Goal: Task Accomplishment & Management: Manage account settings

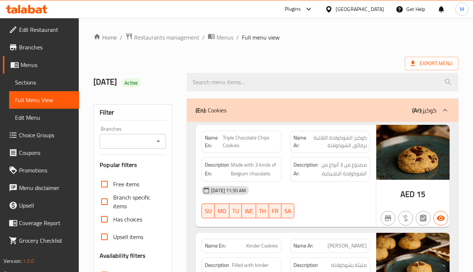
scroll to position [5003, 0]
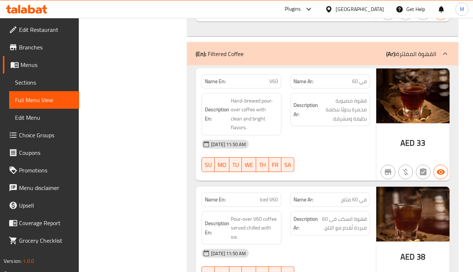
click at [360, 196] on span "في 60 مثلج" at bounding box center [354, 200] width 26 height 8
click at [269, 215] on span "Pour-over V60 coffee served chilled with ice." at bounding box center [254, 228] width 47 height 27
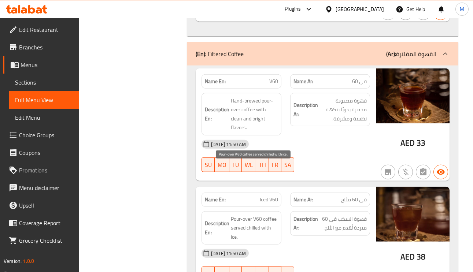
click at [258, 215] on span "Pour-over V60 coffee served chilled with ice." at bounding box center [254, 228] width 47 height 27
click at [267, 196] on span "Iced V60" at bounding box center [269, 200] width 18 height 8
click at [268, 196] on span "Iced V60" at bounding box center [269, 200] width 18 height 8
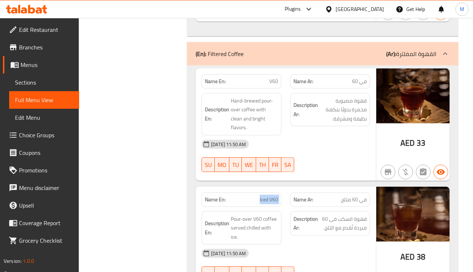
copy span "Iced V60"
click at [342, 96] on span "قهوة مصبوبة مخمرة يدويًا بنكهة نظيفة ومشرقة." at bounding box center [343, 109] width 47 height 27
copy span "مصبوبة"
click at [342, 96] on span "قهوة مصبوبة مخمرة يدويًا بنكهة نظيفة ومشرقة." at bounding box center [343, 109] width 47 height 27
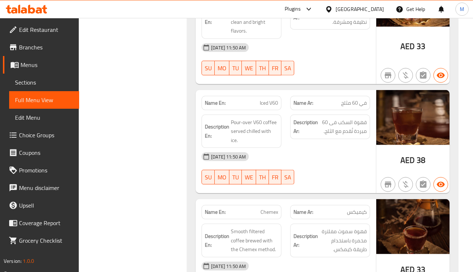
scroll to position [5113, 0]
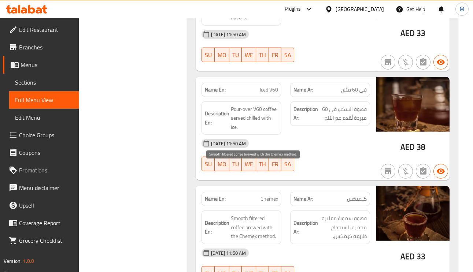
click at [267, 214] on span "Smooth filtered coffee brewed with the Chemex method." at bounding box center [254, 227] width 47 height 27
click at [247, 214] on span "Smooth filtered coffee brewed with the Chemex method." at bounding box center [254, 227] width 47 height 27
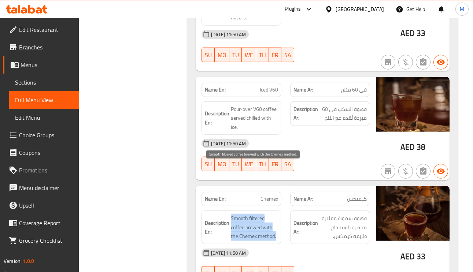
click at [247, 214] on span "Smooth filtered coffee brewed with the Chemex method." at bounding box center [254, 227] width 47 height 27
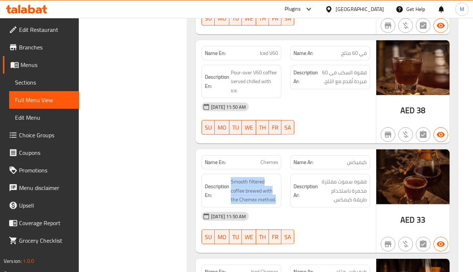
scroll to position [5168, 0]
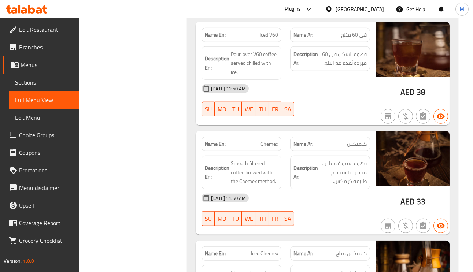
click at [352, 250] on span "كيميكس مثلج" at bounding box center [351, 254] width 31 height 8
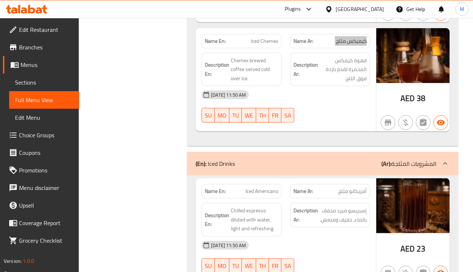
scroll to position [5388, 0]
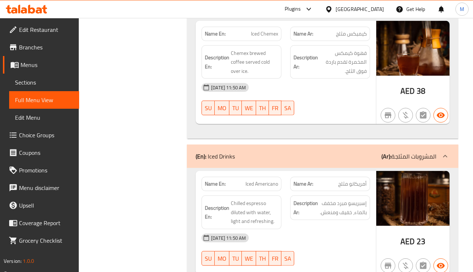
click at [354, 180] on span "أمريكانو مثلج" at bounding box center [352, 184] width 29 height 8
click at [259, 177] on div "Name En: Iced Americano" at bounding box center [242, 184] width 80 height 14
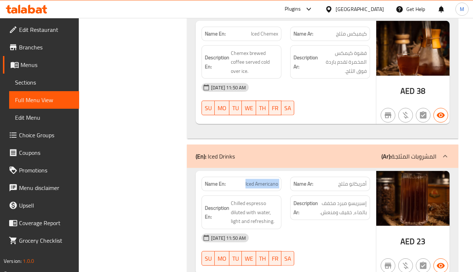
click at [259, 177] on div "Name En: Iced Americano" at bounding box center [242, 184] width 80 height 14
click at [357, 199] on span "إسبريسو مبرد مخفف بالماء، خفيف ومنعش." at bounding box center [343, 208] width 47 height 18
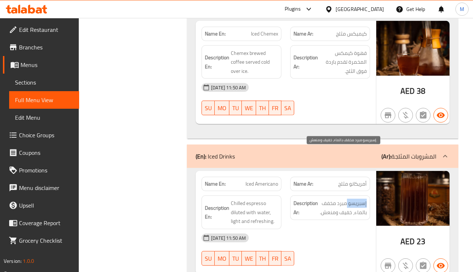
click at [357, 199] on span "إسبريسو مبرد مخفف بالماء، خفيف ومنعش." at bounding box center [343, 208] width 47 height 18
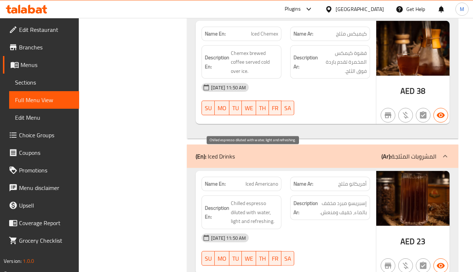
click at [247, 199] on span "Chilled espresso diluted with water, light and refreshing." at bounding box center [254, 212] width 47 height 27
click at [236, 199] on span "Chilled espresso diluted with water, light and refreshing." at bounding box center [254, 212] width 47 height 27
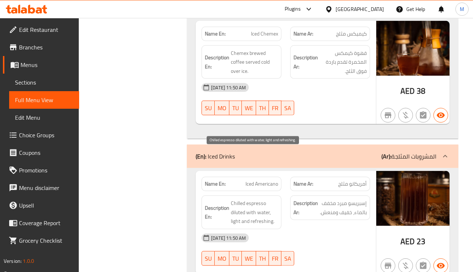
click at [234, 199] on span "Chilled espresso diluted with water, light and refreshing." at bounding box center [254, 212] width 47 height 27
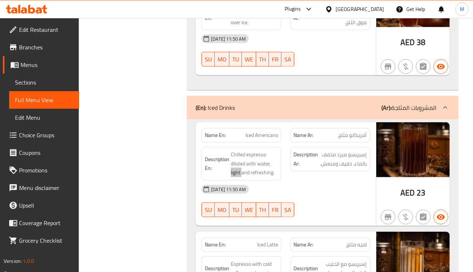
scroll to position [5498, 0]
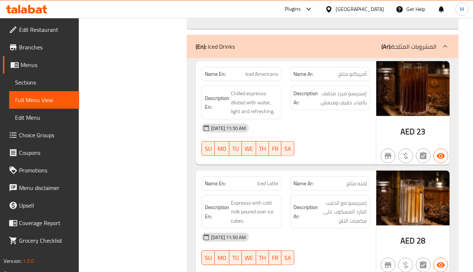
click at [352, 180] on span "لاتيه مثلج" at bounding box center [356, 184] width 21 height 8
click at [255, 180] on p "Name En: Iced Latte" at bounding box center [241, 184] width 73 height 8
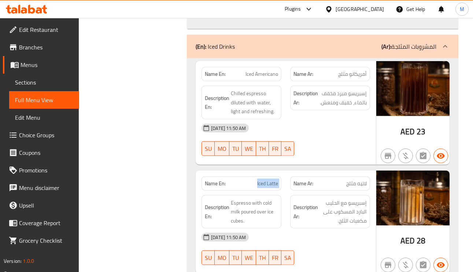
click at [255, 180] on p "Name En: Iced Latte" at bounding box center [241, 184] width 73 height 8
click at [267, 180] on span "Iced Latte" at bounding box center [267, 184] width 21 height 8
click at [272, 180] on span "Iced Latte" at bounding box center [267, 184] width 21 height 8
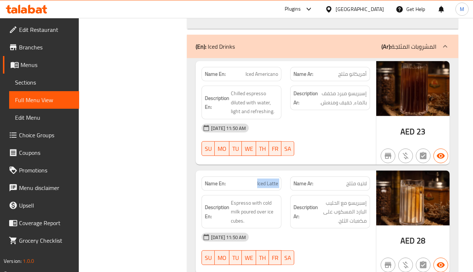
click at [272, 180] on span "Iced Latte" at bounding box center [267, 184] width 21 height 8
click at [361, 177] on div "Name Ar: لاتيه مثلج" at bounding box center [330, 184] width 80 height 14
click at [360, 177] on div "Name Ar: لاتيه مثلج" at bounding box center [330, 184] width 80 height 14
click at [262, 180] on span "Iced Latte" at bounding box center [267, 184] width 21 height 8
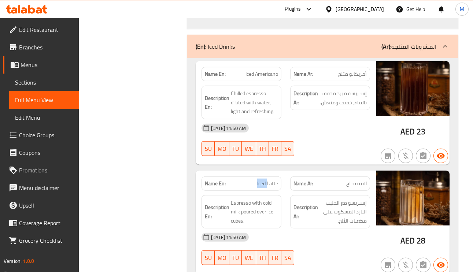
click at [262, 180] on span "Iced Latte" at bounding box center [267, 184] width 21 height 8
click at [364, 199] on span "إسبريسو مع الحليب البارد المسكوب على مكعبات الثلج." at bounding box center [343, 212] width 47 height 27
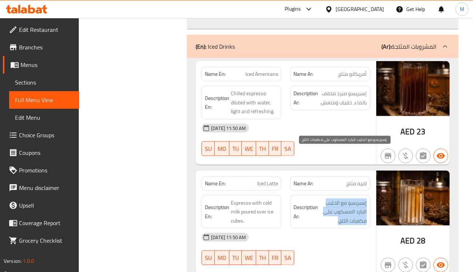
click at [364, 199] on span "إسبريسو مع الحليب البارد المسكوب على مكعبات الثلج." at bounding box center [343, 212] width 47 height 27
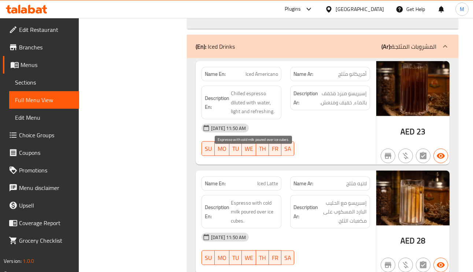
click at [252, 199] on span "Espresso with cold milk poured over ice cubes." at bounding box center [254, 212] width 47 height 27
click at [240, 199] on span "Espresso with cold milk poured over ice cubes." at bounding box center [254, 212] width 47 height 27
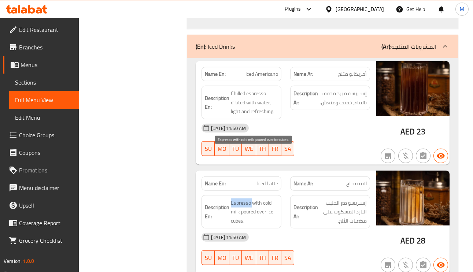
click at [240, 199] on span "Espresso with cold milk poured over ice cubes." at bounding box center [254, 212] width 47 height 27
click at [254, 199] on span "Espresso with cold milk poured over ice cubes." at bounding box center [254, 212] width 47 height 27
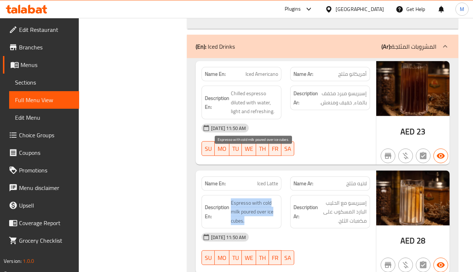
click at [247, 199] on span "Espresso with cold milk poured over ice cubes." at bounding box center [254, 212] width 47 height 27
click at [246, 199] on span "Espresso with cold milk poured over ice cubes." at bounding box center [254, 212] width 47 height 27
click at [254, 199] on span "Espresso with cold milk poured over ice cubes." at bounding box center [254, 212] width 47 height 27
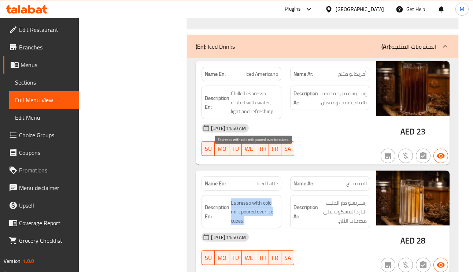
click at [254, 199] on span "Espresso with cold milk poured over ice cubes." at bounding box center [254, 212] width 47 height 27
click at [242, 199] on span "Espresso with cold milk poured over ice cubes." at bounding box center [254, 212] width 47 height 27
click at [267, 199] on span "Espresso with cold milk poured over ice cubes." at bounding box center [254, 212] width 47 height 27
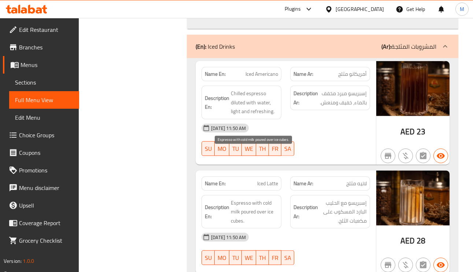
click at [267, 199] on span "Espresso with cold milk poured over ice cubes." at bounding box center [254, 212] width 47 height 27
click at [232, 199] on span "Espresso with cold milk poured over ice cubes." at bounding box center [254, 212] width 47 height 27
click at [239, 199] on span "Espresso with cold milk poured over ice cubes." at bounding box center [254, 212] width 47 height 27
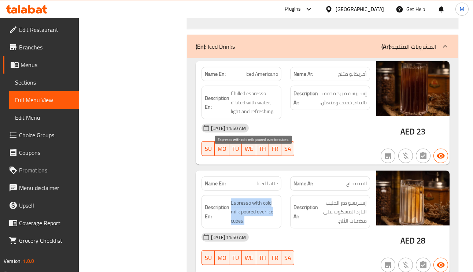
click at [239, 199] on span "Espresso with cold milk poured over ice cubes." at bounding box center [254, 212] width 47 height 27
click at [256, 199] on span "Espresso with cold milk poured over ice cubes." at bounding box center [254, 212] width 47 height 27
click at [241, 199] on span "Espresso with cold milk poured over ice cubes." at bounding box center [254, 212] width 47 height 27
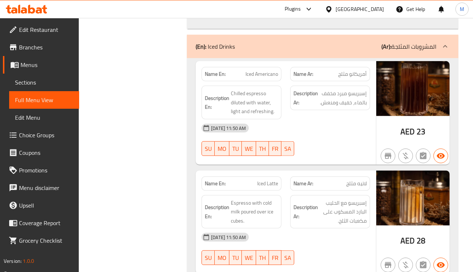
click at [351, 180] on span "لاتيه مثلج" at bounding box center [356, 184] width 21 height 8
click at [276, 180] on span "Iced Latte" at bounding box center [267, 184] width 21 height 8
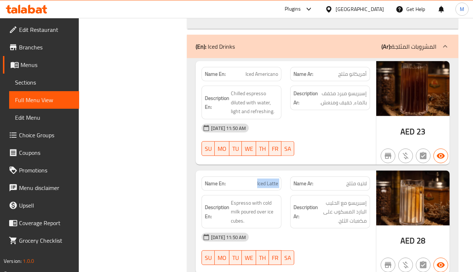
click at [276, 180] on span "Iced Latte" at bounding box center [267, 184] width 21 height 8
click at [324, 199] on span "إسبريسو مع الحليب البارد المسكوب على مكعبات الثلج." at bounding box center [343, 212] width 47 height 27
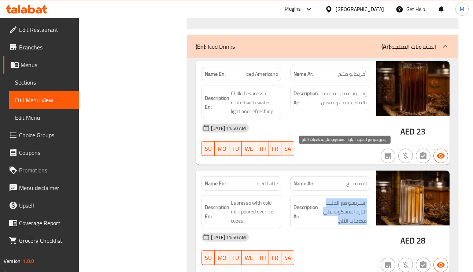
click at [324, 199] on span "إسبريسو مع الحليب البارد المسكوب على مكعبات الثلج." at bounding box center [343, 212] width 47 height 27
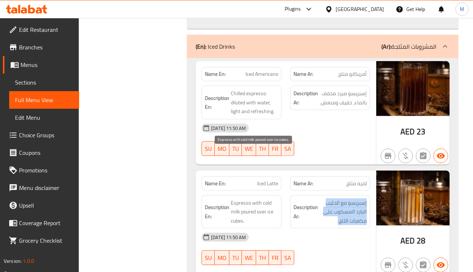
click at [247, 199] on span "Espresso with cold milk poured over ice cubes." at bounding box center [254, 212] width 47 height 27
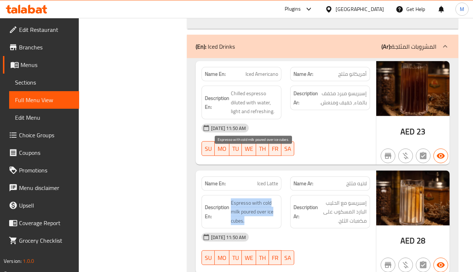
click at [248, 199] on span "Espresso with cold milk poured over ice cubes." at bounding box center [254, 212] width 47 height 27
click at [258, 199] on span "Espresso with cold milk poured over ice cubes." at bounding box center [254, 212] width 47 height 27
click at [256, 199] on span "Espresso with cold milk poured over ice cubes." at bounding box center [254, 212] width 47 height 27
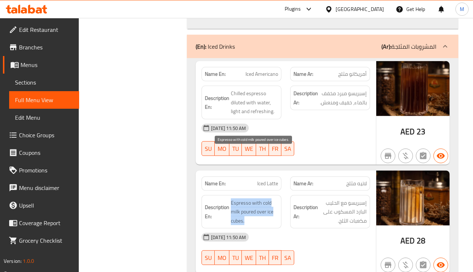
click at [256, 199] on span "Espresso with cold milk poured over ice cubes." at bounding box center [254, 212] width 47 height 27
click at [259, 199] on span "Espresso with cold milk poured over ice cubes." at bounding box center [254, 212] width 47 height 27
click at [257, 199] on span "Espresso with cold milk poured over ice cubes." at bounding box center [254, 212] width 47 height 27
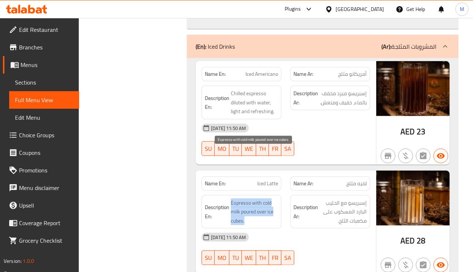
click at [257, 199] on span "Espresso with cold milk poured over ice cubes." at bounding box center [254, 212] width 47 height 27
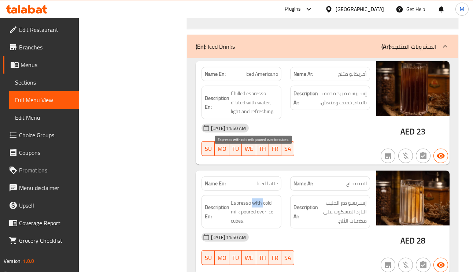
click at [257, 199] on span "Espresso with cold milk poured over ice cubes." at bounding box center [254, 212] width 47 height 27
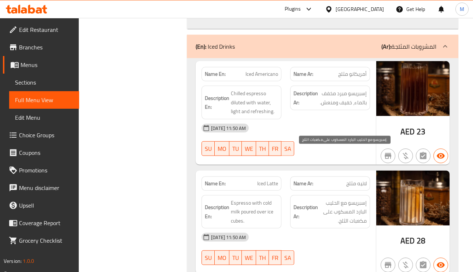
click at [347, 199] on span "إسبريسو مع الحليب البارد المسكوب على مكعبات الثلج." at bounding box center [343, 212] width 47 height 27
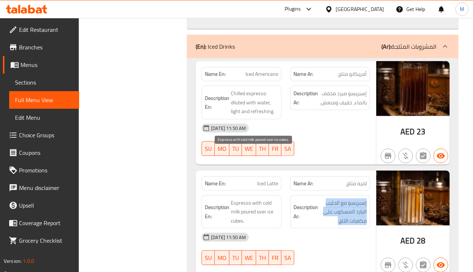
click at [272, 199] on span "Espresso with cold milk poured over ice cubes." at bounding box center [254, 212] width 47 height 27
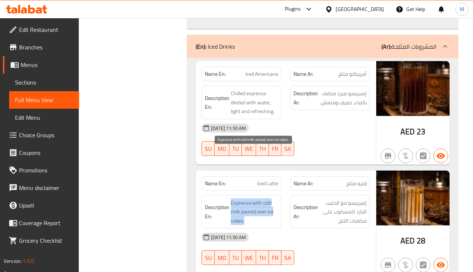
click at [272, 199] on span "Espresso with cold milk poured over ice cubes." at bounding box center [254, 212] width 47 height 27
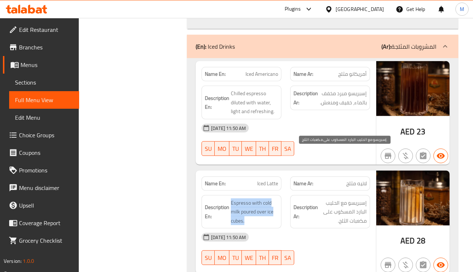
click at [343, 199] on span "إسبريسو مع الحليب البارد المسكوب على مكعبات الثلج." at bounding box center [343, 212] width 47 height 27
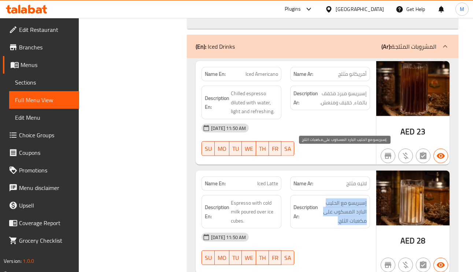
click at [343, 199] on span "إسبريسو مع الحليب البارد المسكوب على مكعبات الثلج." at bounding box center [343, 212] width 47 height 27
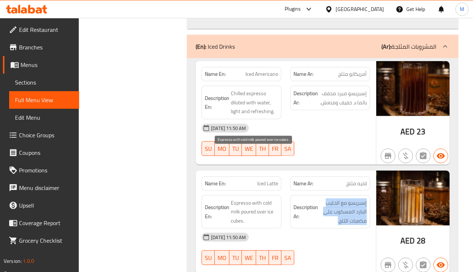
click at [255, 199] on span "Espresso with cold milk poured over ice cubes." at bounding box center [254, 212] width 47 height 27
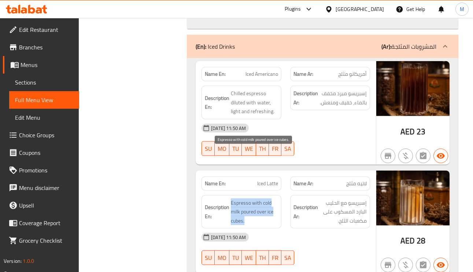
click at [255, 199] on span "Espresso with cold milk poured over ice cubes." at bounding box center [254, 212] width 47 height 27
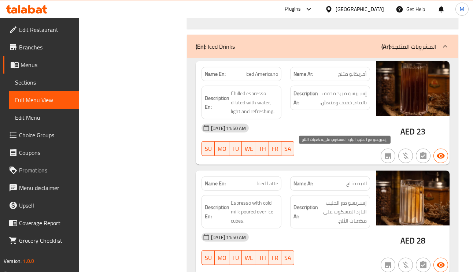
click at [329, 199] on span "إسبريسو مع الحليب البارد المسكوب على مكعبات الثلج." at bounding box center [343, 212] width 47 height 27
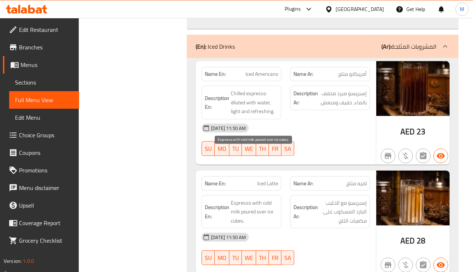
click at [262, 199] on span "Espresso with cold milk poured over ice cubes." at bounding box center [254, 212] width 47 height 27
click at [232, 199] on span "Espresso with cold milk poured over ice cubes." at bounding box center [254, 212] width 47 height 27
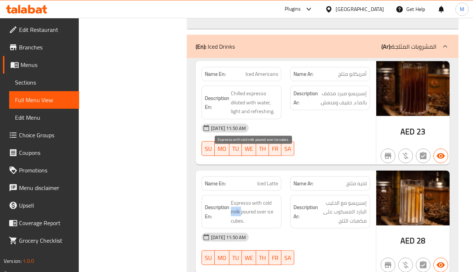
click at [232, 199] on span "Espresso with cold milk poured over ice cubes." at bounding box center [254, 212] width 47 height 27
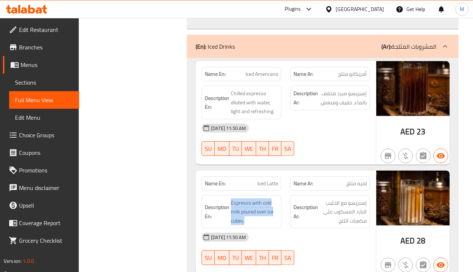
click at [424, 234] on span "28" at bounding box center [421, 241] width 9 height 14
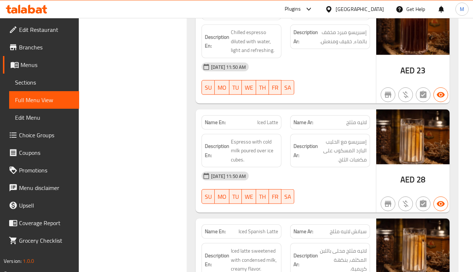
scroll to position [5608, 0]
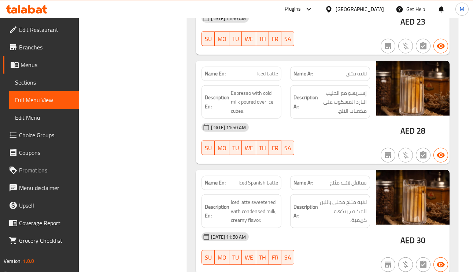
click at [361, 179] on span "سبانش لاتيه مثلج" at bounding box center [348, 183] width 37 height 8
click at [360, 179] on span "سبانش لاتيه مثلج" at bounding box center [348, 183] width 37 height 8
drag, startPoint x: 360, startPoint y: 133, endPoint x: 329, endPoint y: 144, distance: 33.0
click at [360, 179] on span "سبانش لاتيه مثلج" at bounding box center [348, 183] width 37 height 8
click at [356, 198] on span "لاتيه مثلج محلى باللبن المكثف، بنكهة كريمية." at bounding box center [343, 211] width 47 height 27
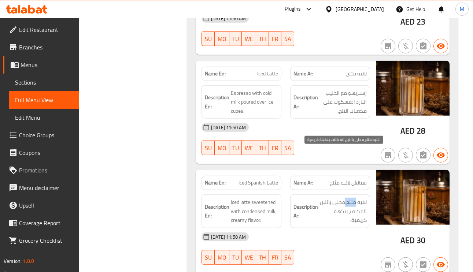
click at [356, 198] on span "لاتيه مثلج محلى باللبن المكثف، بنكهة كريمية." at bounding box center [343, 211] width 47 height 27
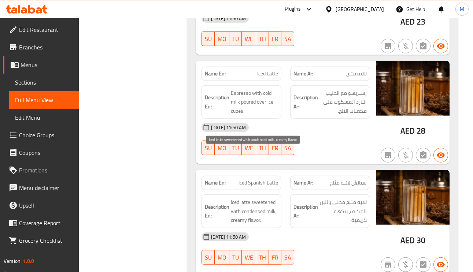
click at [268, 198] on span "Iced latte sweetened with condensed milk, creamy flavor." at bounding box center [254, 211] width 47 height 27
click at [256, 198] on span "Iced latte sweetened with condensed milk, creamy flavor." at bounding box center [254, 211] width 47 height 27
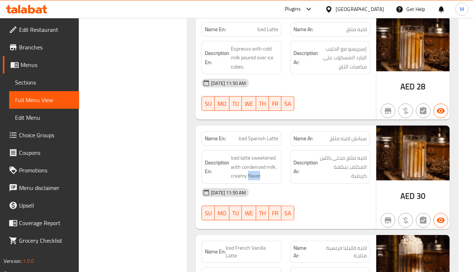
scroll to position [5718, 0]
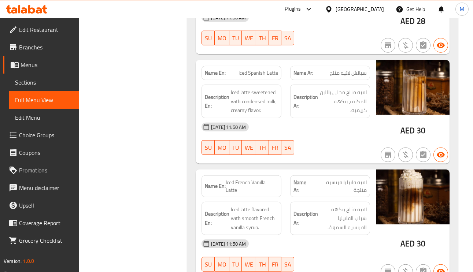
click at [345, 179] on span "لاتيه فانيليا فرنسية مثلجة" at bounding box center [340, 186] width 54 height 15
click at [262, 179] on span "Iced French Vanilla Latte" at bounding box center [252, 186] width 52 height 15
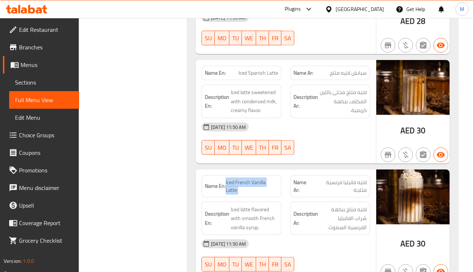
click at [262, 179] on span "Iced French Vanilla Latte" at bounding box center [252, 186] width 52 height 15
click at [238, 179] on span "Iced French Vanilla Latte" at bounding box center [252, 186] width 52 height 15
click at [362, 205] on span "لاتيه مثلج بنكهة شراب الفانيليا الفرنسية السموث." at bounding box center [343, 218] width 47 height 27
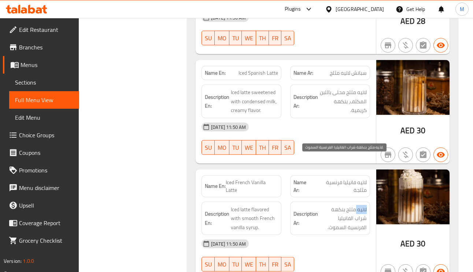
click at [362, 205] on span "لاتيه مثلج بنكهة شراب الفانيليا الفرنسية السموث." at bounding box center [343, 218] width 47 height 27
click at [269, 179] on span "Iced French Vanilla Latte" at bounding box center [252, 186] width 52 height 15
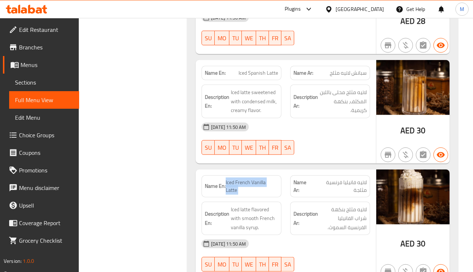
click at [269, 179] on span "Iced French Vanilla Latte" at bounding box center [252, 186] width 52 height 15
click at [262, 179] on span "Iced French Vanilla Latte" at bounding box center [252, 186] width 52 height 15
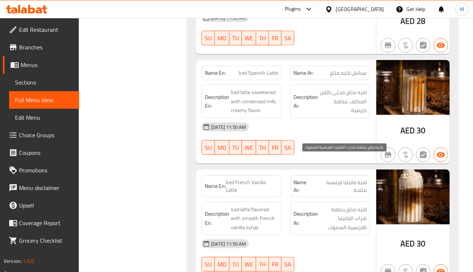
click at [342, 205] on span "لاتيه مثلج بنكهة شراب الفانيليا الفرنسية السموث." at bounding box center [343, 218] width 47 height 27
click at [255, 179] on span "Iced French Vanilla Latte" at bounding box center [252, 186] width 52 height 15
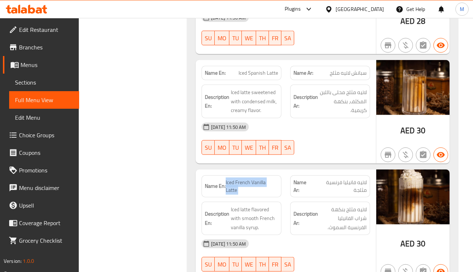
click at [255, 179] on span "Iced French Vanilla Latte" at bounding box center [252, 186] width 52 height 15
click at [229, 205] on h6 "Description En: Iced latte flavored with smooth French vanilla syrup." at bounding box center [241, 218] width 73 height 27
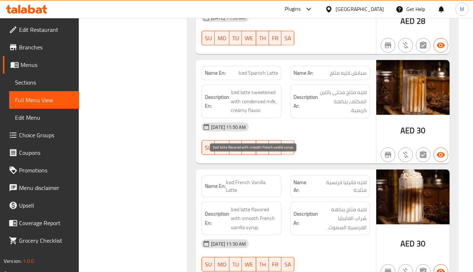
click at [246, 205] on span "Iced latte flavored with smooth French vanilla syrup." at bounding box center [254, 218] width 47 height 27
click at [239, 205] on span "Iced latte flavored with smooth French vanilla syrup." at bounding box center [254, 218] width 47 height 27
click at [236, 205] on span "Iced latte flavored with smooth French vanilla syrup." at bounding box center [254, 218] width 47 height 27
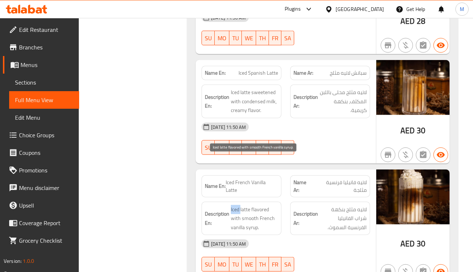
click at [236, 205] on span "Iced latte flavored with smooth French vanilla syrup." at bounding box center [254, 218] width 47 height 27
click at [270, 205] on span "Iced latte flavored with smooth French vanilla syrup." at bounding box center [254, 218] width 47 height 27
click at [264, 205] on span "Iced latte flavored with smooth French vanilla syrup." at bounding box center [254, 218] width 47 height 27
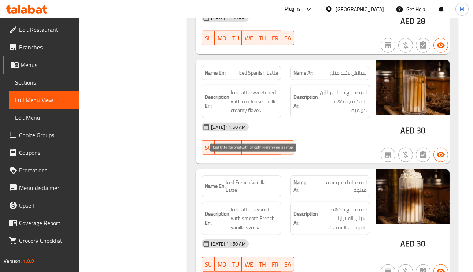
click at [244, 205] on span "Iced latte flavored with smooth French vanilla syrup." at bounding box center [254, 218] width 47 height 27
click at [262, 205] on span "Iced latte flavored with smooth French vanilla syrup." at bounding box center [254, 218] width 47 height 27
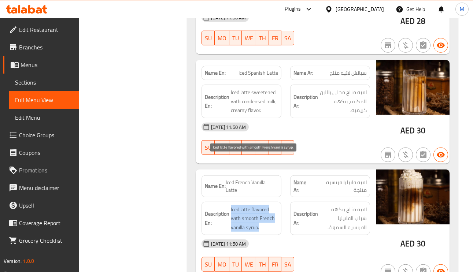
click at [262, 205] on span "Iced latte flavored with smooth French vanilla syrup." at bounding box center [254, 218] width 47 height 27
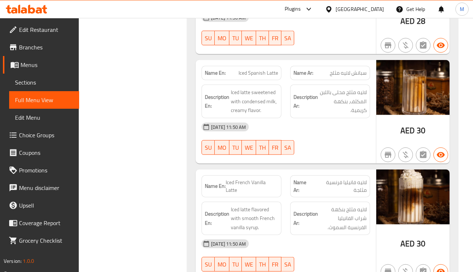
click at [269, 179] on span "Iced French Vanilla Latte" at bounding box center [252, 186] width 52 height 15
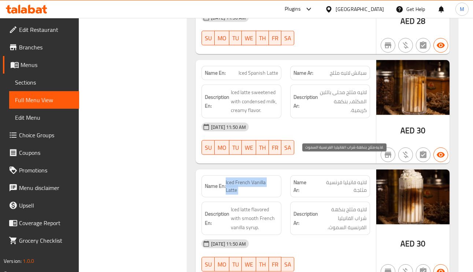
click at [353, 205] on span "لاتيه مثلج بنكهة شراب الفانيليا الفرنسية السموث." at bounding box center [343, 218] width 47 height 27
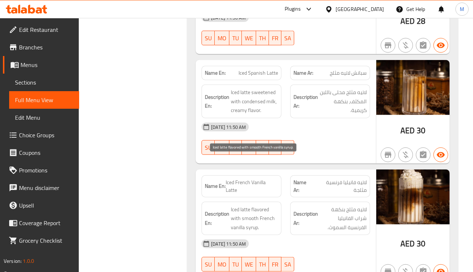
click at [245, 205] on span "Iced latte flavored with smooth French vanilla syrup." at bounding box center [254, 218] width 47 height 27
click at [267, 205] on span "Iced latte flavored with smooth French vanilla syrup." at bounding box center [254, 218] width 47 height 27
click at [255, 205] on span "Iced latte flavored with smooth French vanilla syrup." at bounding box center [254, 218] width 47 height 27
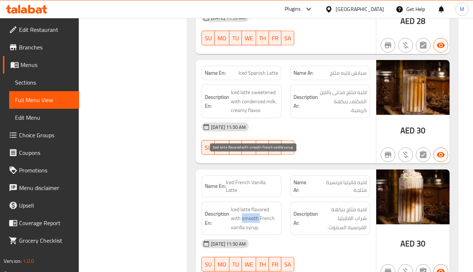
click at [255, 205] on span "Iced latte flavored with smooth French vanilla syrup." at bounding box center [254, 218] width 47 height 27
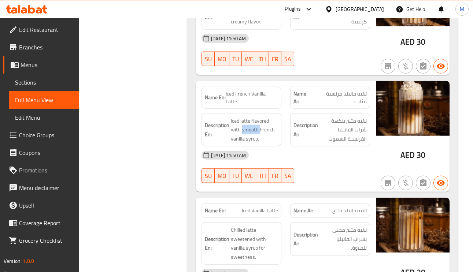
scroll to position [5828, 0]
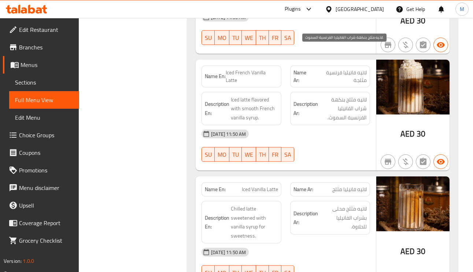
click at [343, 95] on span "لاتيه مثلج بنكهة شراب الفانيليا الفرنسية السموث." at bounding box center [343, 108] width 47 height 27
click at [356, 186] on span "لاتيه فانيليا مثلج" at bounding box center [349, 190] width 34 height 8
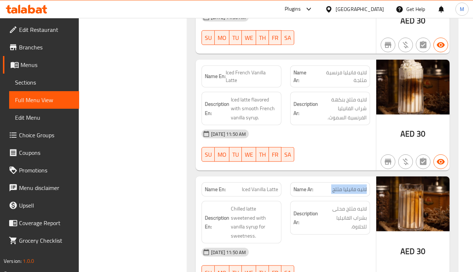
click at [356, 186] on span "لاتيه فانيليا مثلج" at bounding box center [349, 190] width 34 height 8
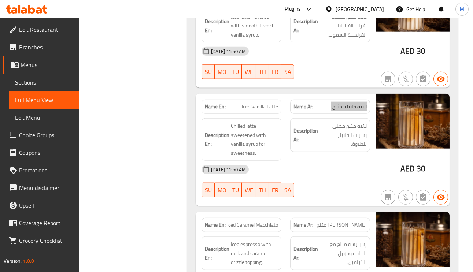
scroll to position [5938, 0]
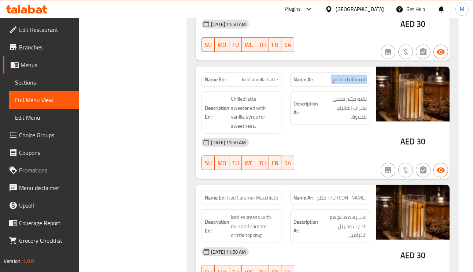
click at [355, 194] on span "ماكياتو كراميل مثلج" at bounding box center [342, 198] width 50 height 8
click at [342, 194] on span "ماكياتو كراميل مثلج" at bounding box center [342, 198] width 50 height 8
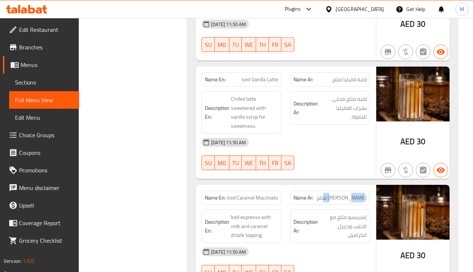
click at [342, 194] on span "ماكياتو كراميل مثلج" at bounding box center [342, 198] width 50 height 8
click at [354, 213] on span "إسبريسو مثلج مع الحليب ودريزل الكراميل." at bounding box center [343, 226] width 47 height 27
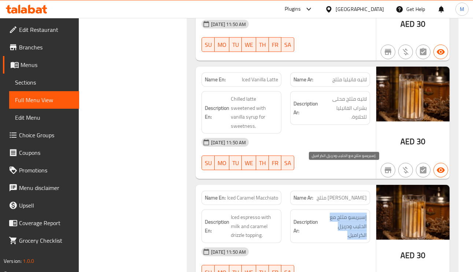
click at [354, 213] on span "إسبريسو مثلج مع الحليب ودريزل الكراميل." at bounding box center [343, 226] width 47 height 27
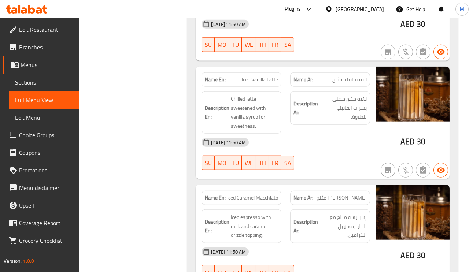
click at [261, 194] on span "Iced Caramel Macchiato" at bounding box center [252, 198] width 51 height 8
click at [358, 194] on span "ماكياتو كراميل مثلج" at bounding box center [342, 198] width 50 height 8
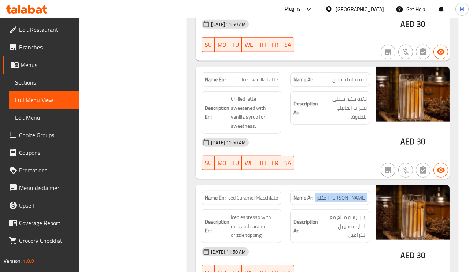
click at [358, 194] on span "ماكياتو كراميل مثلج" at bounding box center [342, 198] width 50 height 8
click at [252, 194] on span "Iced Caramel Macchiato" at bounding box center [252, 198] width 51 height 8
click at [329, 194] on span "ماكياتو كراميل مثلج" at bounding box center [342, 198] width 50 height 8
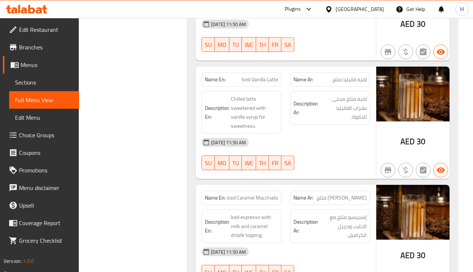
click at [329, 194] on span "ماكياتو كراميل مثلج" at bounding box center [342, 198] width 50 height 8
click at [238, 194] on span "Iced Caramel Macchiato" at bounding box center [252, 198] width 51 height 8
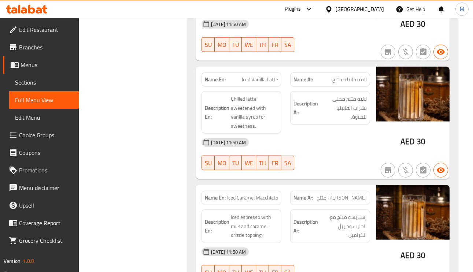
click at [350, 191] on div "Name Ar: ماكياتو كراميل مثلج" at bounding box center [330, 198] width 80 height 14
click at [349, 194] on span "ماكياتو كراميل مثلج" at bounding box center [342, 198] width 50 height 8
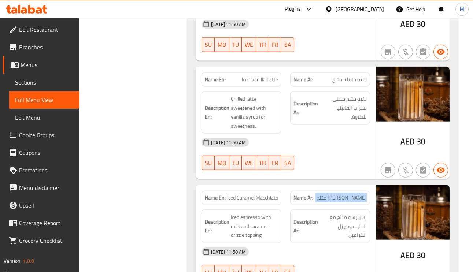
click at [349, 194] on span "ماكياتو كراميل مثلج" at bounding box center [342, 198] width 50 height 8
click at [259, 194] on span "Iced Caramel Macchiato" at bounding box center [252, 198] width 51 height 8
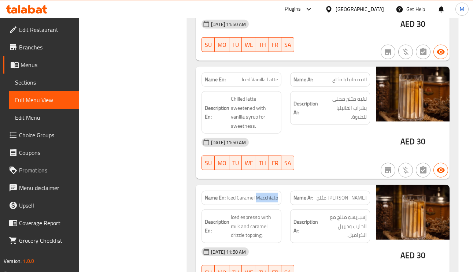
click at [259, 194] on span "Iced Caramel Macchiato" at bounding box center [252, 198] width 51 height 8
click at [267, 194] on span "Iced Caramel Macchiato" at bounding box center [252, 198] width 51 height 8
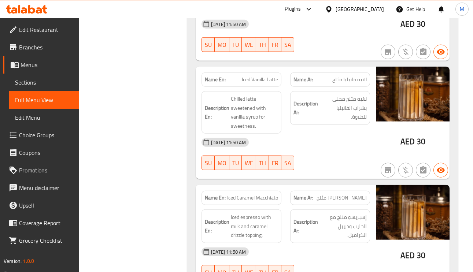
click at [349, 194] on span "ماكياتو كراميل مثلج" at bounding box center [342, 198] width 50 height 8
click at [361, 213] on span "إسبريسو مثلج مع الحليب ودريزل الكراميل." at bounding box center [343, 226] width 47 height 27
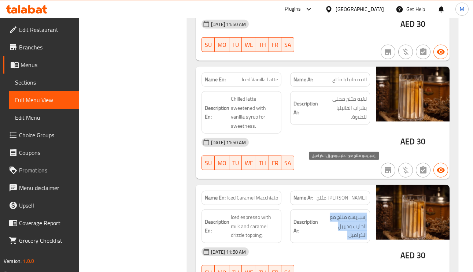
click at [361, 213] on span "إسبريسو مثلج مع الحليب ودريزل الكراميل." at bounding box center [343, 226] width 47 height 27
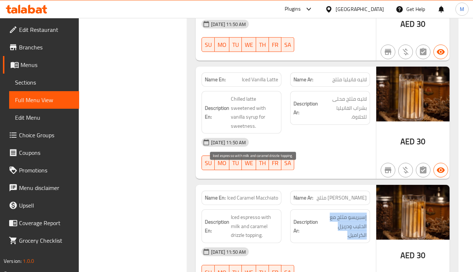
click at [263, 213] on span "Iced espresso with milk and caramel drizzle topping." at bounding box center [254, 226] width 47 height 27
click at [264, 213] on span "Iced espresso with milk and caramel drizzle topping." at bounding box center [254, 226] width 47 height 27
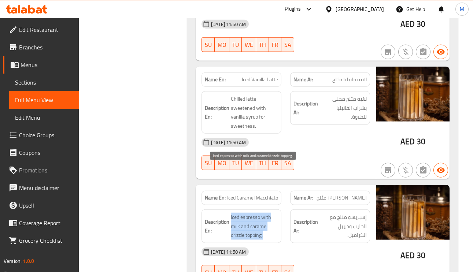
click at [264, 213] on span "Iced espresso with milk and caramel drizzle topping." at bounding box center [254, 226] width 47 height 27
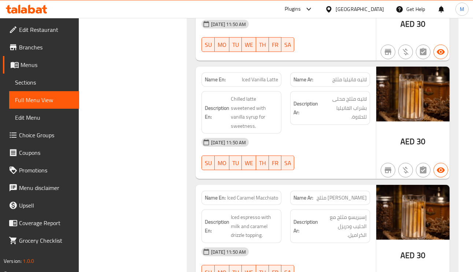
click at [264, 194] on span "Iced Caramel Macchiato" at bounding box center [252, 198] width 51 height 8
copy span "Iced Caramel Macchiato"
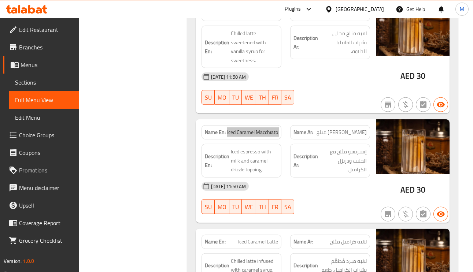
scroll to position [6102, 0]
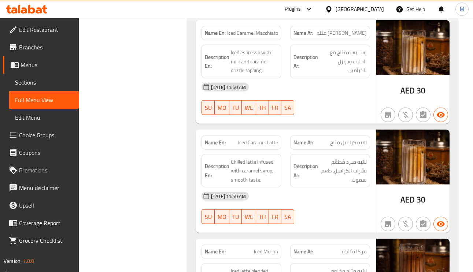
click at [262, 136] on div "Name En: Iced Caramel Latte" at bounding box center [242, 143] width 80 height 14
click at [241, 139] on span "Iced Caramel Latte" at bounding box center [258, 143] width 40 height 8
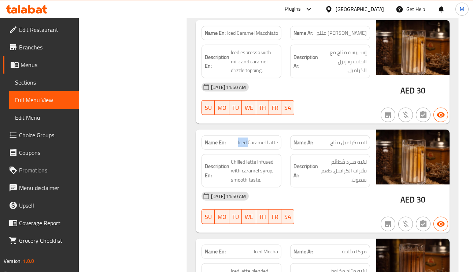
click at [241, 139] on span "Iced Caramel Latte" at bounding box center [258, 143] width 40 height 8
click at [240, 158] on span "Chilled latte infused with caramel syrup, smooth taste." at bounding box center [254, 171] width 47 height 27
click at [265, 139] on span "Iced Caramel Latte" at bounding box center [258, 143] width 40 height 8
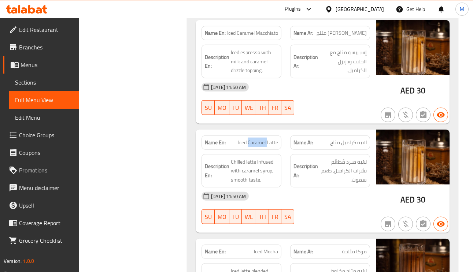
click at [265, 139] on span "Iced Caramel Latte" at bounding box center [258, 143] width 40 height 8
copy span "Iced Caramel Latte"
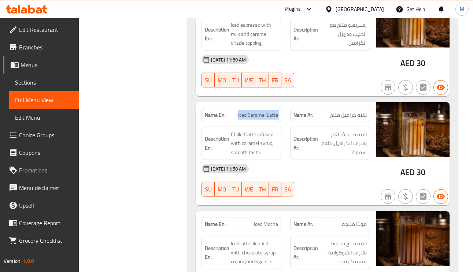
scroll to position [6157, 0]
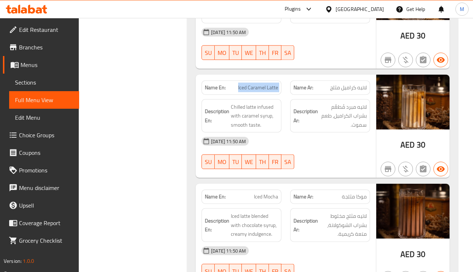
click at [372, 204] on div "Description Ar: لاتيه مثلج مخلوط بشراب الشوكولاتة، متعة كريمية." at bounding box center [330, 225] width 89 height 43
click at [358, 212] on span "لاتيه مثلج مخلوط بشراب الشوكولاتة، متعة كريمية." at bounding box center [343, 225] width 47 height 27
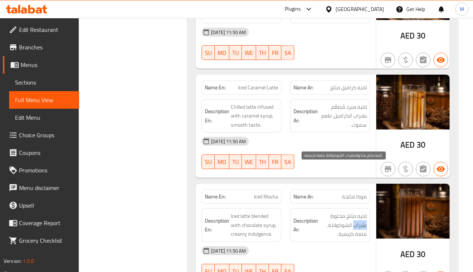
click at [358, 212] on span "لاتيه مثلج مخلوط بشراب الشوكولاتة، متعة كريمية." at bounding box center [343, 225] width 47 height 27
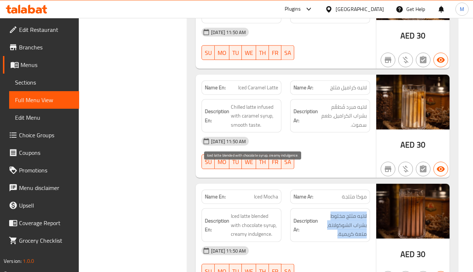
click at [255, 212] on span "Iced latte blended with chocolate syrup, creamy indulgence." at bounding box center [254, 225] width 47 height 27
click at [235, 212] on span "Iced latte blended with chocolate syrup, creamy indulgence." at bounding box center [254, 225] width 47 height 27
click at [256, 212] on span "Iced latte blended with chocolate syrup, creamy indulgence." at bounding box center [254, 225] width 47 height 27
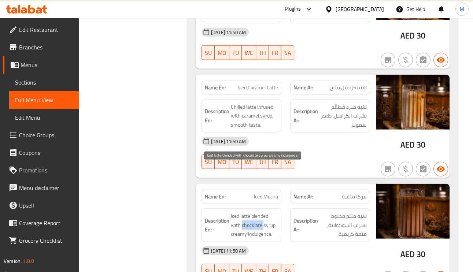
click at [256, 212] on span "Iced latte blended with chocolate syrup, creamy indulgence." at bounding box center [254, 225] width 47 height 27
click at [265, 212] on span "Iced latte blended with chocolate syrup, creamy indulgence." at bounding box center [254, 225] width 47 height 27
click at [255, 212] on span "Iced latte blended with chocolate syrup, creamy indulgence." at bounding box center [254, 225] width 47 height 27
drag, startPoint x: 255, startPoint y: 178, endPoint x: 247, endPoint y: 182, distance: 8.4
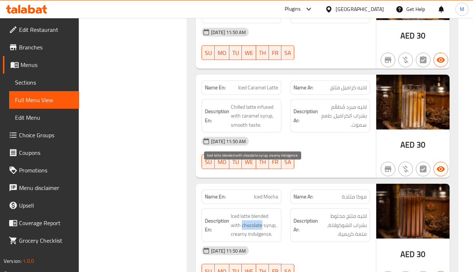
click at [255, 212] on span "Iced latte blended with chocolate syrup, creamy indulgence." at bounding box center [254, 225] width 47 height 27
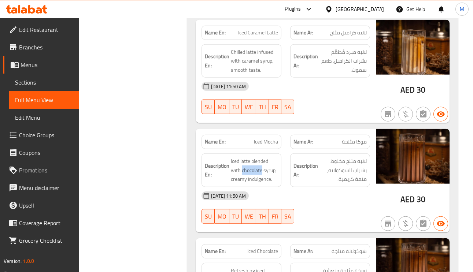
scroll to position [6267, 0]
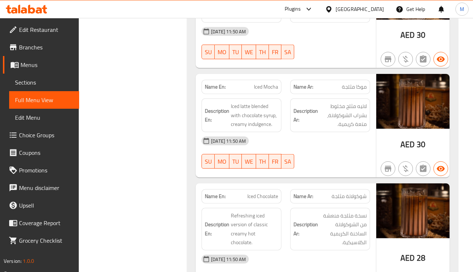
click at [359, 193] on span "شوكولاتة مثلجة" at bounding box center [349, 197] width 35 height 8
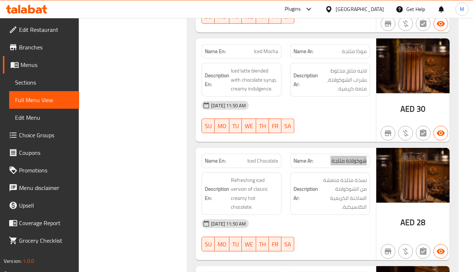
scroll to position [6322, 0]
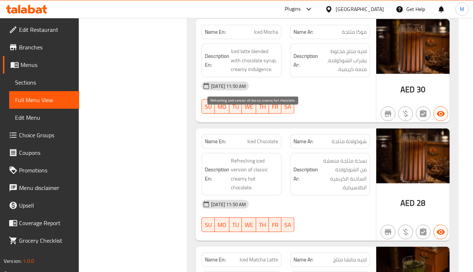
click at [251, 157] on span "Refreshing iced version of classic creamy hot chocolate." at bounding box center [254, 175] width 47 height 36
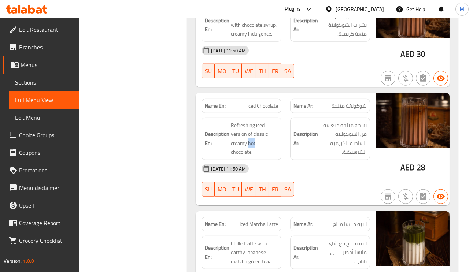
scroll to position [6377, 0]
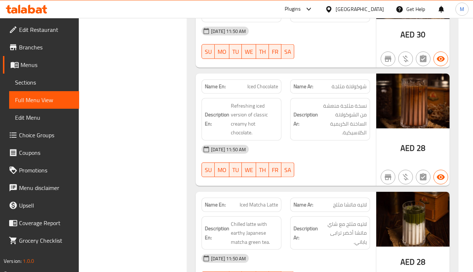
click at [353, 201] on span "لاتيه ماتشا مثلج" at bounding box center [350, 205] width 34 height 8
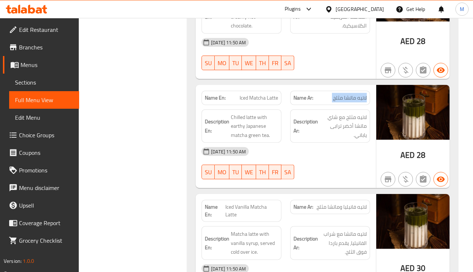
scroll to position [6487, 0]
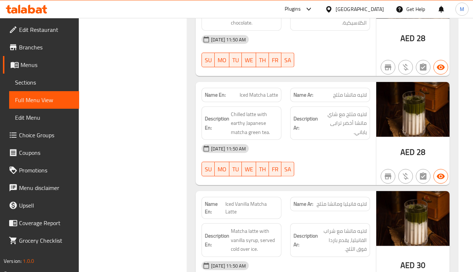
click at [265, 91] on span "Iced Matcha Latte" at bounding box center [259, 95] width 38 height 8
click at [261, 91] on span "Iced Matcha Latte" at bounding box center [259, 95] width 38 height 8
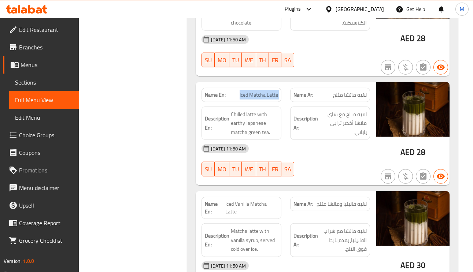
click at [261, 91] on span "Iced Matcha Latte" at bounding box center [259, 95] width 38 height 8
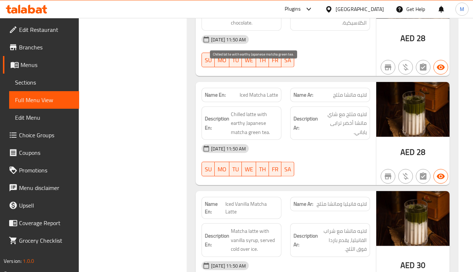
click at [240, 110] on span "Chilled latte with earthy Japanese matcha green tea." at bounding box center [254, 123] width 47 height 27
click at [254, 110] on span "Chilled latte with earthy Japanese matcha green tea." at bounding box center [254, 123] width 47 height 27
click at [264, 110] on span "Chilled latte with earthy Japanese matcha green tea." at bounding box center [254, 123] width 47 height 27
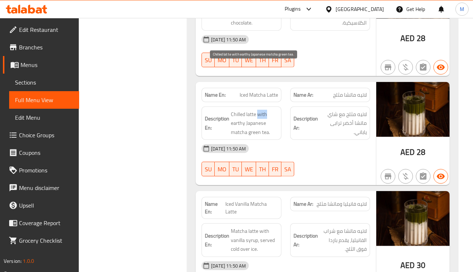
click at [264, 110] on span "Chilled latte with earthy Japanese matcha green tea." at bounding box center [254, 123] width 47 height 27
click at [242, 110] on span "Chilled latte with earthy Japanese matcha green tea." at bounding box center [254, 123] width 47 height 27
click at [247, 110] on span "Chilled latte with earthy Japanese matcha green tea." at bounding box center [254, 123] width 47 height 27
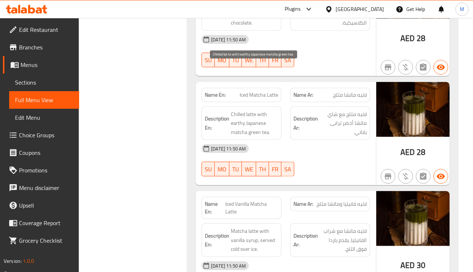
click at [266, 110] on span "Chilled latte with earthy Japanese matcha green tea." at bounding box center [254, 123] width 47 height 27
click at [259, 91] on span "Iced Matcha Latte" at bounding box center [259, 95] width 38 height 8
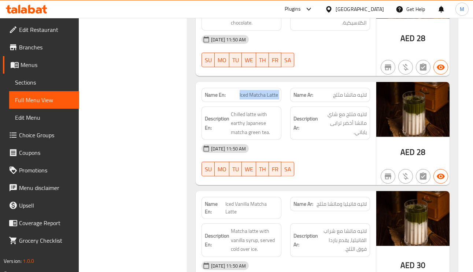
click at [259, 91] on span "Iced Matcha Latte" at bounding box center [259, 95] width 38 height 8
copy span "Iced Matcha Latte"
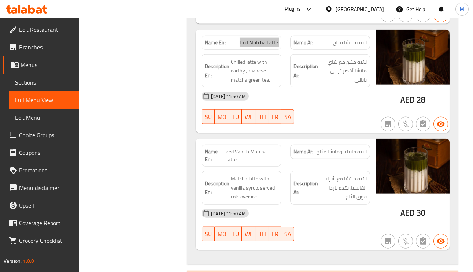
scroll to position [6542, 0]
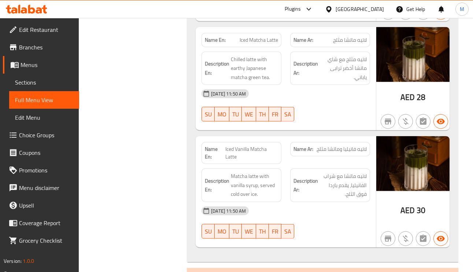
click at [264, 146] on span "Iced Vanilla Matcha Latte" at bounding box center [251, 153] width 53 height 15
click at [253, 146] on span "Iced Vanilla Matcha Latte" at bounding box center [251, 153] width 53 height 15
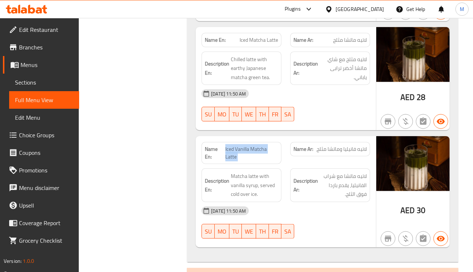
click at [244, 146] on span "Iced Vanilla Matcha Latte" at bounding box center [251, 153] width 53 height 15
click at [235, 146] on span "Iced Vanilla Matcha Latte" at bounding box center [251, 153] width 53 height 15
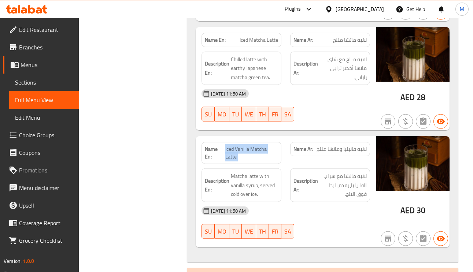
click at [238, 146] on span "Iced Vanilla Matcha Latte" at bounding box center [251, 153] width 53 height 15
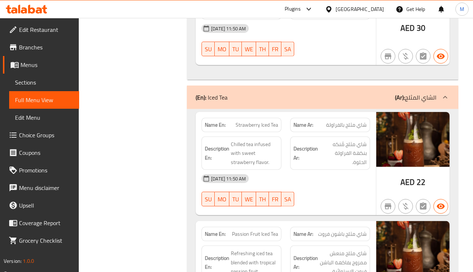
scroll to position [6707, 0]
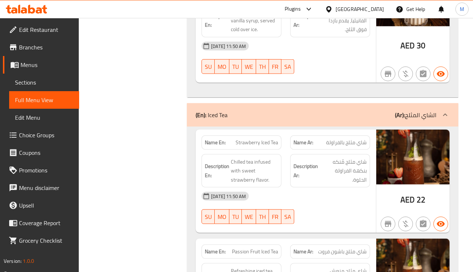
click at [349, 139] on span "شاي مثلج بالفراولة" at bounding box center [346, 143] width 41 height 8
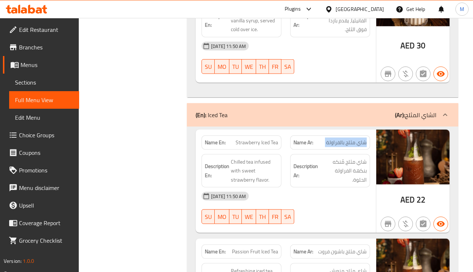
click at [349, 139] on span "شاي مثلج بالفراولة" at bounding box center [346, 143] width 41 height 8
click at [342, 139] on span "شاي مثلج بالفراولة" at bounding box center [346, 143] width 41 height 8
click at [273, 139] on span "Strawberry Iced Tea" at bounding box center [257, 143] width 43 height 8
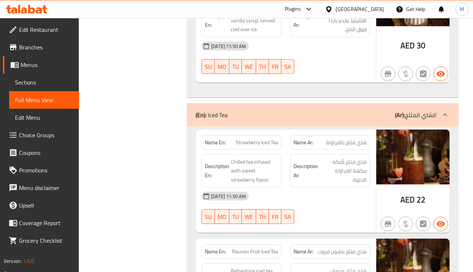
click at [273, 139] on span "Strawberry Iced Tea" at bounding box center [257, 143] width 43 height 8
click at [358, 139] on span "شاي مثلج بالفراولة" at bounding box center [346, 143] width 41 height 8
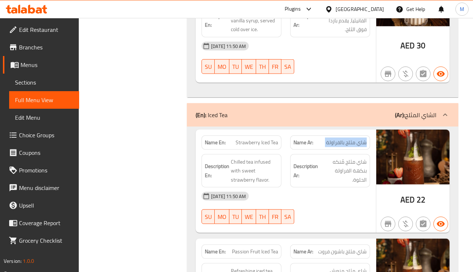
click at [358, 139] on span "شاي مثلج بالفراولة" at bounding box center [346, 143] width 41 height 8
click at [267, 139] on span "Strawberry Iced Tea" at bounding box center [257, 143] width 43 height 8
copy span "Strawberry Iced Tea"
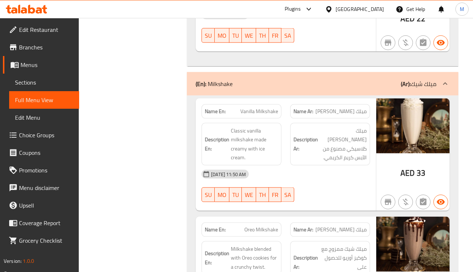
scroll to position [6982, 0]
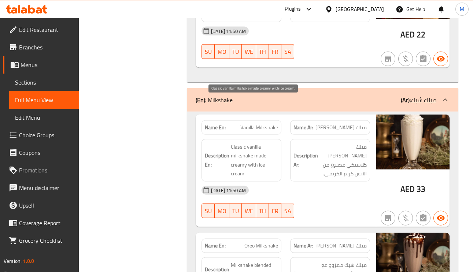
click at [241, 143] on span "Classic vanilla milkshake made creamy with ice cream." at bounding box center [254, 161] width 47 height 36
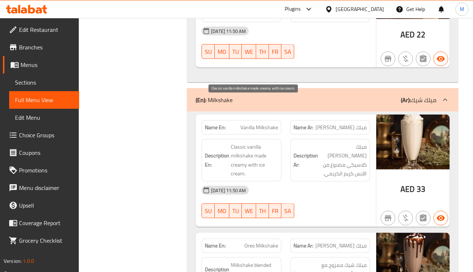
click at [254, 143] on span "Classic vanilla milkshake made creamy with ice cream." at bounding box center [254, 161] width 47 height 36
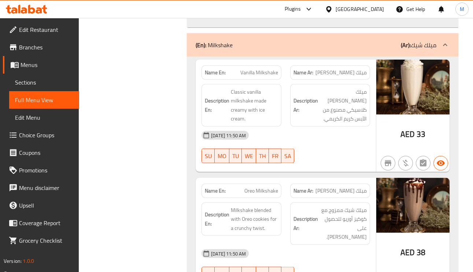
click at [345, 187] on span "ميلك شيك أوريو" at bounding box center [341, 191] width 51 height 8
click at [269, 184] on div "Name En: Oreo Milkshake" at bounding box center [242, 191] width 80 height 14
click at [264, 187] on span "Oreo Milkshake" at bounding box center [261, 191] width 34 height 8
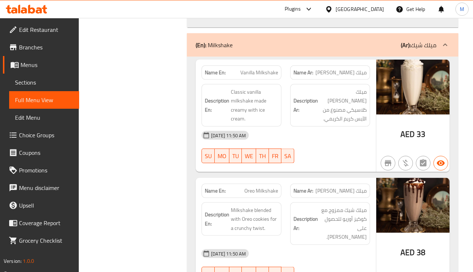
click at [264, 187] on span "Oreo Milkshake" at bounding box center [261, 191] width 34 height 8
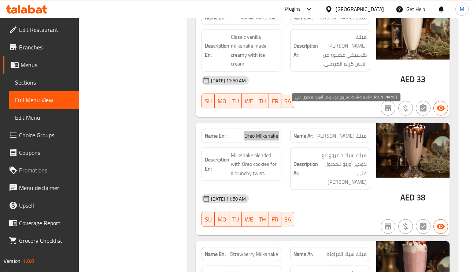
scroll to position [7147, 0]
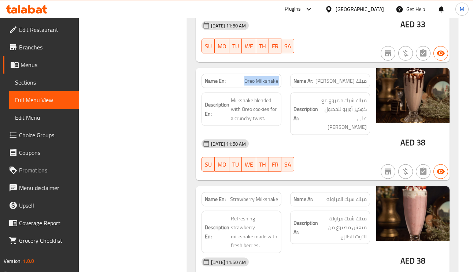
click at [260, 77] on span "Oreo Milkshake" at bounding box center [261, 81] width 34 height 8
click at [328, 77] on p "Name Ar: ميلك شيك أوريو" at bounding box center [330, 81] width 73 height 8
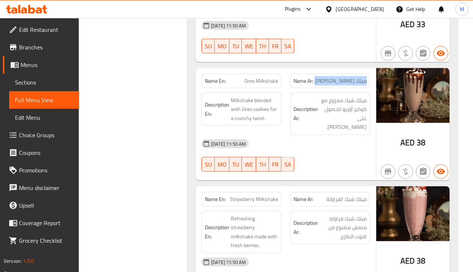
click at [328, 77] on p "Name Ar: ميلك شيك أوريو" at bounding box center [330, 81] width 73 height 8
click at [346, 77] on span "ميلك شيك أوريو" at bounding box center [341, 81] width 51 height 8
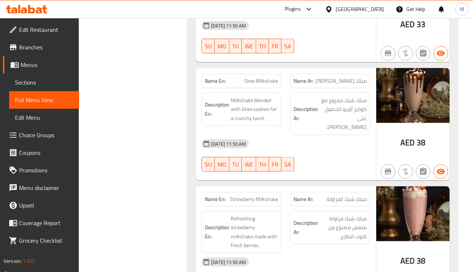
click at [262, 77] on span "Oreo Milkshake" at bounding box center [261, 81] width 34 height 8
click at [354, 77] on span "ميلك شيك أوريو" at bounding box center [341, 81] width 51 height 8
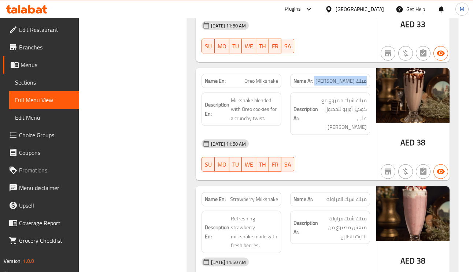
click at [354, 77] on span "ميلك شيك أوريو" at bounding box center [341, 81] width 51 height 8
click at [259, 77] on span "Oreo Milkshake" at bounding box center [261, 81] width 34 height 8
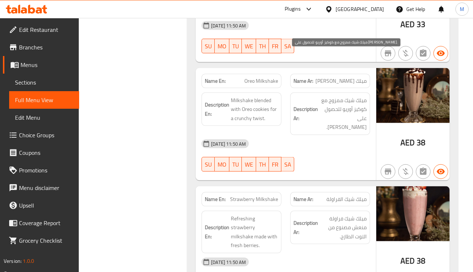
click at [344, 96] on span "ميلك شيك ممزوج مع كوكيز أوريو للحصول على تويست كرانشي." at bounding box center [343, 114] width 47 height 36
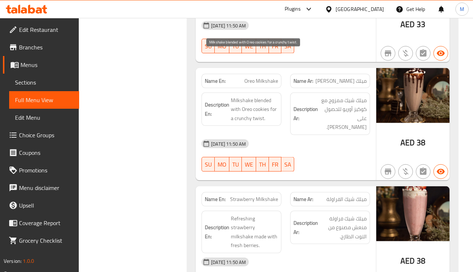
click at [265, 96] on span "Milkshake blended with Oreo cookies for a crunchy twist." at bounding box center [254, 109] width 47 height 27
click at [237, 96] on span "Milkshake blended with Oreo cookies for a crunchy twist." at bounding box center [254, 109] width 47 height 27
click at [257, 96] on span "Milkshake blended with Oreo cookies for a crunchy twist." at bounding box center [254, 109] width 47 height 27
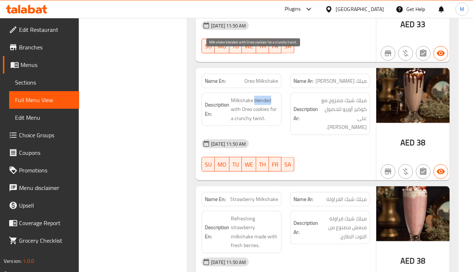
click at [257, 96] on span "Milkshake blended with Oreo cookies for a crunchy twist." at bounding box center [254, 109] width 47 height 27
click at [242, 96] on span "Milkshake blended with Oreo cookies for a crunchy twist." at bounding box center [254, 109] width 47 height 27
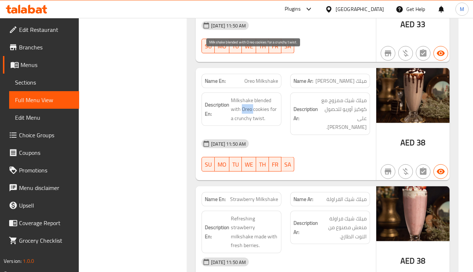
click at [242, 96] on span "Milkshake blended with Oreo cookies for a crunchy twist." at bounding box center [254, 109] width 47 height 27
click at [244, 96] on span "Milkshake blended with Oreo cookies for a crunchy twist." at bounding box center [254, 109] width 47 height 27
click at [256, 96] on span "Milkshake blended with Oreo cookies for a crunchy twist." at bounding box center [254, 109] width 47 height 27
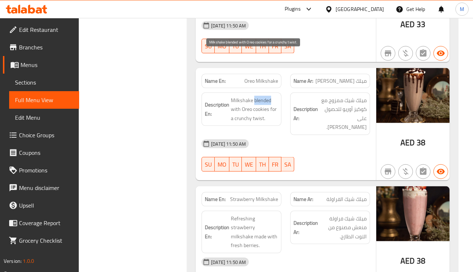
click at [256, 96] on span "Milkshake blended with Oreo cookies for a crunchy twist." at bounding box center [254, 109] width 47 height 27
click at [243, 96] on span "Milkshake blended with Oreo cookies for a crunchy twist." at bounding box center [254, 109] width 47 height 27
click at [242, 96] on span "Milkshake blended with Oreo cookies for a crunchy twist." at bounding box center [254, 109] width 47 height 27
click at [266, 96] on span "Milkshake blended with Oreo cookies for a crunchy twist." at bounding box center [254, 109] width 47 height 27
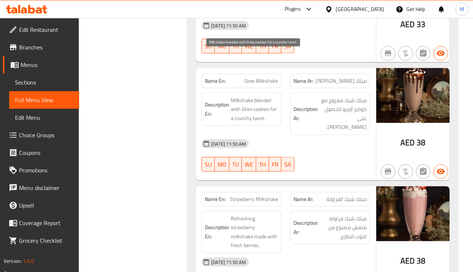
click at [244, 96] on span "Milkshake blended with Oreo cookies for a crunchy twist." at bounding box center [254, 109] width 47 height 27
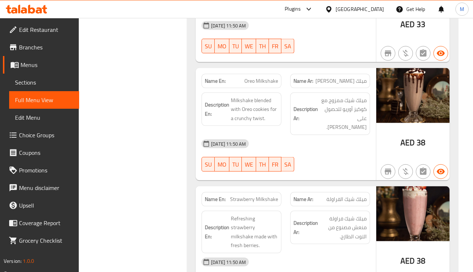
click at [349, 196] on span "ميلك شيك الفراولة" at bounding box center [347, 200] width 40 height 8
click at [243, 214] on span "Refreshing strawberry milkshake made with fresh berries." at bounding box center [254, 232] width 47 height 36
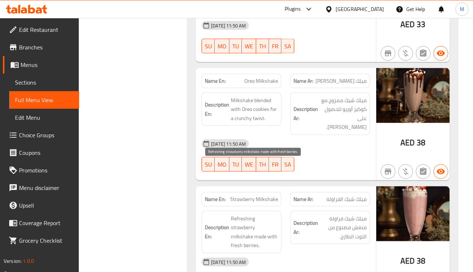
click at [259, 214] on span "Refreshing strawberry milkshake made with fresh berries." at bounding box center [254, 232] width 47 height 36
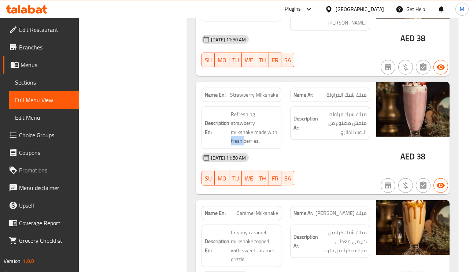
scroll to position [7257, 0]
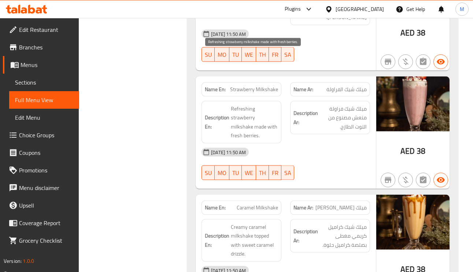
click at [236, 104] on span "Refreshing strawberry milkshake made with fresh berries." at bounding box center [254, 122] width 47 height 36
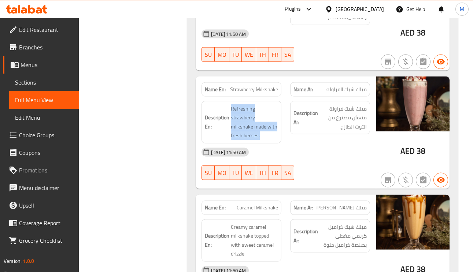
click at [281, 101] on div "Description En: Refreshing strawberry milkshake made with fresh berries." at bounding box center [242, 122] width 80 height 43
click at [274, 204] on span "Caramel Milkshake" at bounding box center [257, 208] width 41 height 8
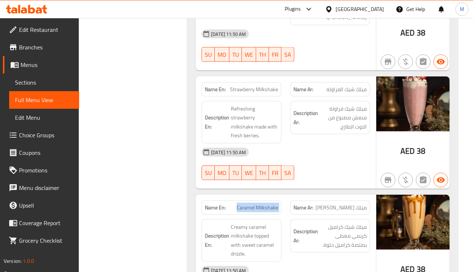
click at [274, 204] on span "Caramel Milkshake" at bounding box center [257, 208] width 41 height 8
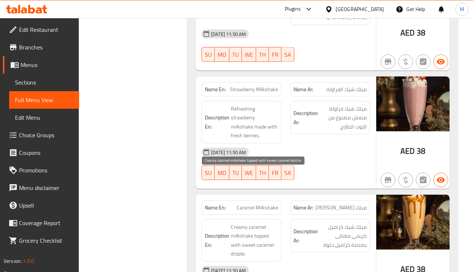
click at [239, 223] on span "Creamy caramel milkshake topped with sweet caramel drizzle." at bounding box center [254, 241] width 47 height 36
click at [258, 223] on span "Creamy caramel milkshake topped with sweet caramel drizzle." at bounding box center [254, 241] width 47 height 36
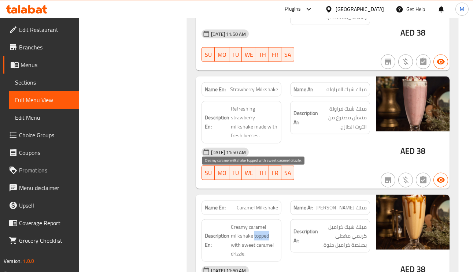
click at [257, 223] on span "Creamy caramel milkshake topped with sweet caramel drizzle." at bounding box center [254, 241] width 47 height 36
click at [259, 204] on span "Caramel Milkshake" at bounding box center [257, 208] width 41 height 8
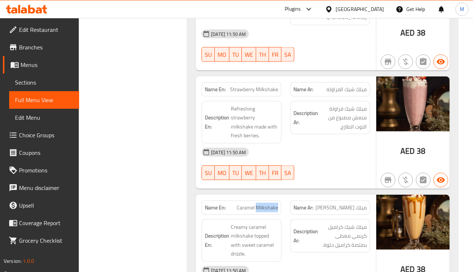
click at [259, 204] on span "Caramel Milkshake" at bounding box center [257, 208] width 41 height 8
copy span "Caramel Milkshake"
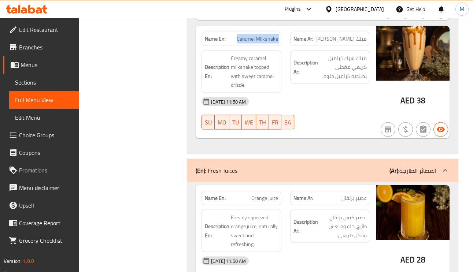
scroll to position [7367, 0]
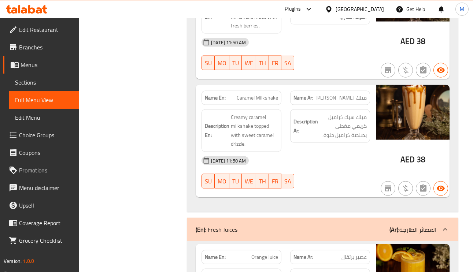
click at [364, 113] on span "ميلك شيك كراميل كريمي مغطى بصلصة كراميل حلوة." at bounding box center [343, 126] width 47 height 27
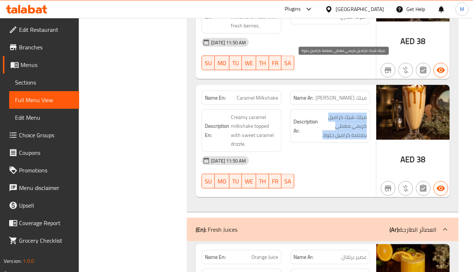
click at [364, 113] on span "ميلك شيك كراميل كريمي مغطى بصلصة كراميل حلوة." at bounding box center [343, 126] width 47 height 27
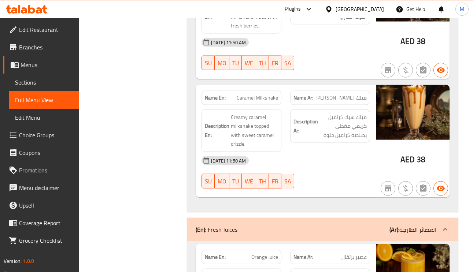
click at [356, 254] on span "عصير برتقال" at bounding box center [354, 258] width 25 height 8
click at [352, 254] on span "عصير برتقال" at bounding box center [354, 258] width 25 height 8
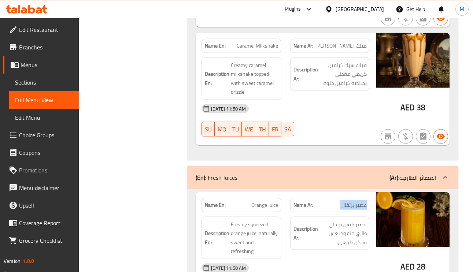
scroll to position [7477, 0]
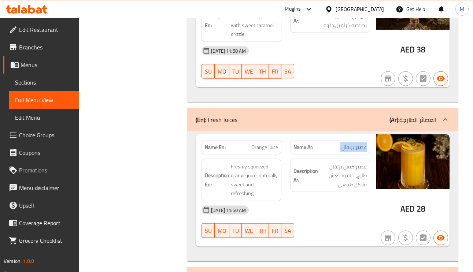
click at [356, 144] on span "عصير برتقال" at bounding box center [354, 148] width 25 height 8
click at [273, 144] on span "Orange Juice" at bounding box center [264, 148] width 27 height 8
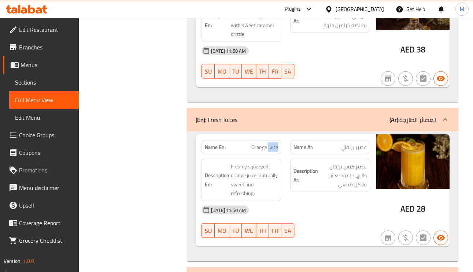
click at [273, 144] on span "Orange Juice" at bounding box center [264, 148] width 27 height 8
click at [361, 144] on span "عصير برتقال" at bounding box center [354, 148] width 25 height 8
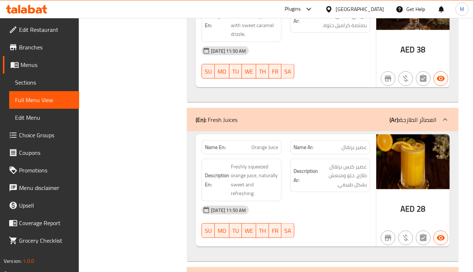
click at [240, 144] on p "Name En: Orange Juice" at bounding box center [241, 148] width 73 height 8
click at [255, 144] on span "Orange Juice" at bounding box center [264, 148] width 27 height 8
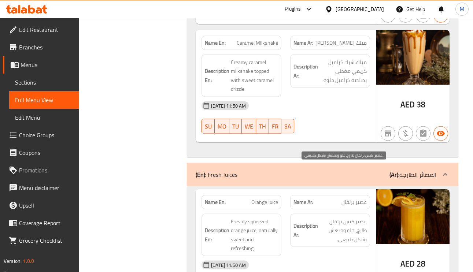
click at [369, 214] on div "Description Ar: عصير كبس برتقال طازج، حلو ومنعش بشكل طبيعي." at bounding box center [330, 231] width 80 height 34
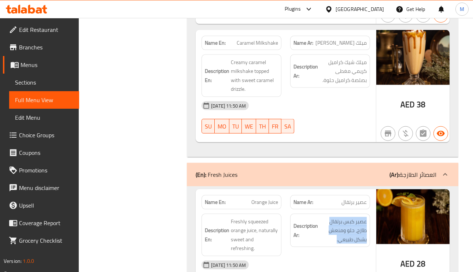
click at [369, 214] on div "Description Ar: عصير كبس برتقال طازج، حلو ومنعش بشكل طبيعي." at bounding box center [330, 231] width 80 height 34
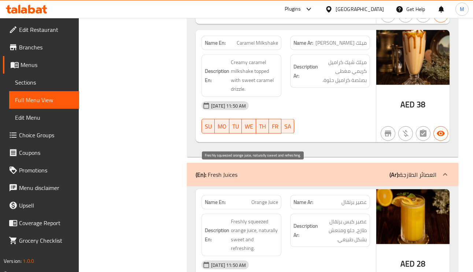
click at [261, 217] on span "Freshly squeezed orange juice, naturally sweet and refreshing." at bounding box center [254, 235] width 47 height 36
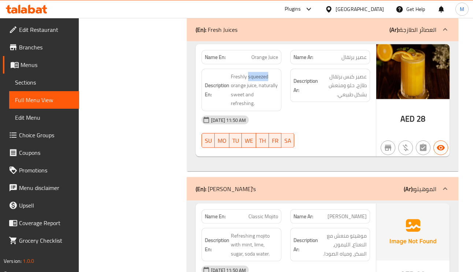
scroll to position [7587, 0]
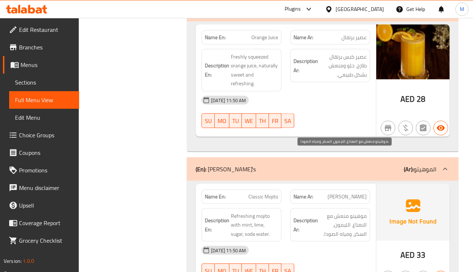
click at [358, 212] on span "موهيتو منعش مع النعناع، الليمون، السكر، ومياه الصودا." at bounding box center [343, 225] width 47 height 27
click at [249, 193] on span "Classic Mojito" at bounding box center [263, 197] width 30 height 8
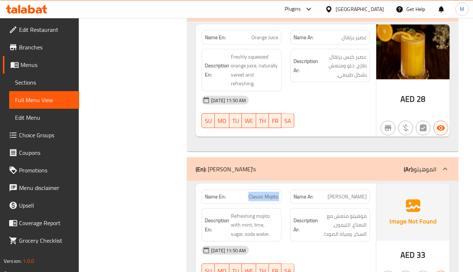
click at [249, 193] on span "Classic Mojito" at bounding box center [263, 197] width 30 height 8
click at [255, 212] on span "Refreshing mojito with mint, lime, sugar, soda water." at bounding box center [254, 225] width 47 height 27
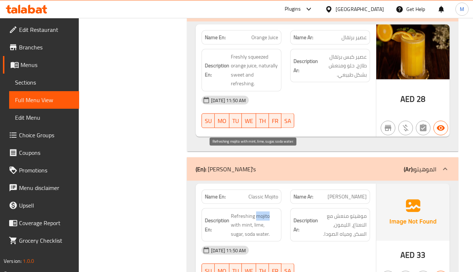
click at [255, 212] on span "Refreshing mojito with mint, lime, sugar, soda water." at bounding box center [254, 225] width 47 height 27
click at [240, 212] on span "Refreshing mojito with mint, lime, sugar, soda water." at bounding box center [254, 225] width 47 height 27
click at [269, 193] on span "Classic Mojito" at bounding box center [263, 197] width 30 height 8
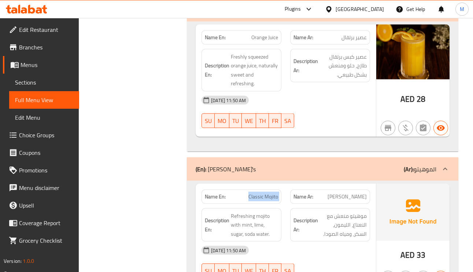
click at [269, 193] on span "Classic Mojito" at bounding box center [263, 197] width 30 height 8
copy span "Classic Mojito"
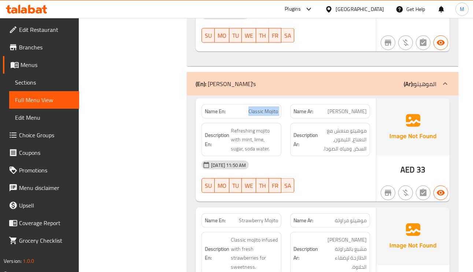
scroll to position [7689, 0]
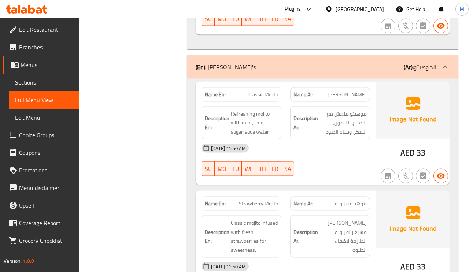
click at [347, 88] on div "Name Ar: موهيتو كلاسيك" at bounding box center [330, 95] width 80 height 14
click at [264, 91] on span "Classic Mojito" at bounding box center [263, 95] width 30 height 8
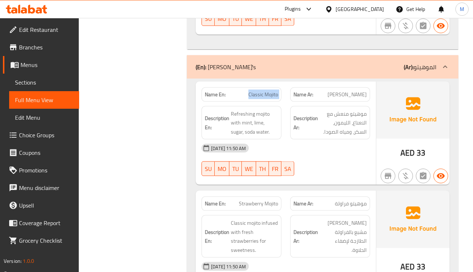
click at [264, 91] on span "Classic Mojito" at bounding box center [263, 95] width 30 height 8
click at [339, 200] on span "موهيتو فراولة" at bounding box center [351, 204] width 32 height 8
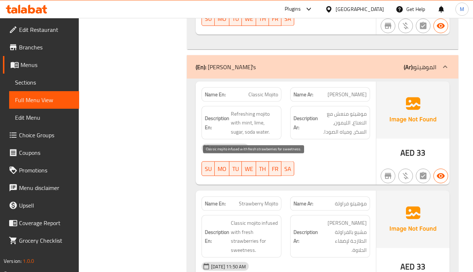
click at [266, 219] on span "Classic mojito infused with fresh strawberries for sweetness." at bounding box center [254, 237] width 47 height 36
click at [270, 200] on span "Strawberry Mojito" at bounding box center [258, 204] width 39 height 8
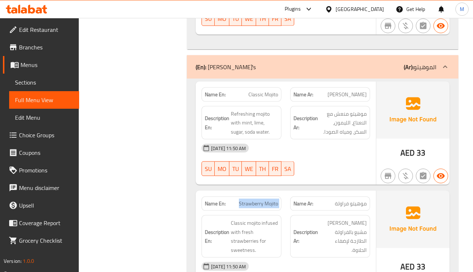
click at [270, 200] on span "Strawberry Mojito" at bounding box center [258, 204] width 39 height 8
copy span "Strawberry Mojito"
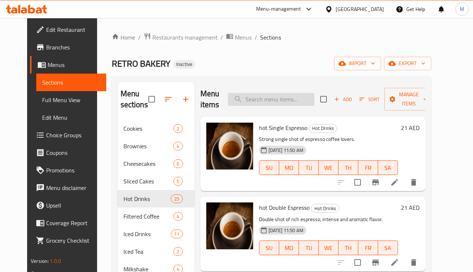
paste input "Iced V60"
click at [299, 100] on input "Iced V60" at bounding box center [271, 99] width 86 height 13
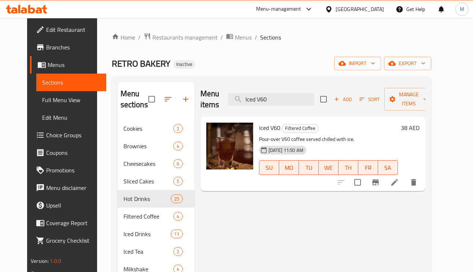
type input "Iced V60"
click at [405, 188] on li at bounding box center [394, 182] width 21 height 13
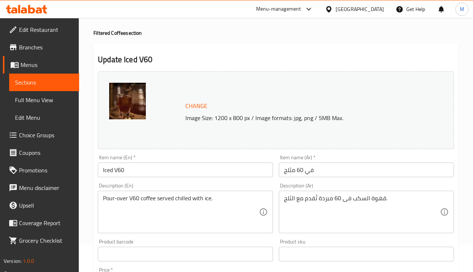
scroll to position [55, 0]
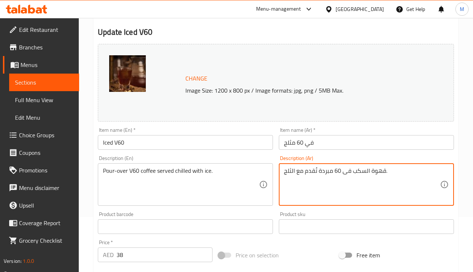
click at [359, 175] on textarea "قهوة السكب فى 60 مبردة تُقدم مع الثلج." at bounding box center [362, 184] width 156 height 35
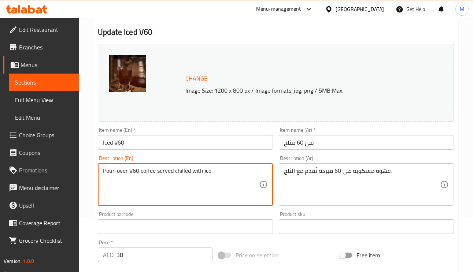
click at [149, 172] on textarea "Pour-over V60 coffee served chilled with ice." at bounding box center [181, 184] width 156 height 35
drag, startPoint x: 128, startPoint y: 170, endPoint x: 89, endPoint y: 167, distance: 39.0
click at [89, 167] on div "Home / Restaurants management / Menus / Sections / item / update Filtered Coffe…" at bounding box center [276, 218] width 394 height 511
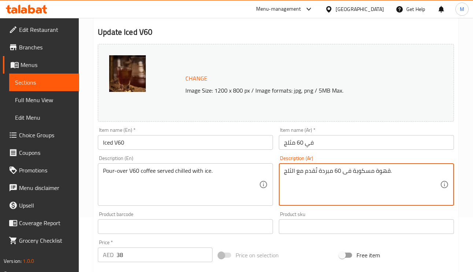
click at [366, 174] on textarea "قهوة مسكوبة فى 60 مبردة تُقدم مع الثلج." at bounding box center [362, 184] width 156 height 35
paste textarea "ب"
click at [310, 173] on textarea "قهوة مصبوبة فى 60 مبردة تُقدم مع الثلج." at bounding box center [362, 184] width 156 height 35
click at [317, 173] on textarea "قهوة مصبوبة فى 60 مبردة مع الثلج." at bounding box center [362, 184] width 156 height 35
paste textarea "تُقدم"
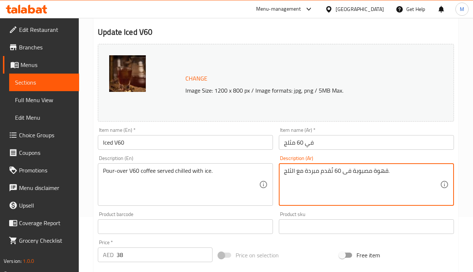
type textarea "قهوة مصبوبة فى 60 تُقدم مبردة مع الثلج."
click at [323, 144] on input "في 60 مثلج" at bounding box center [366, 142] width 175 height 15
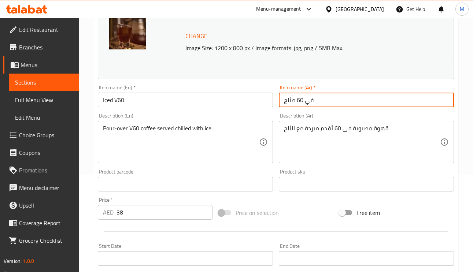
scroll to position [0, 0]
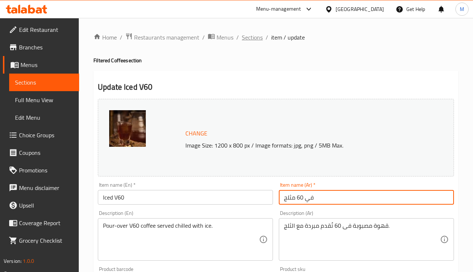
click at [246, 33] on span "Sections" at bounding box center [252, 37] width 21 height 9
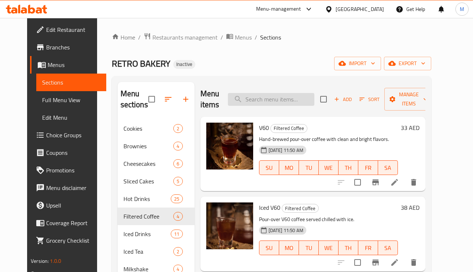
click at [275, 98] on input "search" at bounding box center [271, 99] width 86 height 13
paste input "Iced Caramel Macchiato"
type input "Iced Caramel Macchiato"
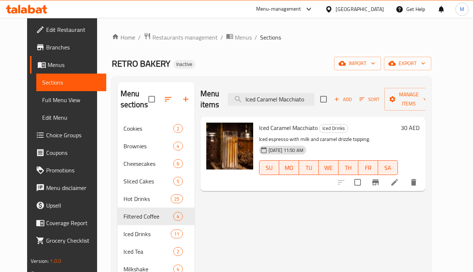
click at [405, 183] on li at bounding box center [394, 182] width 21 height 13
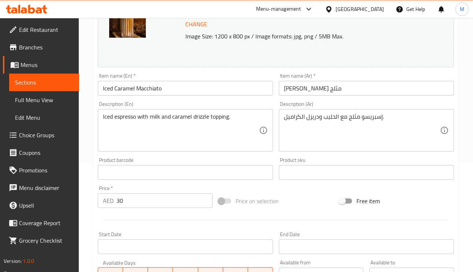
scroll to position [110, 0]
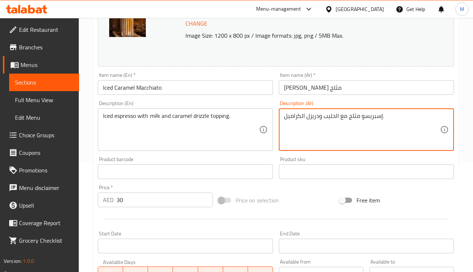
click at [320, 115] on textarea "إسبريسو مثلج مع الحليب ودريزل الكراميل." at bounding box center [362, 130] width 156 height 35
type textarea "إسبريسو مثلج مع الحليب واضافة دريزل الكراميل."
click at [336, 84] on input "ماكياتو كراميل مثلج" at bounding box center [366, 87] width 175 height 15
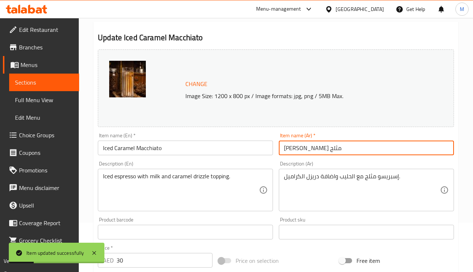
scroll to position [0, 0]
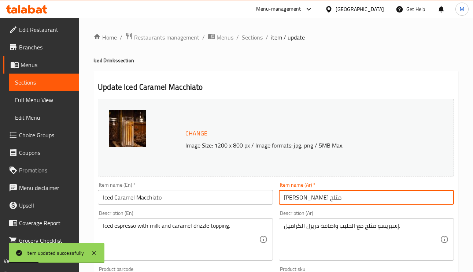
click at [250, 37] on span "Sections" at bounding box center [252, 37] width 21 height 9
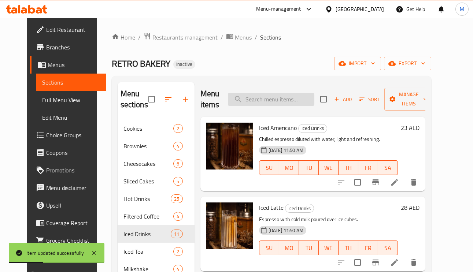
paste input "Iced Caramel Latte"
type input "Iced Caramel Latte"
click at [280, 104] on input "Iced Caramel Latte" at bounding box center [271, 99] width 86 height 13
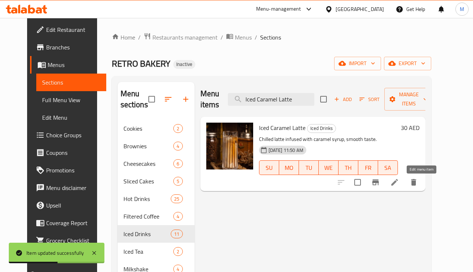
click at [399, 182] on icon at bounding box center [394, 182] width 9 height 9
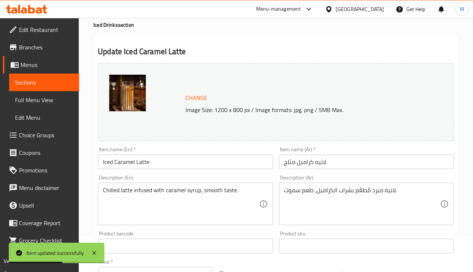
scroll to position [55, 0]
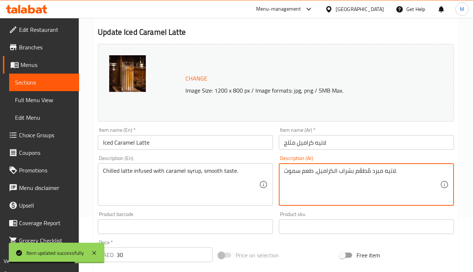
click at [365, 170] on textarea "لاتيه مبرد مُطعَّم بشراب الكراميل، طعم سموث." at bounding box center [362, 184] width 156 height 35
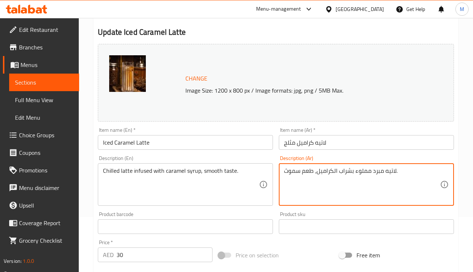
type textarea "لاتيه مبرد مملوء بشراب الكراميل، طعم سموث."
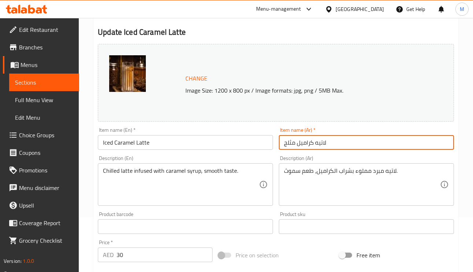
click at [372, 143] on input "لاتيه كراميل مثلج" at bounding box center [366, 142] width 175 height 15
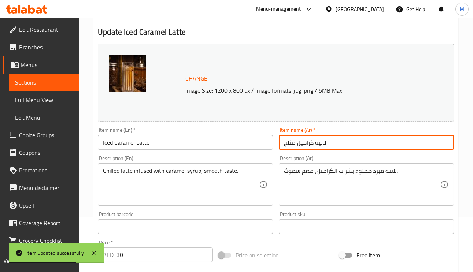
scroll to position [0, 0]
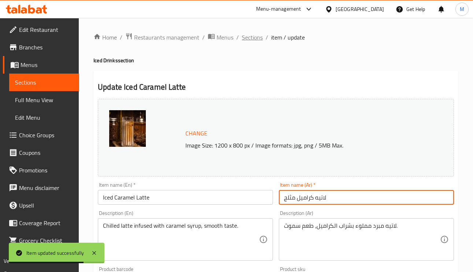
drag, startPoint x: 259, startPoint y: 34, endPoint x: 281, endPoint y: 50, distance: 26.8
click at [259, 35] on span "Sections" at bounding box center [252, 37] width 21 height 9
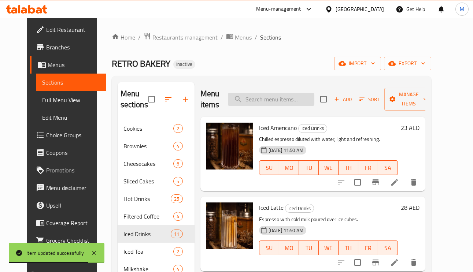
click at [286, 97] on input "search" at bounding box center [271, 99] width 86 height 13
paste input "Iced Matcha Latte"
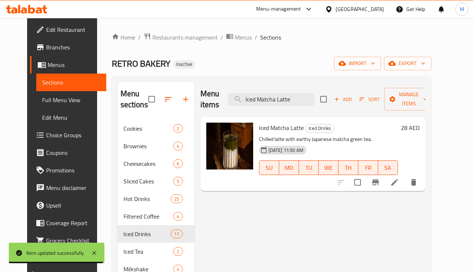
type input "Iced Matcha Latte"
click at [405, 189] on li at bounding box center [394, 182] width 21 height 13
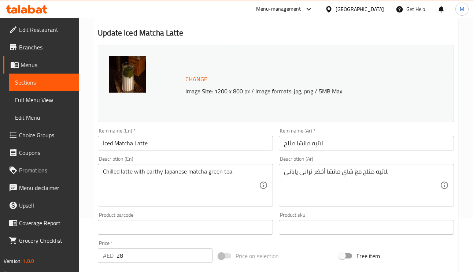
scroll to position [55, 0]
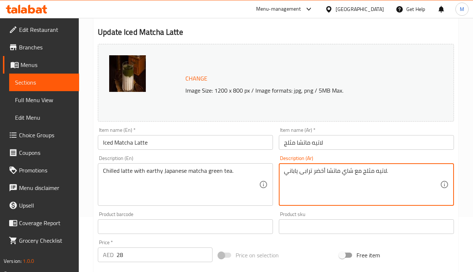
click at [368, 175] on textarea "لاتيه مثلج مع شاي ماتشا أخضر ترابى ياباني." at bounding box center [362, 184] width 156 height 35
type textarea "لاتيه مبرد مع شاي ماتشا أخضر ترابى ياباني."
click at [339, 143] on input "لاتيه ماتشا مثلج" at bounding box center [366, 142] width 175 height 15
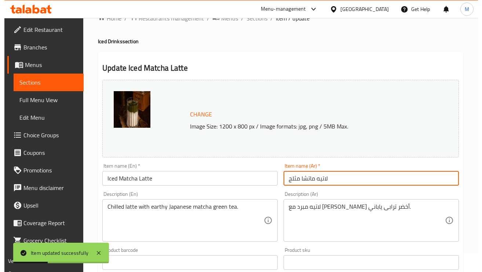
scroll to position [0, 0]
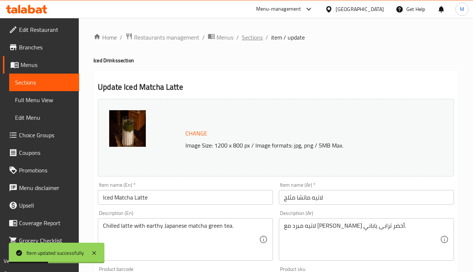
click at [247, 42] on span "Sections" at bounding box center [252, 37] width 21 height 9
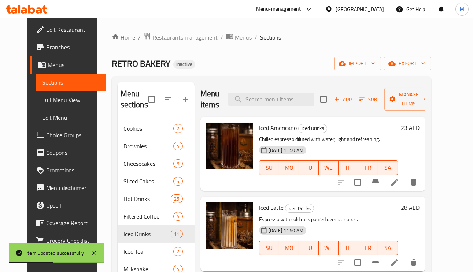
click at [274, 108] on div "Menu items Add Sort Manage items" at bounding box center [312, 99] width 225 height 35
paste input "Iced Vanilla Matcha Latte"
click at [274, 103] on input "Iced Vanilla Matcha Latte" at bounding box center [271, 99] width 86 height 13
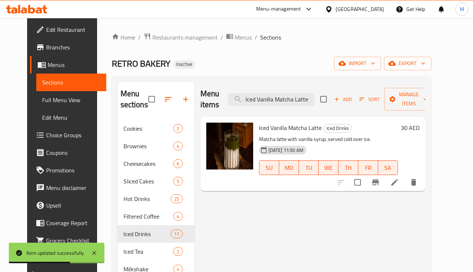
type input "Iced Vanilla Matcha Latte"
click at [405, 189] on li at bounding box center [394, 182] width 21 height 13
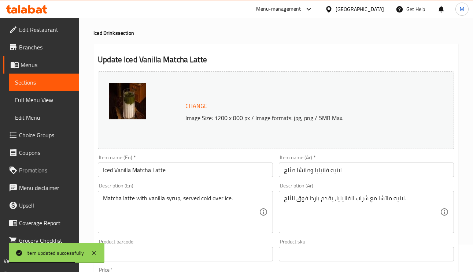
scroll to position [55, 0]
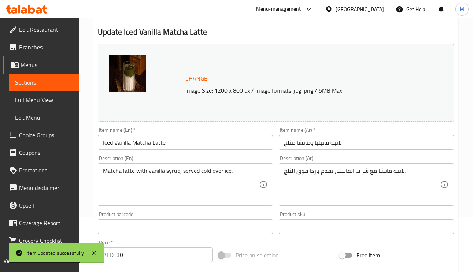
click at [310, 142] on input "لاتيه فانيليا وماتشا مثلج" at bounding box center [366, 142] width 175 height 15
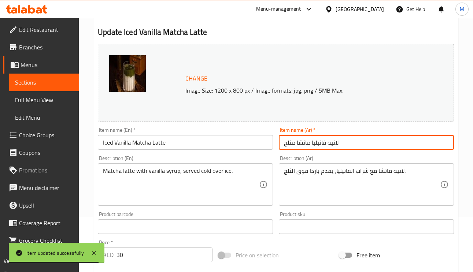
type input "لاتيه فانيليا ماتشا مثلج"
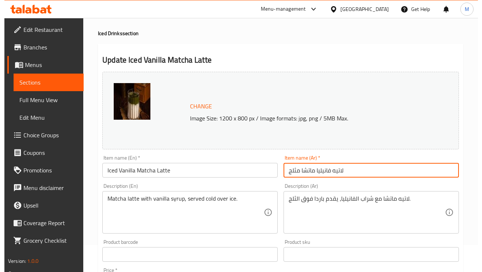
scroll to position [0, 0]
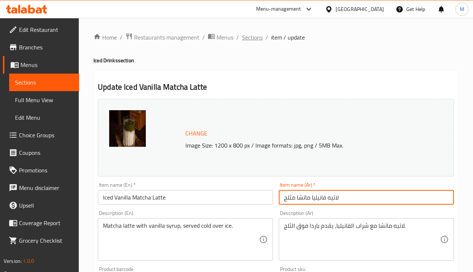
click at [254, 42] on span "Sections" at bounding box center [252, 37] width 21 height 9
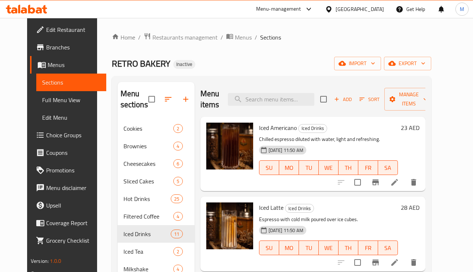
click at [321, 110] on div "Menu items Add Sort Manage items" at bounding box center [312, 99] width 225 height 35
click at [309, 103] on input "search" at bounding box center [271, 99] width 86 height 13
paste input "Strawberry Iced Tea"
click at [309, 103] on input "Strawberry Iced Tea" at bounding box center [271, 99] width 86 height 13
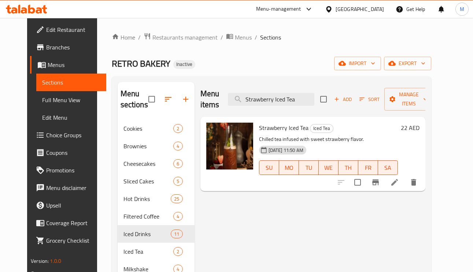
type input "Strawberry Iced Tea"
click at [399, 185] on icon at bounding box center [394, 182] width 9 height 9
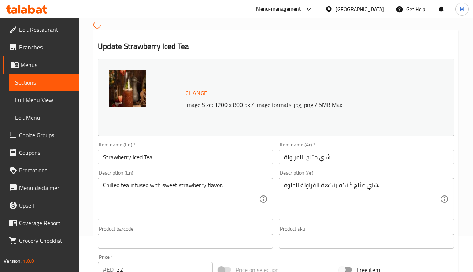
scroll to position [55, 0]
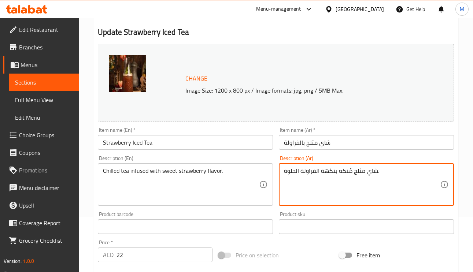
click at [360, 168] on textarea "شاي مثلج مُنكه بنكهة الفراولة الحلوة." at bounding box center [362, 184] width 156 height 35
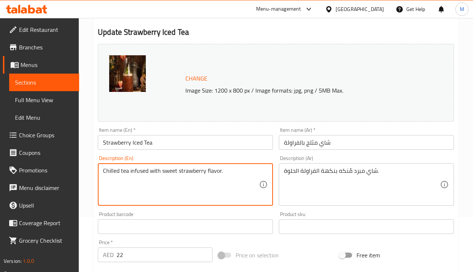
click at [143, 173] on textarea "Chilled tea infused with sweet strawberry flavor." at bounding box center [181, 184] width 156 height 35
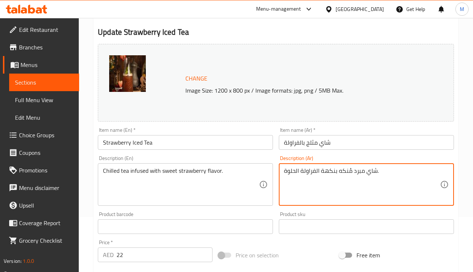
click at [346, 173] on textarea "شاي مبرد مُنكه بنكهة الفراولة الحلوة." at bounding box center [362, 184] width 156 height 35
type textarea "شاي مبرد مملوء بنكهة الفراولة الحلوة."
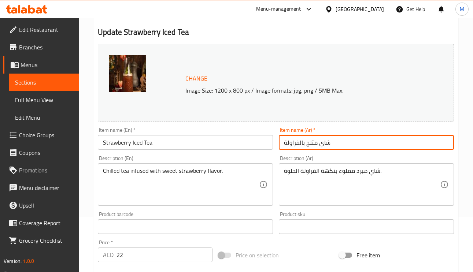
click at [362, 142] on input "شاي مثلج بالفراولة" at bounding box center [366, 142] width 175 height 15
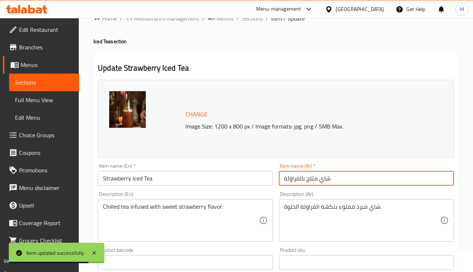
scroll to position [0, 0]
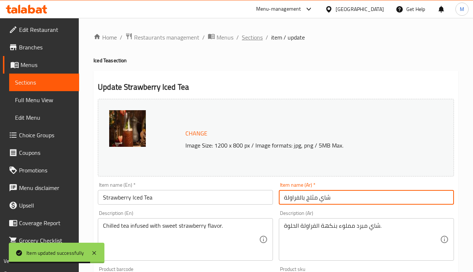
click at [253, 38] on span "Sections" at bounding box center [252, 37] width 21 height 9
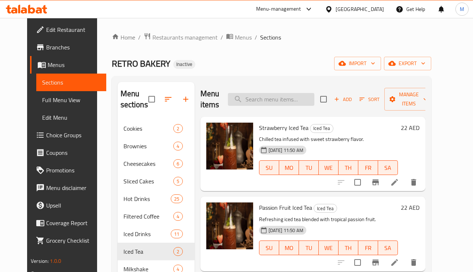
click at [277, 106] on input "search" at bounding box center [271, 99] width 86 height 13
paste input "Caramel Milkshake"
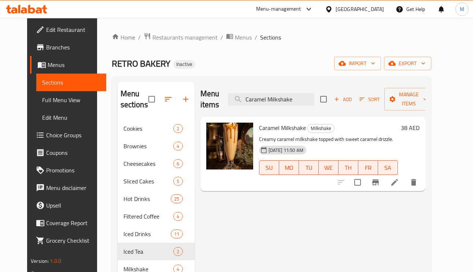
type input "Caramel Milkshake"
click at [399, 186] on icon at bounding box center [394, 182] width 9 height 9
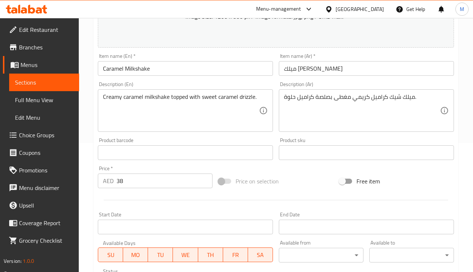
scroll to position [110, 0]
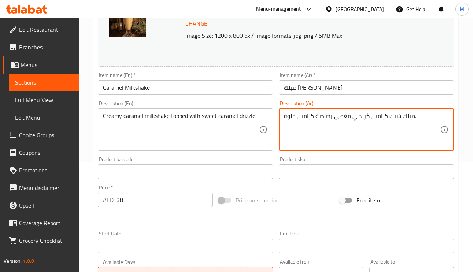
drag, startPoint x: 329, startPoint y: 113, endPoint x: 322, endPoint y: 115, distance: 7.5
click at [322, 115] on textarea "ميلك شيك كراميل كريمي مغطى بصلصة كراميل حلوة." at bounding box center [362, 130] width 156 height 35
drag, startPoint x: 332, startPoint y: 123, endPoint x: 329, endPoint y: 117, distance: 6.9
click at [332, 122] on textarea "ميلك شيك كراميل كريمي مغطى بصلصة كراميل حلوة." at bounding box center [362, 130] width 156 height 35
click at [329, 116] on textarea "ميلك شيك كراميل كريمي مغطى بصلصة كراميل حلوة." at bounding box center [362, 130] width 156 height 35
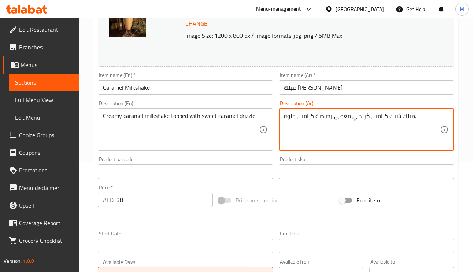
click at [331, 119] on textarea "ميلك شيك كراميل كريمي مغطى بصلصة كراميل حلوة." at bounding box center [362, 130] width 156 height 35
drag, startPoint x: 331, startPoint y: 119, endPoint x: 320, endPoint y: 118, distance: 10.6
click at [320, 118] on textarea "ميلك شيك كراميل كريمي مغطى بصلصة كراميل حلوة." at bounding box center [362, 130] width 156 height 35
click at [325, 118] on textarea "ميلك شيك كراميل كريمي مغطى بصلصة كراميل حلوة." at bounding box center [362, 130] width 156 height 35
click at [315, 115] on textarea "ميلك شيك كراميل كريمي مغطى بصلصة كراميل حلوة." at bounding box center [362, 130] width 156 height 35
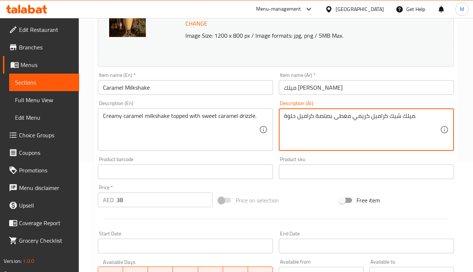
drag, startPoint x: 318, startPoint y: 115, endPoint x: 331, endPoint y: 118, distance: 12.7
click at [331, 118] on textarea "ميلك شيك كراميل كريمي مغطى بصلصة كراميل حلوة." at bounding box center [362, 130] width 156 height 35
type textarea "ميلك شيك كراميل كريمي مغطى بدريزال كراميل حلوة."
click at [369, 79] on div "Item name (Ar)   * ميلك شيك كراميل Item name (Ar) *" at bounding box center [366, 84] width 175 height 22
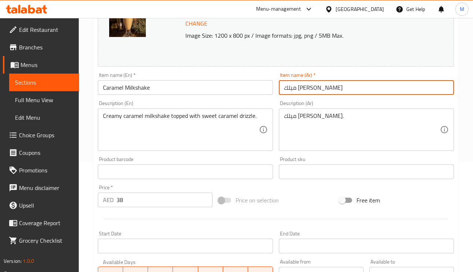
click at [367, 88] on input "ميلك شيك كراميل" at bounding box center [366, 87] width 175 height 15
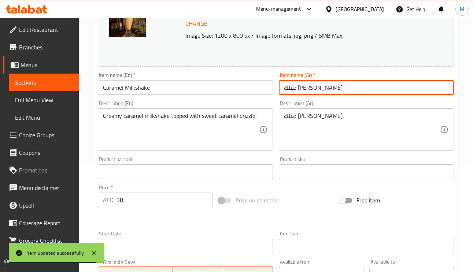
scroll to position [0, 0]
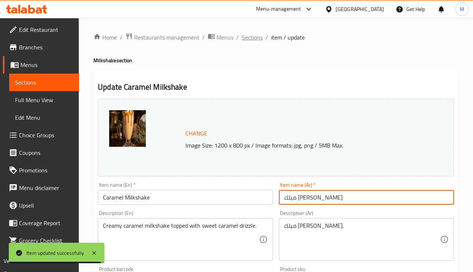
click at [247, 34] on span "Sections" at bounding box center [252, 37] width 21 height 9
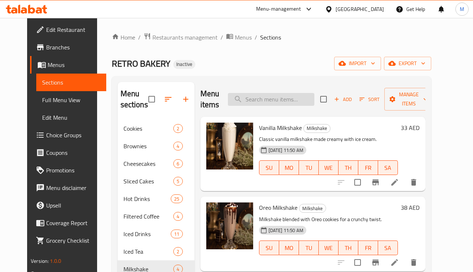
paste input "Classic Mojito"
click at [282, 104] on input "search" at bounding box center [271, 99] width 86 height 13
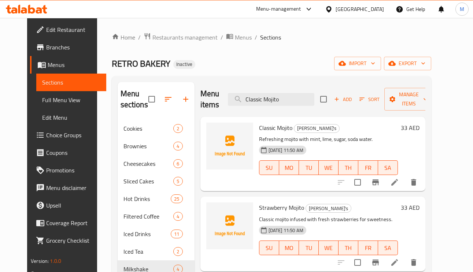
type input "Classic Mojito"
click at [405, 186] on li at bounding box center [394, 182] width 21 height 13
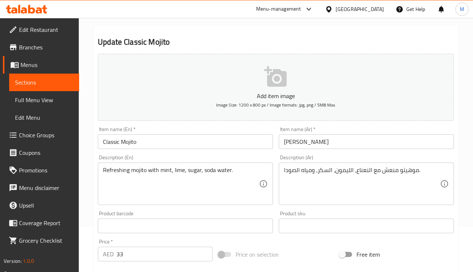
scroll to position [110, 0]
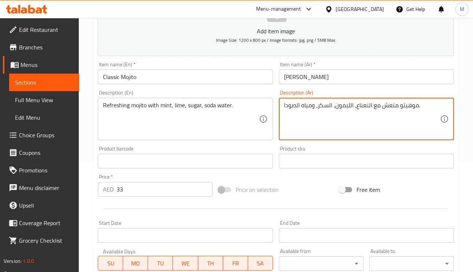
drag, startPoint x: 350, startPoint y: 108, endPoint x: 335, endPoint y: 107, distance: 15.1
type textarea "موهيتو منعش مع النعناع، الصودا، السكر، ومياه الصودا."
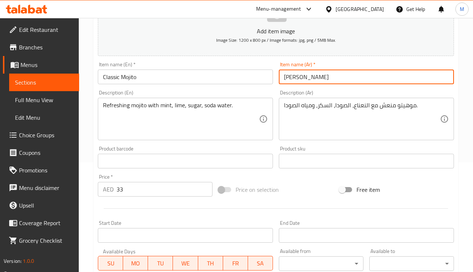
click at [359, 77] on input "موهيتو كلاسيك" at bounding box center [366, 77] width 175 height 15
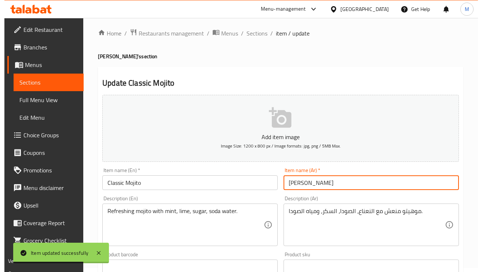
scroll to position [0, 0]
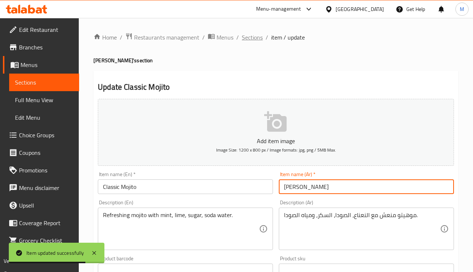
click at [258, 33] on span "Sections" at bounding box center [252, 37] width 21 height 9
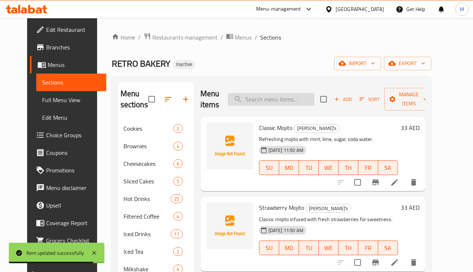
click at [304, 106] on input "search" at bounding box center [271, 99] width 86 height 13
paste input "Strawberry Mojito"
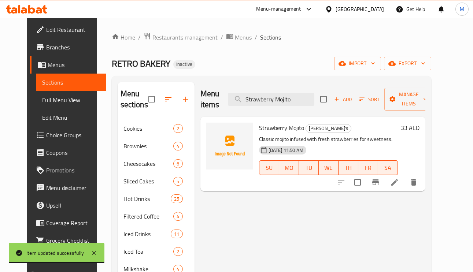
type input "Strawberry Mojito"
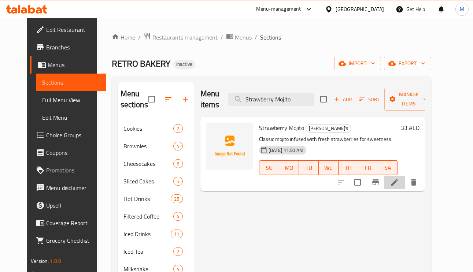
click at [405, 186] on li at bounding box center [394, 182] width 21 height 13
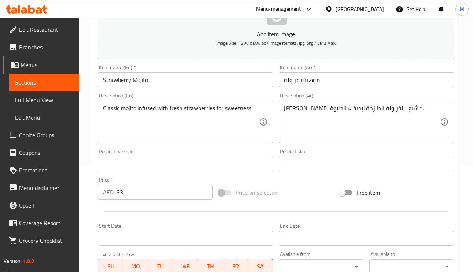
scroll to position [110, 0]
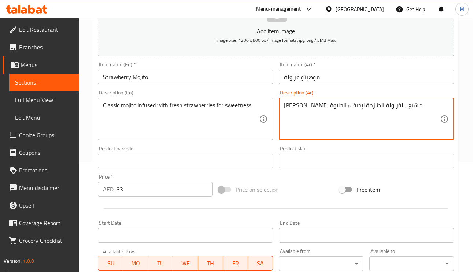
click at [367, 108] on textarea "موهيتو كلاسيكي مشبع بالفراولة الطازجة لإضفاء الحلاوة." at bounding box center [362, 119] width 156 height 35
type textarea "موهيتو كلاسيكي مملوء بالفراولة الطازجة لإضفاء الحلاوة."
click at [176, 106] on textarea "Classic mojito infused with fresh strawberries for sweetness." at bounding box center [181, 119] width 156 height 35
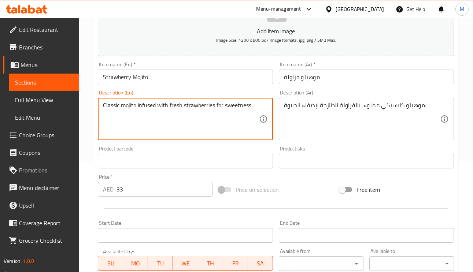
click at [176, 106] on textarea "Classic mojito infused with fresh strawberries for sweetness." at bounding box center [181, 119] width 156 height 35
click at [348, 81] on input "موهيتو فراولة" at bounding box center [366, 77] width 175 height 15
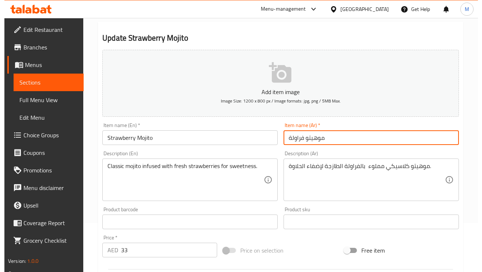
scroll to position [0, 0]
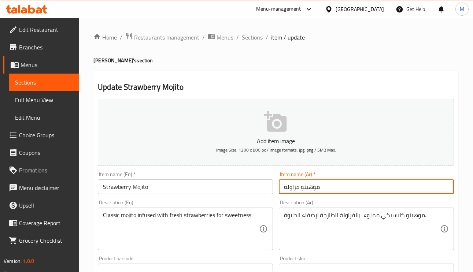
click at [250, 38] on span "Sections" at bounding box center [252, 37] width 21 height 9
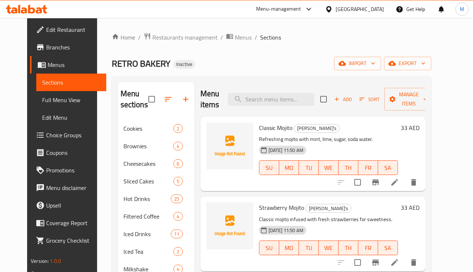
click at [276, 128] on span "Classic Mojito" at bounding box center [275, 127] width 33 height 11
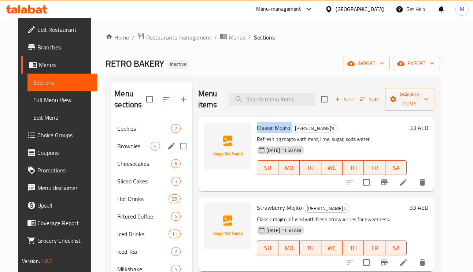
click at [122, 143] on span "Brownies" at bounding box center [133, 146] width 33 height 9
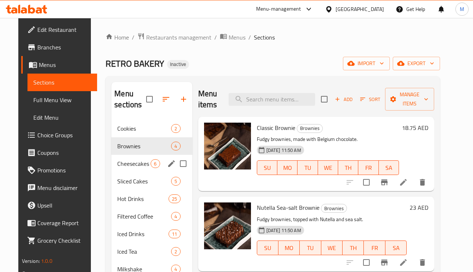
click at [127, 163] on span "Cheesecakes" at bounding box center [133, 163] width 33 height 9
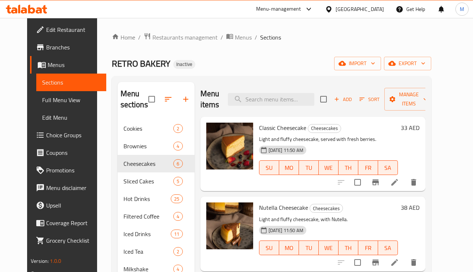
click at [288, 128] on span "Classic Cheesecake" at bounding box center [282, 127] width 47 height 11
drag, startPoint x: 303, startPoint y: 130, endPoint x: 296, endPoint y: 130, distance: 7.0
click at [308, 129] on span "Cheesecakes" at bounding box center [324, 128] width 33 height 8
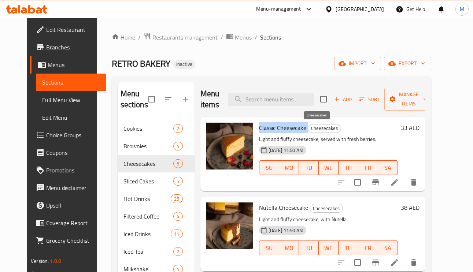
click at [308, 130] on span "Cheesecakes" at bounding box center [324, 128] width 33 height 8
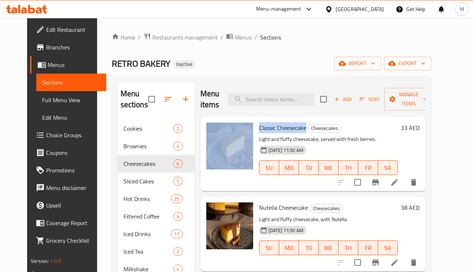
drag, startPoint x: 298, startPoint y: 127, endPoint x: 342, endPoint y: 154, distance: 51.2
click at [256, 126] on div "Classic Cheesecake Cheesecakes Light and fluffy cheesecake, served with fresh b…" at bounding box center [328, 154] width 145 height 69
copy div "Classic Cheesecake"
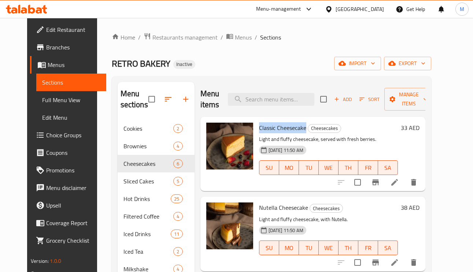
copy span "Classic Cheesecake"
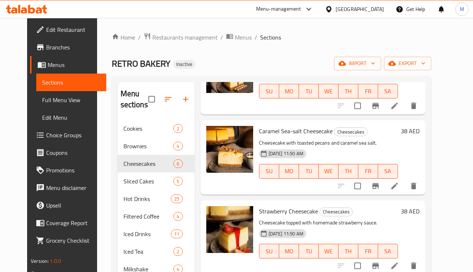
scroll to position [103, 0]
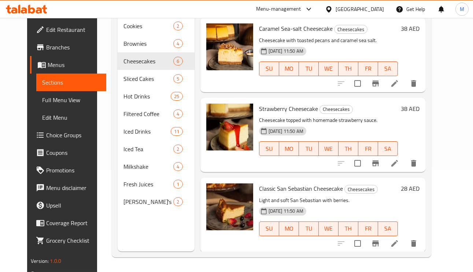
click at [298, 186] on span "Classic San Sebastian Cheesecake" at bounding box center [301, 188] width 84 height 11
copy h6 "Classic San Sebastian Cheesecake"
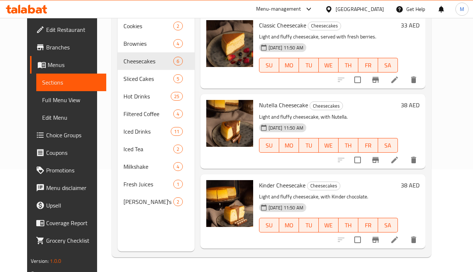
scroll to position [0, 0]
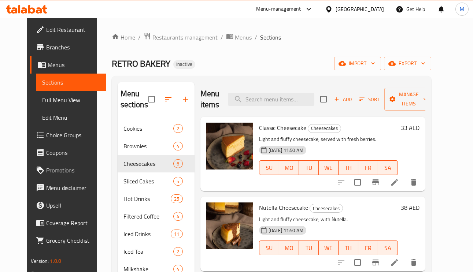
click at [418, 184] on icon "delete" at bounding box center [413, 182] width 9 height 9
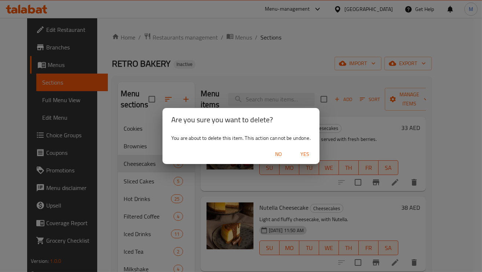
click at [312, 153] on span "Yes" at bounding box center [305, 154] width 18 height 9
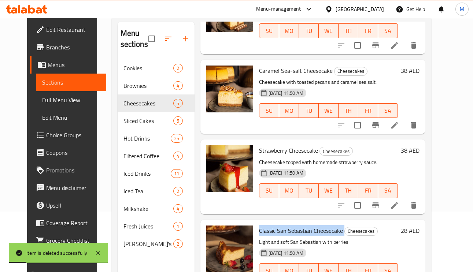
scroll to position [103, 0]
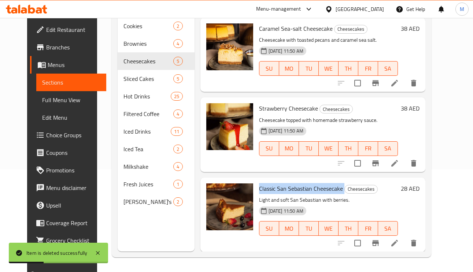
click at [264, 190] on span "Classic San Sebastian Cheesecake" at bounding box center [301, 188] width 84 height 11
click at [418, 243] on icon "delete" at bounding box center [413, 243] width 9 height 9
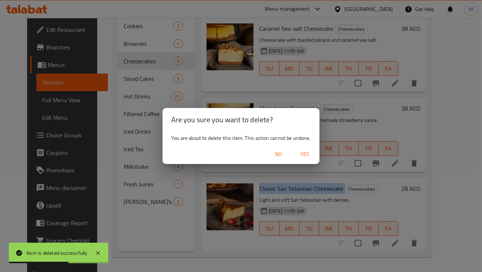
click at [301, 150] on span "Yes" at bounding box center [305, 154] width 18 height 9
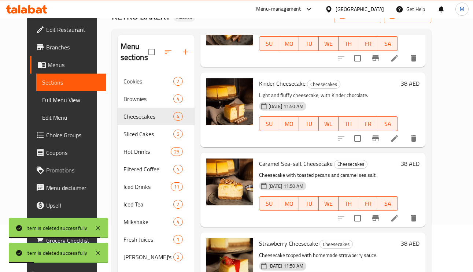
scroll to position [0, 0]
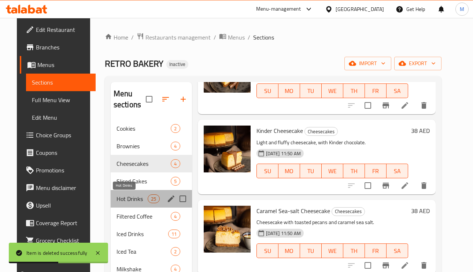
click at [120, 196] on span "Hot Drinks" at bounding box center [132, 199] width 31 height 9
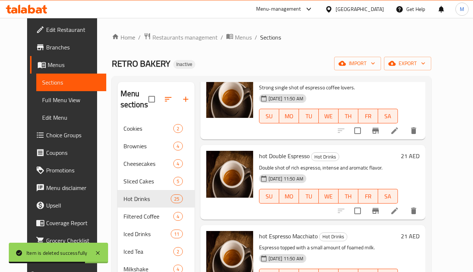
scroll to position [110, 0]
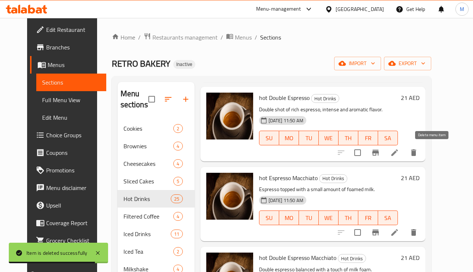
click at [418, 157] on icon "delete" at bounding box center [413, 152] width 9 height 9
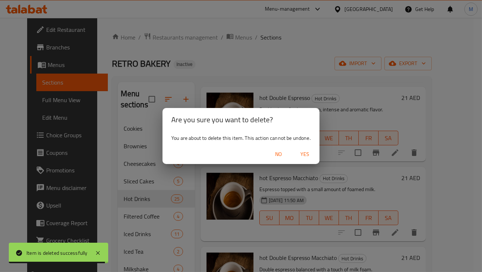
click at [317, 150] on div "No Yes" at bounding box center [240, 154] width 157 height 19
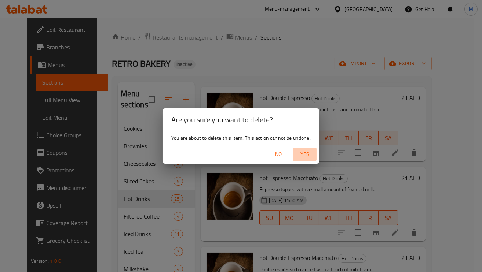
click at [311, 151] on span "Yes" at bounding box center [305, 154] width 18 height 9
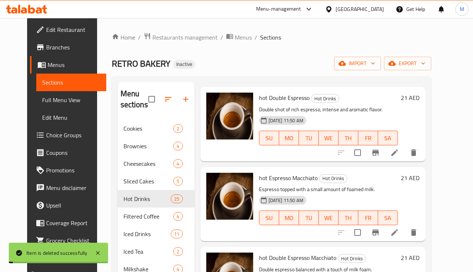
scroll to position [165, 0]
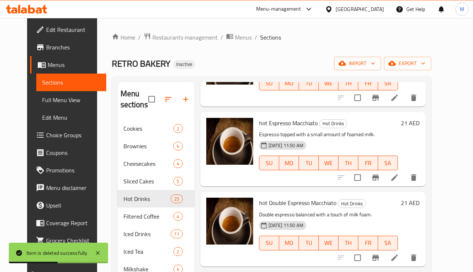
click at [286, 125] on span "hot Espresso Macchiato" at bounding box center [288, 123] width 59 height 11
click at [280, 203] on span "hot Double Espresso Macchiato" at bounding box center [297, 203] width 77 height 11
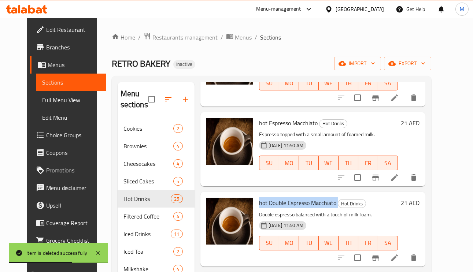
click at [280, 203] on span "hot Double Espresso Macchiato" at bounding box center [297, 203] width 77 height 11
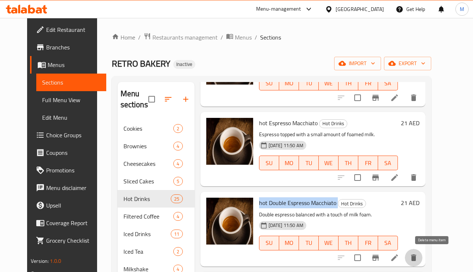
click at [416, 259] on icon "delete" at bounding box center [413, 258] width 5 height 7
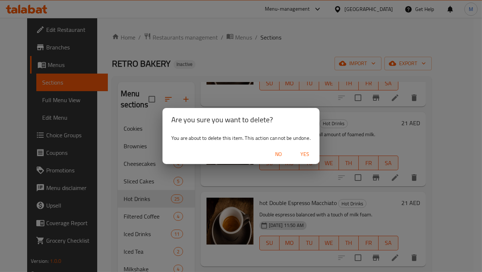
click at [304, 145] on div "No Yes" at bounding box center [240, 154] width 157 height 19
click at [308, 153] on span "Yes" at bounding box center [305, 154] width 18 height 9
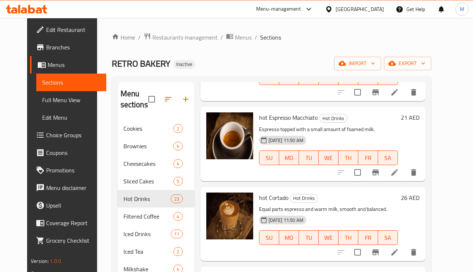
scroll to position [110, 0]
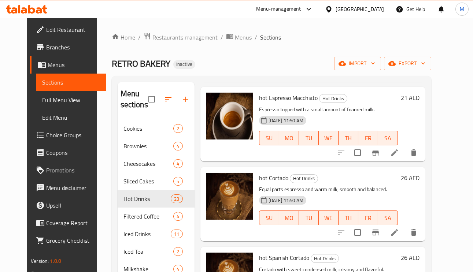
drag, startPoint x: 52, startPoint y: 95, endPoint x: 84, endPoint y: 124, distance: 43.1
click at [52, 96] on span "Full Menu View" at bounding box center [71, 100] width 58 height 9
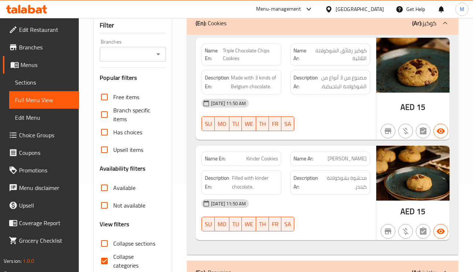
scroll to position [165, 0]
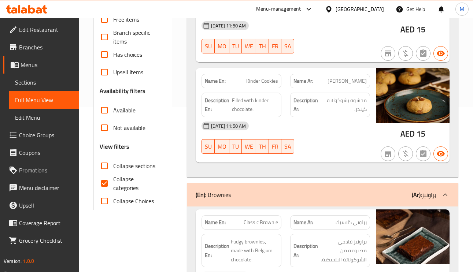
click at [105, 179] on input "Collapse categories" at bounding box center [105, 184] width 18 height 18
checkbox input "false"
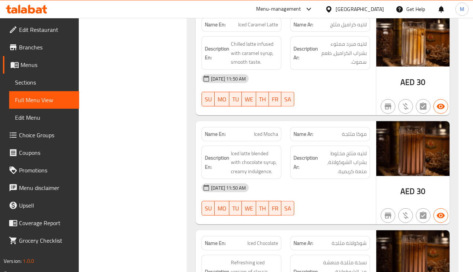
scroll to position [0, 0]
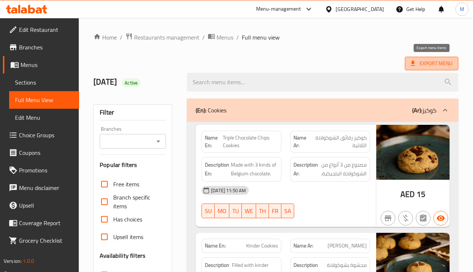
click at [430, 66] on span "Export Menu" at bounding box center [432, 63] width 42 height 9
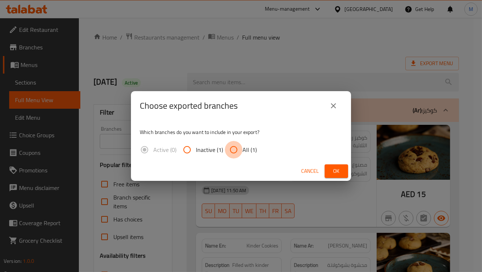
click at [229, 147] on input "All (1)" at bounding box center [234, 150] width 18 height 18
radio input "true"
click at [335, 170] on span "Ok" at bounding box center [336, 171] width 12 height 9
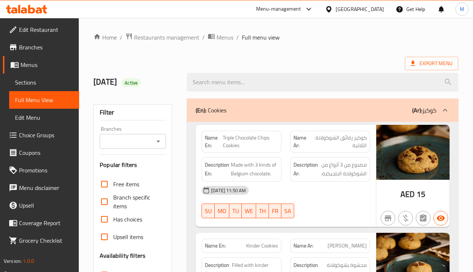
click at [374, 10] on div "United Arab Emirates" at bounding box center [360, 9] width 48 height 8
click at [364, 8] on div "United Arab Emirates" at bounding box center [360, 9] width 48 height 8
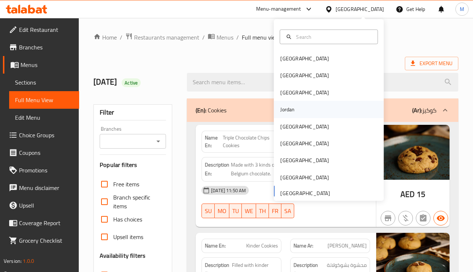
click at [284, 106] on div "Jordan" at bounding box center [287, 110] width 14 height 8
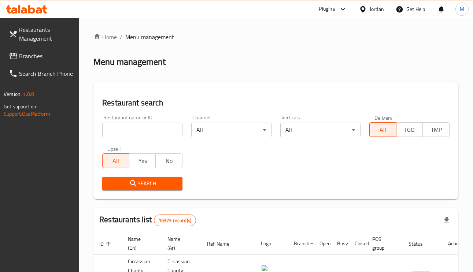
click at [159, 125] on input "search" at bounding box center [142, 130] width 80 height 15
paste input "Yabz"
type input "Yabz"
click button "Search" at bounding box center [142, 184] width 80 height 14
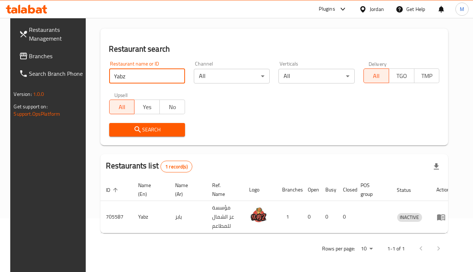
scroll to position [54, 0]
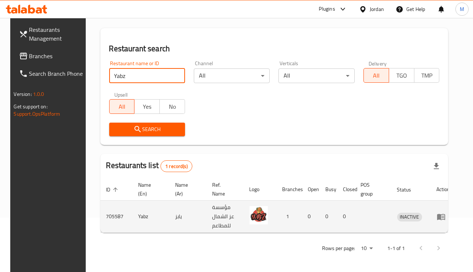
click at [444, 217] on icon "enhanced table" at bounding box center [441, 217] width 9 height 9
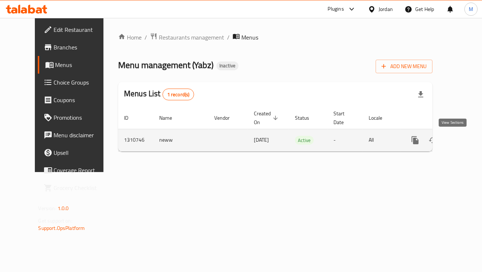
click at [463, 137] on icon "enhanced table" at bounding box center [467, 140] width 9 height 9
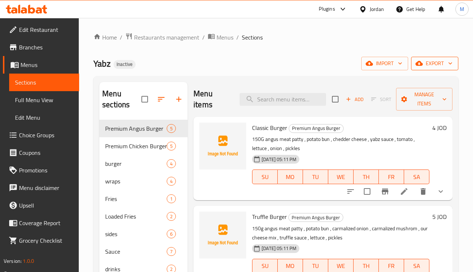
click at [427, 65] on span "export" at bounding box center [435, 63] width 36 height 9
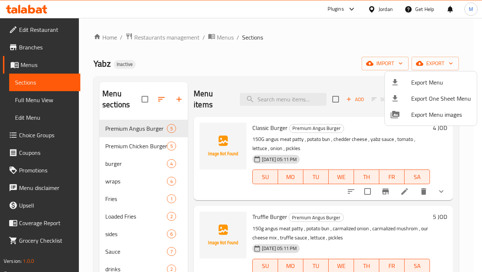
click at [422, 83] on span "Export Menu" at bounding box center [441, 82] width 60 height 9
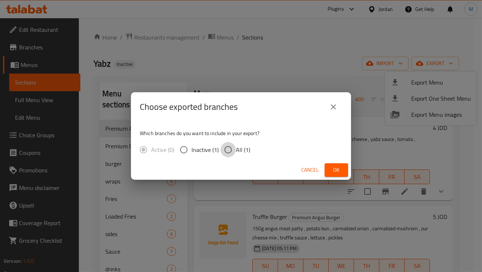
drag, startPoint x: 224, startPoint y: 148, endPoint x: 352, endPoint y: 187, distance: 134.0
click at [227, 147] on input "All (1)" at bounding box center [227, 149] width 15 height 15
radio input "true"
click at [335, 172] on span "Ok" at bounding box center [336, 170] width 12 height 9
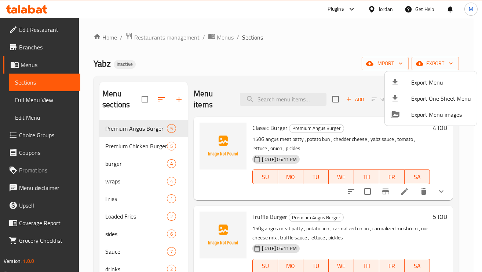
click at [264, 60] on div at bounding box center [241, 136] width 482 height 272
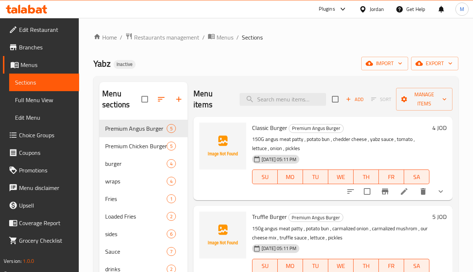
click at [21, 69] on span "Menus" at bounding box center [47, 64] width 53 height 9
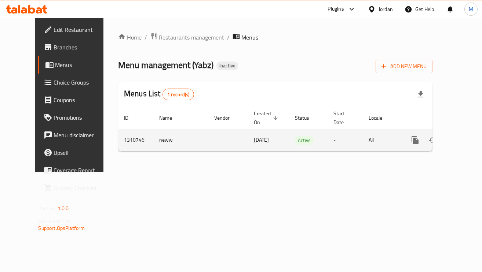
click at [460, 140] on link "enhanced table" at bounding box center [468, 141] width 18 height 18
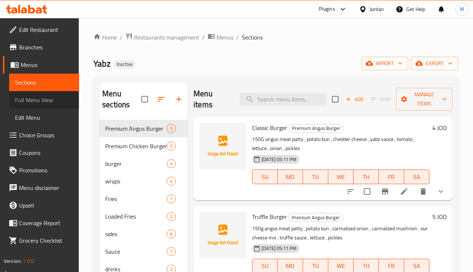
click at [54, 99] on span "Full Menu View" at bounding box center [44, 100] width 58 height 9
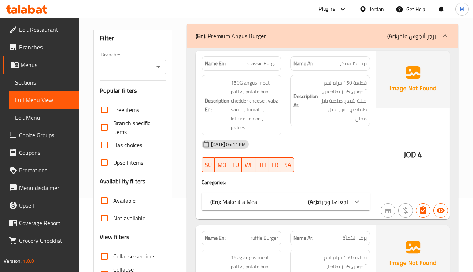
scroll to position [110, 0]
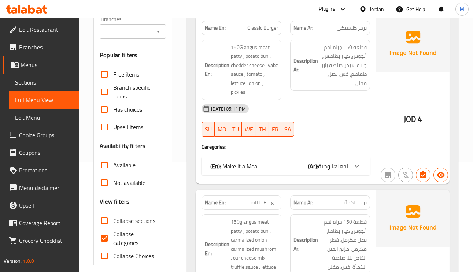
click at [100, 240] on input "Collapse categories" at bounding box center [105, 239] width 18 height 18
checkbox input "false"
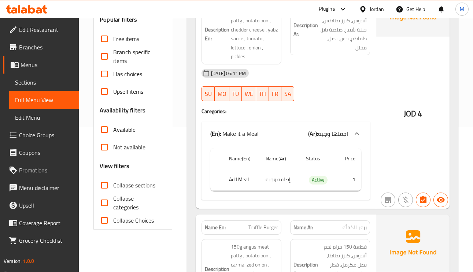
scroll to position [165, 0]
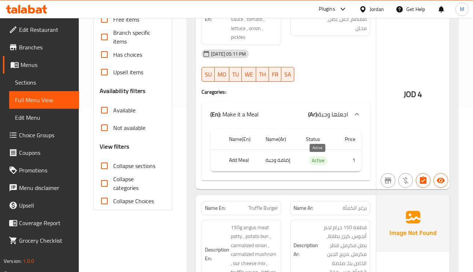
click at [316, 163] on span "Active" at bounding box center [318, 161] width 19 height 8
copy span "Active"
click at [345, 112] on span "اجعلها وجبة" at bounding box center [333, 114] width 30 height 11
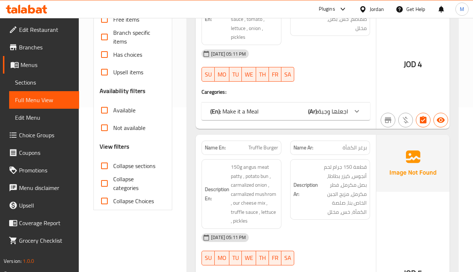
click at [343, 110] on span "اجعلها وجبة" at bounding box center [333, 111] width 30 height 11
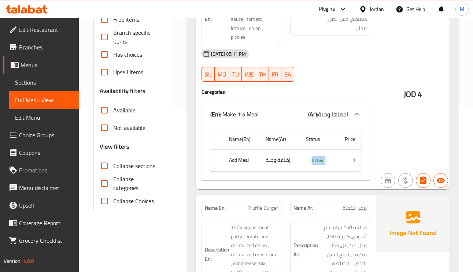
click at [336, 79] on div at bounding box center [330, 81] width 89 height 9
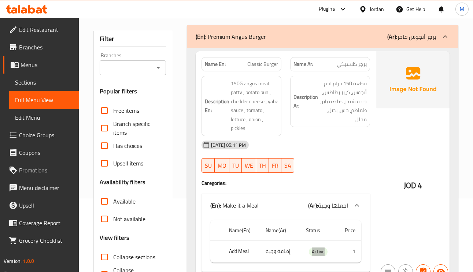
scroll to position [0, 0]
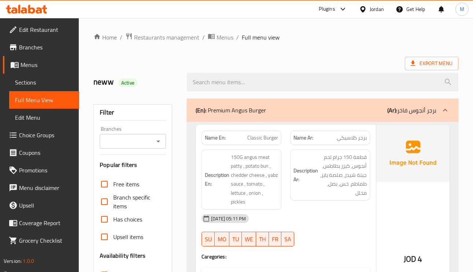
click at [38, 203] on span "Upsell" at bounding box center [46, 205] width 54 height 9
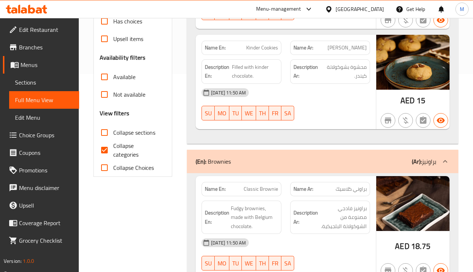
scroll to position [228, 0]
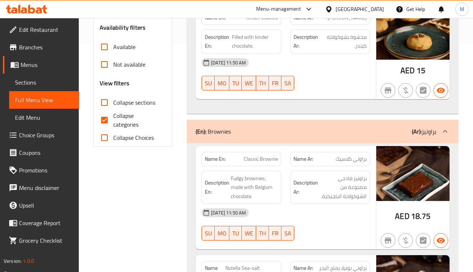
drag, startPoint x: 106, startPoint y: 118, endPoint x: 107, endPoint y: 125, distance: 7.1
click at [106, 118] on input "Collapse categories" at bounding box center [105, 120] width 18 height 18
checkbox input "false"
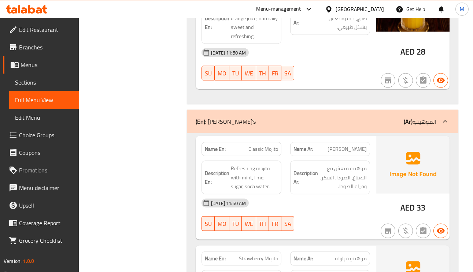
scroll to position [7501, 0]
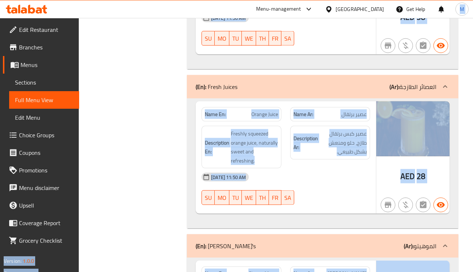
drag, startPoint x: 455, startPoint y: 134, endPoint x: 449, endPoint y: 14, distance: 120.4
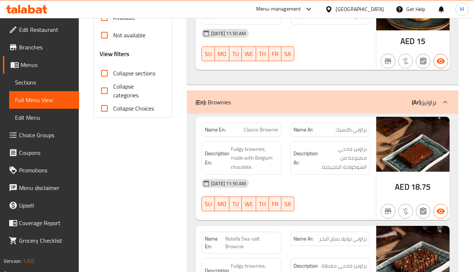
scroll to position [0, 0]
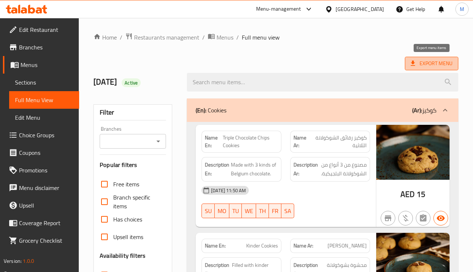
click at [417, 62] on span "Export Menu" at bounding box center [432, 63] width 42 height 9
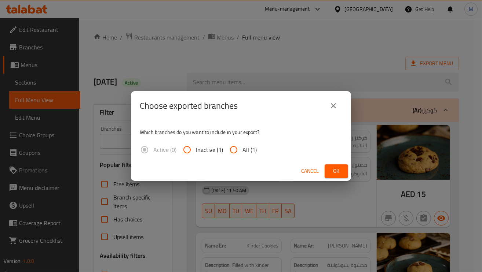
drag, startPoint x: 231, startPoint y: 148, endPoint x: 258, endPoint y: 158, distance: 29.0
click at [231, 148] on input "All (1)" at bounding box center [234, 150] width 18 height 18
radio input "true"
click at [332, 173] on span "Ok" at bounding box center [336, 171] width 12 height 9
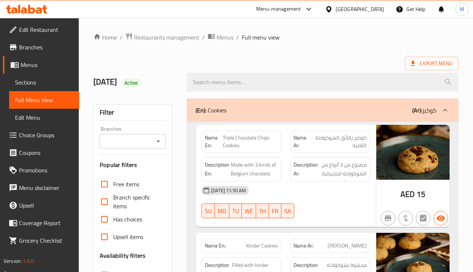
drag, startPoint x: 50, startPoint y: 29, endPoint x: 55, endPoint y: 30, distance: 5.2
click at [50, 29] on span "Edit Restaurant" at bounding box center [46, 29] width 54 height 9
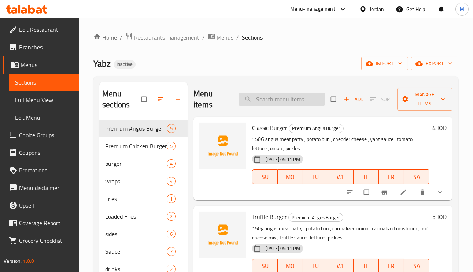
click at [278, 103] on input "search" at bounding box center [282, 99] width 86 height 13
paste input "Truffle Burger"
type input "Truffle Burger"
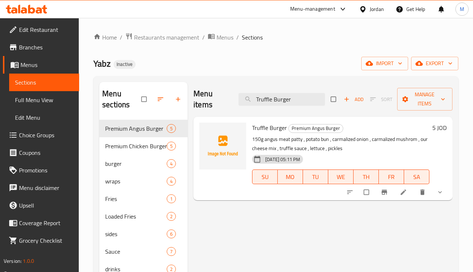
click at [404, 194] on icon at bounding box center [403, 192] width 7 height 7
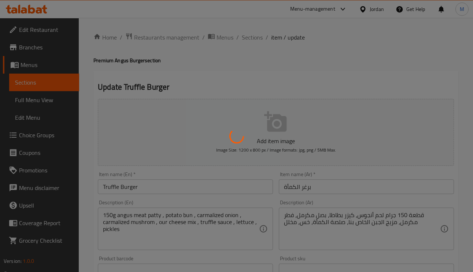
type input "اجعلها وجبة"
type input "0"
type input "1"
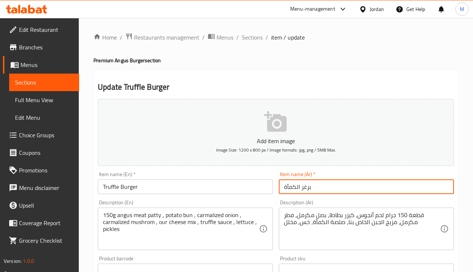
click at [307, 186] on input "برغر الكمأة" at bounding box center [366, 187] width 175 height 15
click at [295, 187] on input "برجر الكمأة" at bounding box center [366, 187] width 175 height 15
click at [297, 193] on input "برجر الكمأة" at bounding box center [366, 187] width 175 height 15
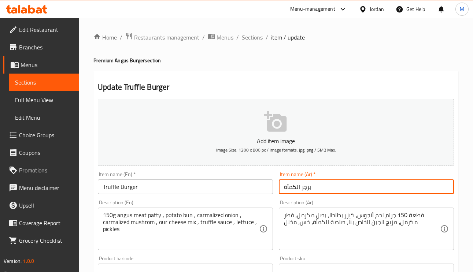
click at [297, 193] on input "برجر الكمأة" at bounding box center [366, 187] width 175 height 15
click at [292, 190] on input "برجر تروفل" at bounding box center [366, 187] width 175 height 15
type input "برجر تروفل"
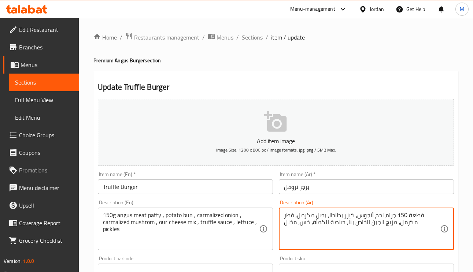
click at [324, 226] on textarea "قطعة 150 جرام لحم أنجوس، كيزر بطاطا، بصل مكرمل، فطر مكرمل، مزيج الجبن الخاص بنا…" at bounding box center [362, 229] width 156 height 35
paste textarea "روفل"
type textarea "قطعة 150 جرام لحم أنجوس، كيزر بطاطا، بصل مكرمل، فطر مكرمل، مزيج الجبن الخاص بنا…"
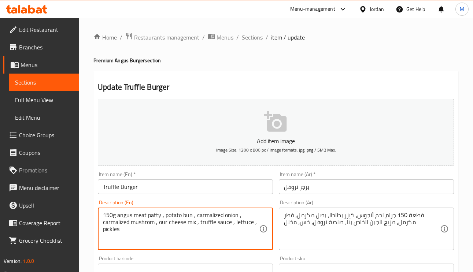
click at [214, 213] on textarea "150g angus meat patty , potato bun , carmalized onion , carmalized mushrom , ou…" at bounding box center [181, 229] width 156 height 35
click at [360, 188] on input "برجر تروفل" at bounding box center [366, 187] width 175 height 15
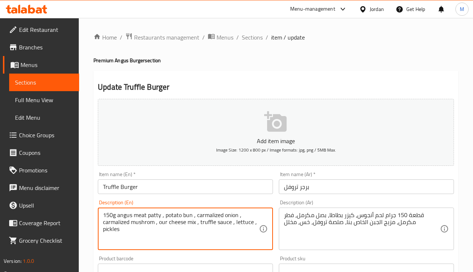
click at [234, 216] on textarea "150g angus meat patty , potato bun , carmalized onion , carmalized mushrom , ou…" at bounding box center [181, 229] width 156 height 35
click at [130, 224] on textarea "150g angus meat patty , potato bun , carmalized onion , carmalized mushrom , ou…" at bounding box center [181, 229] width 156 height 35
click at [206, 220] on textarea "150g angus meat patty , potato bun , carmalized onion , carmalized mushrom , ou…" at bounding box center [181, 229] width 156 height 35
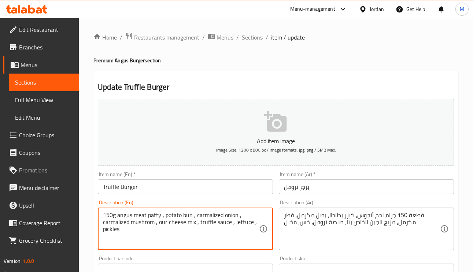
click at [233, 190] on input "Truffle Burger" at bounding box center [185, 187] width 175 height 15
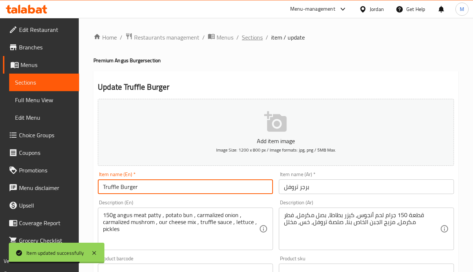
click at [256, 33] on span "Sections" at bounding box center [252, 37] width 21 height 9
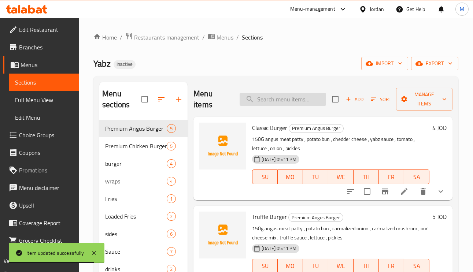
click at [294, 103] on input "search" at bounding box center [283, 99] width 86 height 13
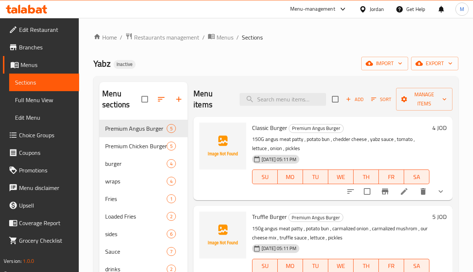
paste input "Fire Chicken Burger"
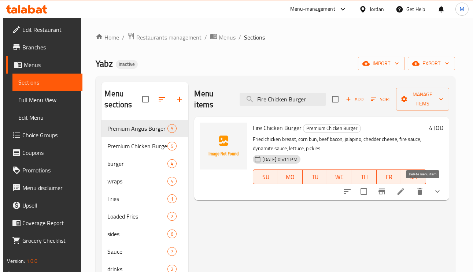
type input "Fire Chicken Burger"
click at [404, 191] on icon at bounding box center [401, 191] width 7 height 7
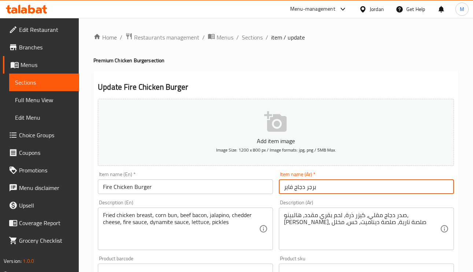
click at [285, 188] on input "برجر دجاج فاير" at bounding box center [366, 187] width 175 height 15
click at [289, 188] on input "برجر دجاج فاير" at bounding box center [366, 187] width 175 height 15
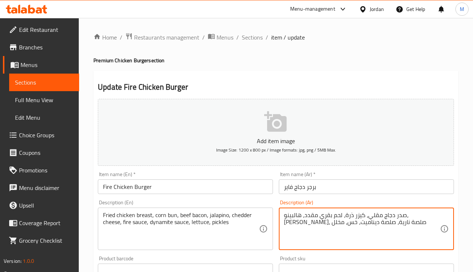
click at [355, 224] on textarea "صدر دجاج مقلي، كيزر ذرة، لحم بقري مقدد، هالبينو، [PERSON_NAME]، صلصة نارية، صلص…" at bounding box center [362, 229] width 156 height 35
paste textarea "اير"
type textarea "صدر دجاج مقلي، كيزر ذرة، لحم بقري مقدد، هالبينو، [PERSON_NAME]، صلصة فاير، صلصة…"
click at [340, 178] on div "Item name (Ar)   * برجر دجاج فاير Item name (Ar) *" at bounding box center [366, 183] width 175 height 22
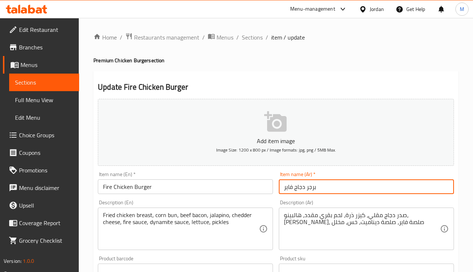
click at [342, 188] on input "برجر دجاج فاير" at bounding box center [366, 187] width 175 height 15
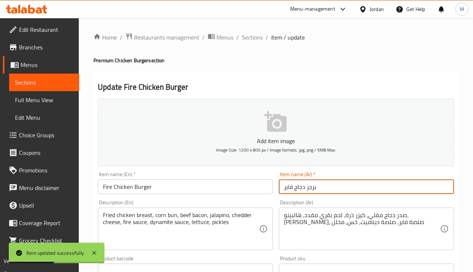
click at [254, 30] on div "Home / Restaurants management / Menus / Sections / item / update Premium Chicke…" at bounding box center [276, 274] width 394 height 512
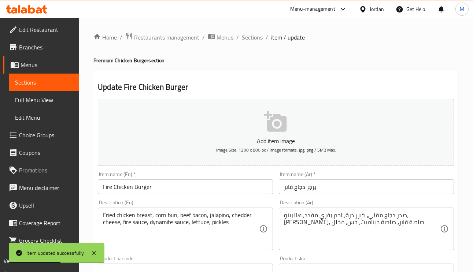
click at [249, 42] on span "Sections" at bounding box center [252, 37] width 21 height 9
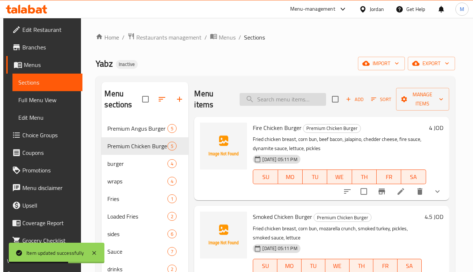
paste input "Smoked Chicken Burger"
click at [295, 100] on input "Smoked Chicken Burger" at bounding box center [283, 99] width 86 height 13
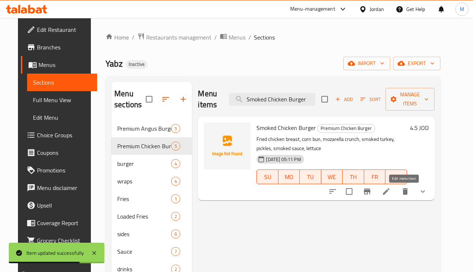
type input "Smoked Chicken Burger"
click at [391, 191] on icon at bounding box center [386, 191] width 9 height 9
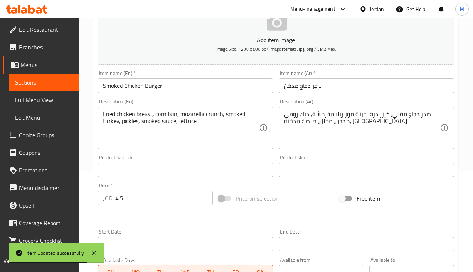
scroll to position [110, 0]
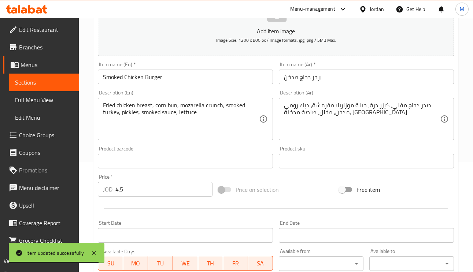
click at [360, 108] on textarea "صدر دجاج مقلي، كيزر ذرة، جبنة موزاريلا مقرمشة، ديك رومي مدخن، مخلل، صلصة مدخنة،…" at bounding box center [362, 119] width 156 height 35
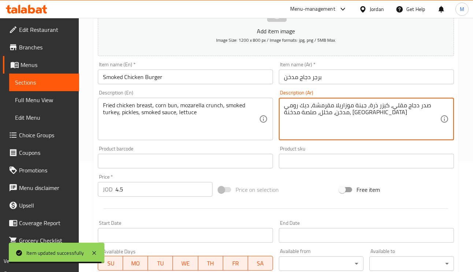
click at [360, 108] on textarea "صدر دجاج مقلي، كيزر ذرة، جبنة موزاريلا مقرمشة، ديك رومي مدخن، مخلل، صلصة مدخنة،…" at bounding box center [362, 119] width 156 height 35
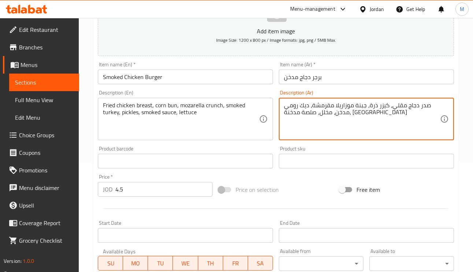
click at [362, 105] on textarea "صدر دجاج مقلي، كيزر ذرة، جبنة موزاريلا مقرمشة، ديك رومي مدخن، مخلل، صلصة مدخنة،…" at bounding box center [362, 119] width 156 height 35
click at [359, 103] on textarea "صدر دجاج مقلي، كيزر ذرة، جبنة موزاريلا مقرمشة، ديك رومي مدخن، مخلل، صلصة مدخنة،…" at bounding box center [362, 119] width 156 height 35
type textarea "صدر دجاج مقلي، كيزر ذرة، موزاريلا مقرمشة، ديك رومي مدخن، مخلل، صلصة مدخنة، [GEO…"
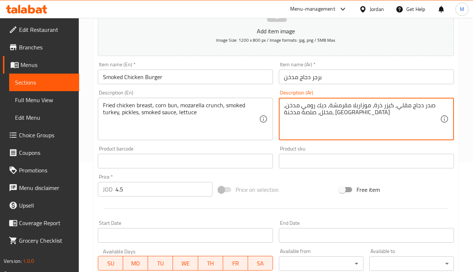
click at [379, 81] on input "برجر دجاج مدخن" at bounding box center [366, 77] width 175 height 15
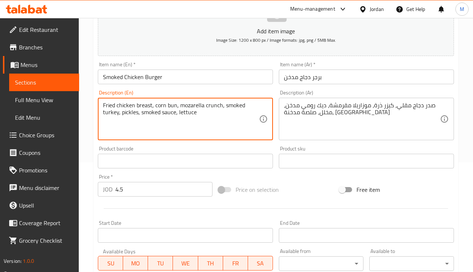
click at [336, 82] on input "برجر دجاج مدخن" at bounding box center [366, 77] width 175 height 15
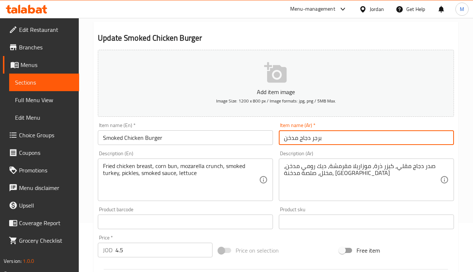
scroll to position [0, 0]
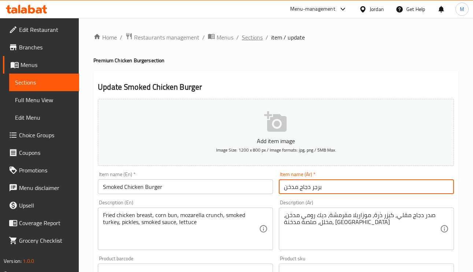
click at [248, 33] on span "Sections" at bounding box center [252, 37] width 21 height 9
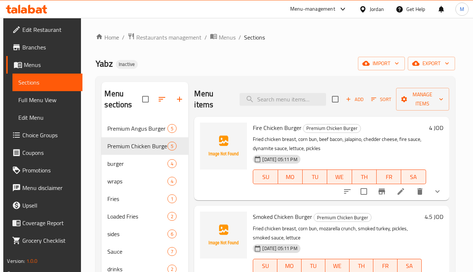
click at [292, 111] on div "Menu items Add Sort Manage items" at bounding box center [321, 99] width 255 height 35
paste input "chicken scallop burger"
click at [285, 102] on input "chicken scallop burger" at bounding box center [283, 99] width 86 height 13
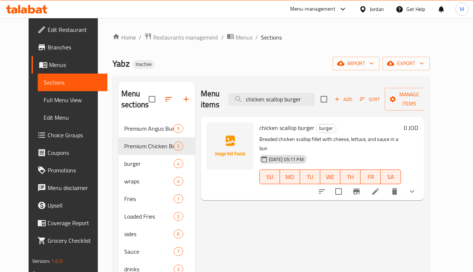
type input "chicken scallop burger"
click at [380, 187] on icon at bounding box center [375, 191] width 9 height 9
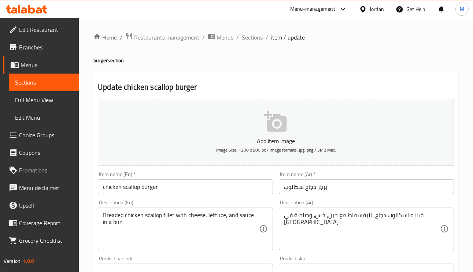
click at [290, 185] on input "برجر دجاج سكالوب" at bounding box center [366, 187] width 175 height 15
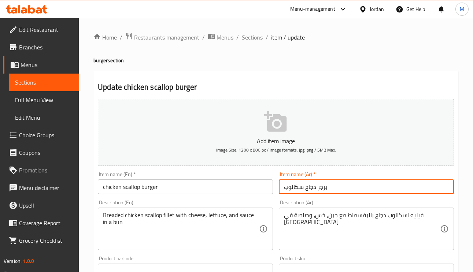
click at [290, 185] on input "برجر دجاج سكالوب" at bounding box center [366, 187] width 175 height 15
click at [175, 191] on input "chicken scallop burger" at bounding box center [185, 187] width 175 height 15
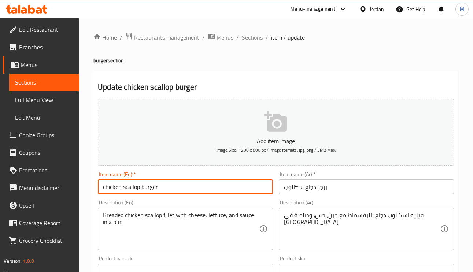
click at [175, 191] on input "chicken scallop burger" at bounding box center [185, 187] width 175 height 15
paste input "Escalope"
click at [133, 186] on input "chicken Escalope burger" at bounding box center [185, 187] width 175 height 15
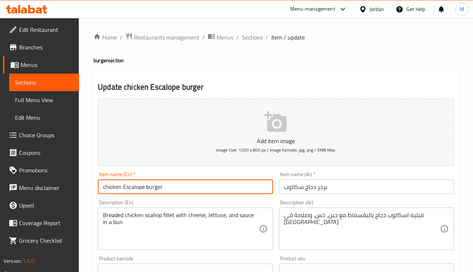
type input "chicken Escalope burger"
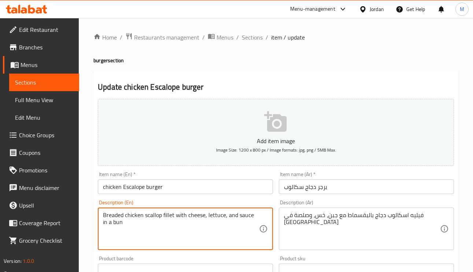
click at [152, 215] on textarea "Breaded chicken scallop fillet with cheese, lettuce, and sauce in a bun" at bounding box center [181, 229] width 156 height 35
paste textarea "Escalope"
type textarea "Breaded chicken Escalope fillet with cheese, lettuce, and sauce in a bun"
click at [178, 184] on input "chicken Escalope burger" at bounding box center [185, 187] width 175 height 15
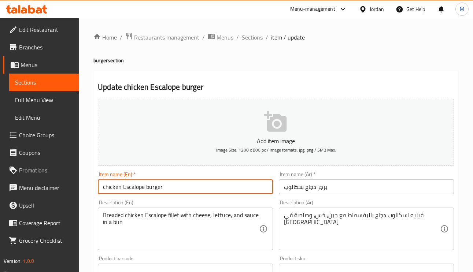
click at [245, 36] on span "Sections" at bounding box center [252, 37] width 21 height 9
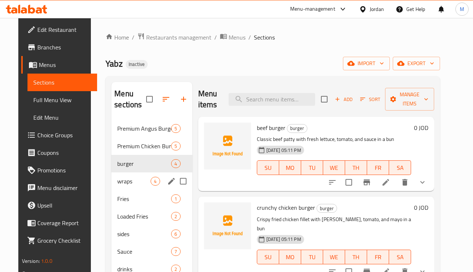
click at [176, 178] on input "Menu sections" at bounding box center [183, 181] width 15 height 15
checkbox input "true"
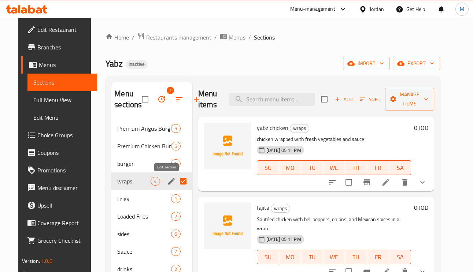
click at [167, 180] on icon "edit" at bounding box center [171, 181] width 9 height 9
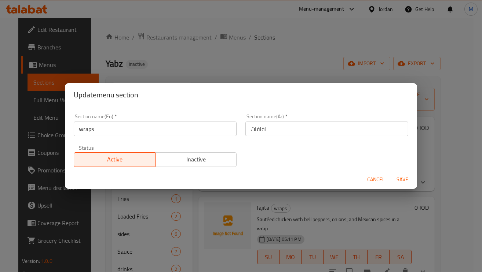
click at [259, 132] on input "لفافات" at bounding box center [326, 129] width 163 height 15
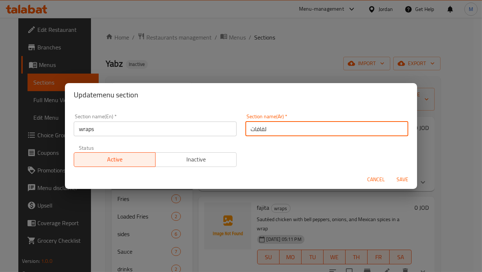
click at [258, 132] on input "لفافات" at bounding box center [326, 129] width 163 height 15
type input "V"
type input "راب"
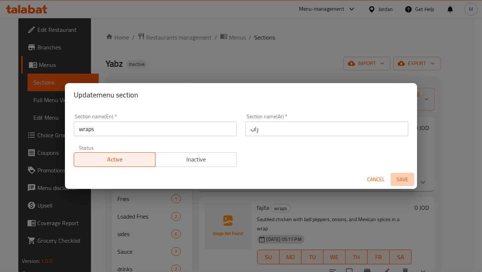
click at [399, 177] on span "Save" at bounding box center [402, 179] width 18 height 9
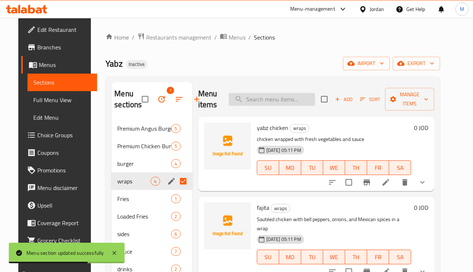
click at [277, 94] on input "search" at bounding box center [272, 99] width 86 height 13
paste input "fajita"
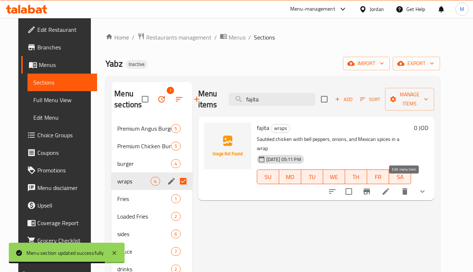
type input "fajita"
click at [390, 187] on icon at bounding box center [386, 191] width 9 height 9
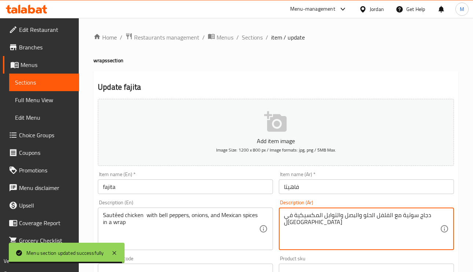
click at [294, 226] on textarea "دجاج سوتية مع الفلفل الحلو والبصل والتوابل المكسيكية في ل[GEOGRAPHIC_DATA]" at bounding box center [362, 229] width 156 height 35
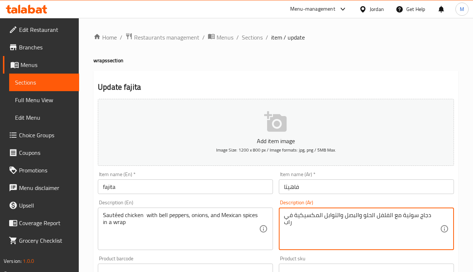
type textarea "دجاج سوتية مع الفلفل الحلو والبصل والتوابل المكسيكية في راب"
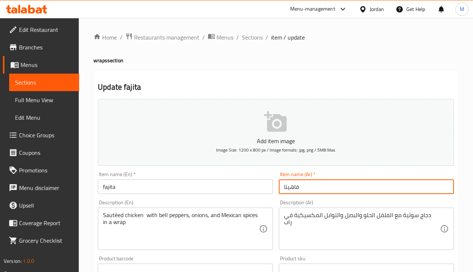
click at [336, 192] on input "فاهيتا" at bounding box center [366, 187] width 175 height 15
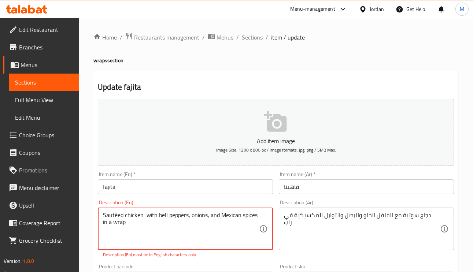
click at [121, 218] on textarea "Sautéed chicken with bell peppers, onions, and Mexican spices in a wrap" at bounding box center [181, 229] width 156 height 35
click at [117, 216] on textarea "Sautéed chicken with bell peppers, onions, and Mexican spices in a wrap" at bounding box center [181, 229] width 156 height 35
click at [118, 214] on textarea "Sautéed chicken with bell peppers, onions, and Mexican spices in a wrap" at bounding box center [181, 229] width 156 height 35
paste textarea "e"
type textarea "Sauteed chicken with bell peppers, onions, and Mexican spices in a wrap"
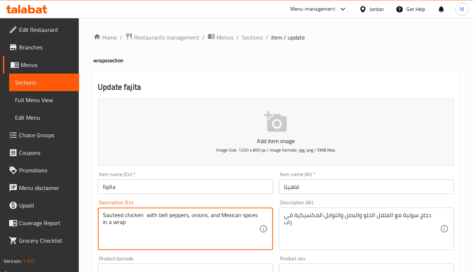
click at [209, 185] on input "fajita" at bounding box center [185, 187] width 175 height 15
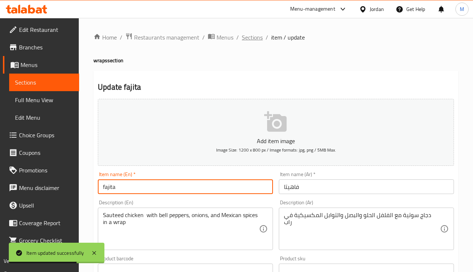
click at [245, 38] on span "Sections" at bounding box center [252, 37] width 21 height 9
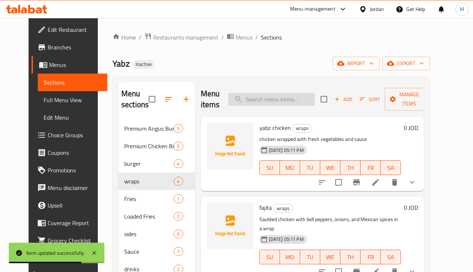
paste input "Curly Fries"
click at [252, 102] on input "search" at bounding box center [271, 99] width 86 height 13
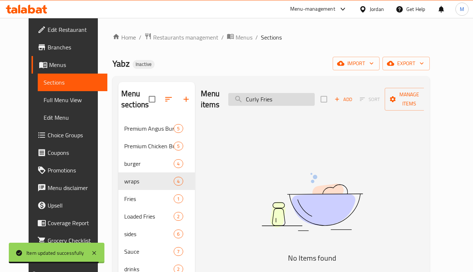
click at [286, 103] on input "Curly Fries" at bounding box center [271, 99] width 86 height 13
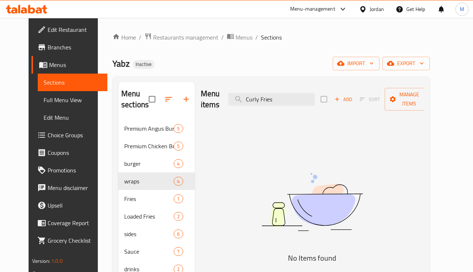
type input "Curly Fries"
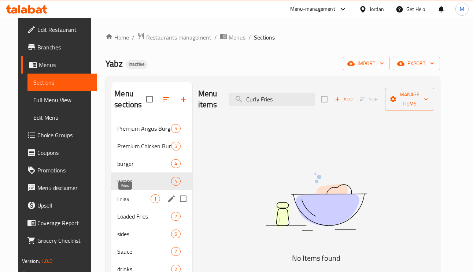
click at [118, 201] on span "Fries" at bounding box center [133, 199] width 33 height 9
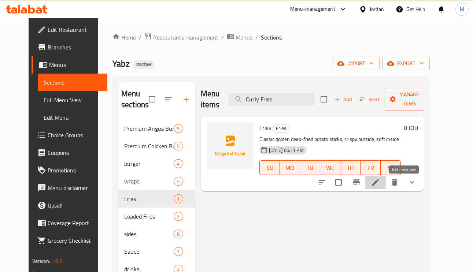
click at [380, 187] on icon at bounding box center [375, 182] width 9 height 9
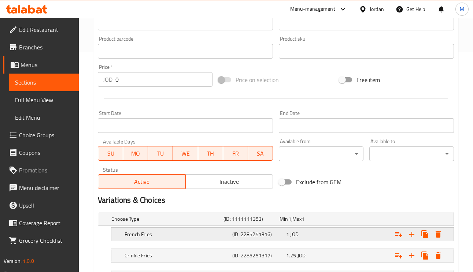
scroll to position [275, 0]
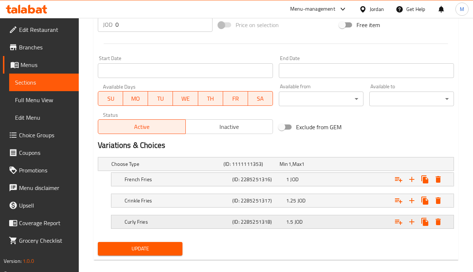
click at [184, 221] on h5 "Curly Fries" at bounding box center [177, 221] width 105 height 7
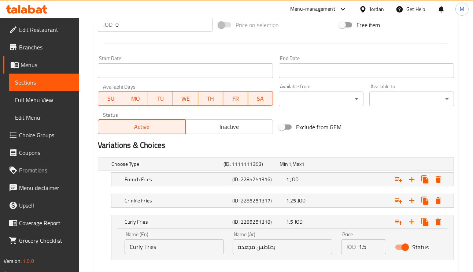
click at [244, 248] on input "بطاطس مجعدة" at bounding box center [282, 247] width 99 height 15
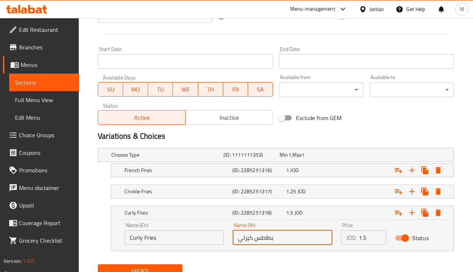
scroll to position [316, 0]
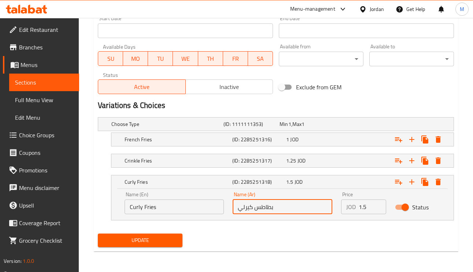
type input "بطاطس كيرلي"
click at [166, 250] on div "Update" at bounding box center [140, 240] width 91 height 19
click at [166, 245] on span "Update" at bounding box center [140, 240] width 73 height 9
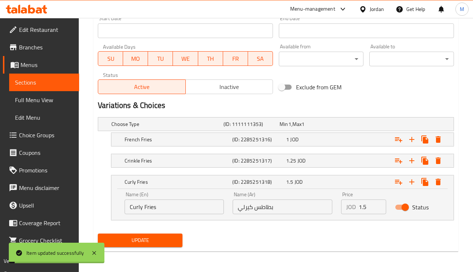
click at [166, 245] on span "Update" at bounding box center [140, 240] width 73 height 9
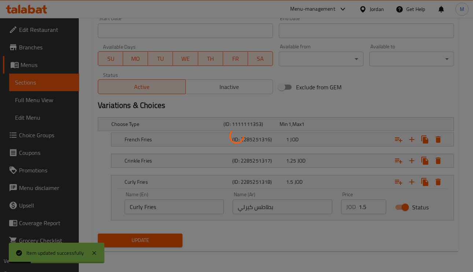
click at [162, 158] on div at bounding box center [236, 136] width 473 height 272
click at [162, 160] on div at bounding box center [236, 136] width 473 height 272
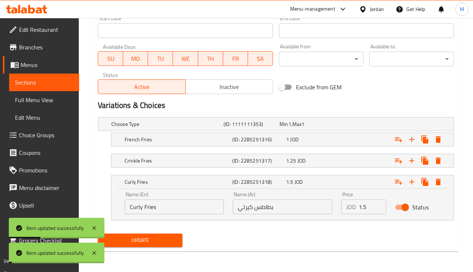
click at [162, 160] on h5 "Crinkle Fries" at bounding box center [177, 160] width 105 height 7
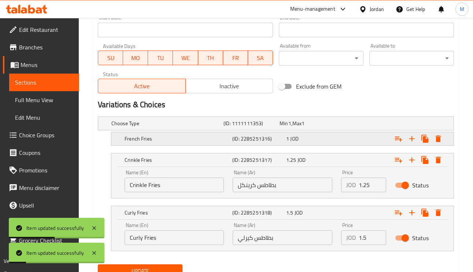
click at [170, 141] on h5 "French Fries" at bounding box center [177, 138] width 105 height 7
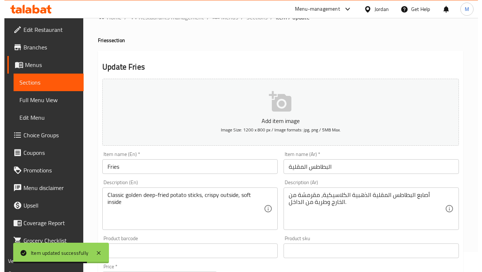
scroll to position [0, 0]
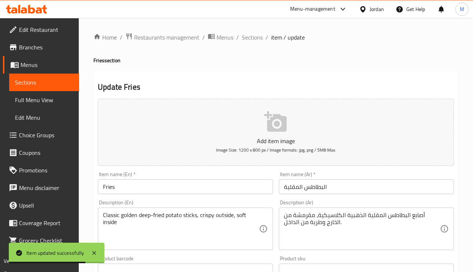
click at [248, 36] on span "Sections" at bounding box center [252, 37] width 21 height 9
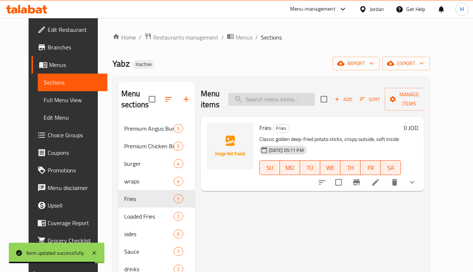
click at [283, 98] on input "search" at bounding box center [271, 99] width 86 height 13
paste input "Cheesy Loaded Fries"
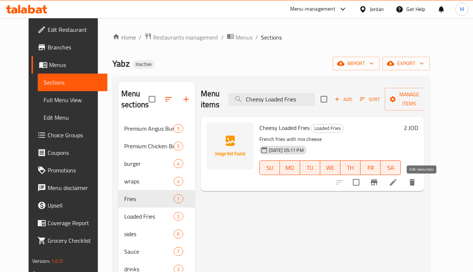
type input "Cheesy Loaded Fries"
click at [398, 182] on icon at bounding box center [393, 182] width 9 height 9
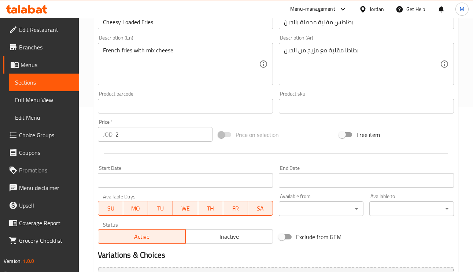
scroll to position [55, 0]
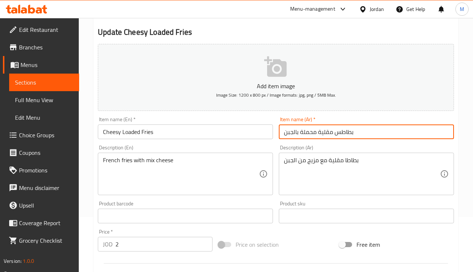
click at [321, 137] on input "بطاطس مقلية محملة بالجبن" at bounding box center [366, 132] width 175 height 15
click at [291, 137] on input "تشزي" at bounding box center [366, 132] width 175 height 15
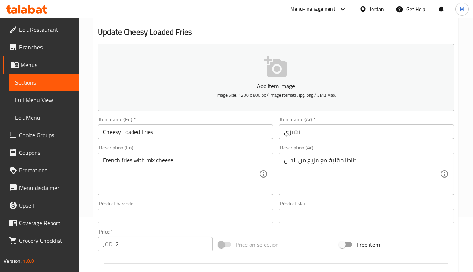
click at [342, 141] on div "Item name (Ar)   * تشيزي Item name (Ar) *" at bounding box center [366, 128] width 181 height 28
click at [337, 134] on input "تشيزي" at bounding box center [366, 132] width 175 height 15
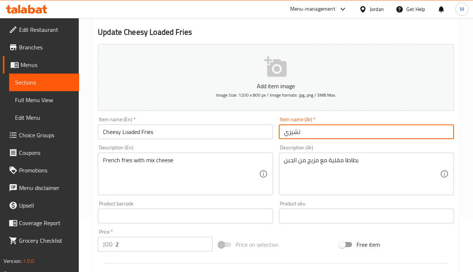
paste input "لودد فرايز"
type input "تشيزي لودد فرايز"
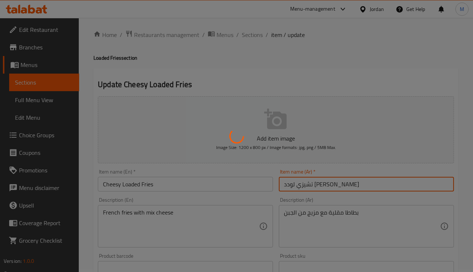
scroll to position [0, 0]
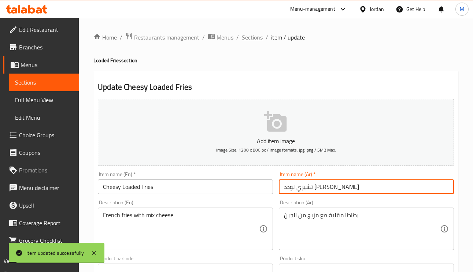
click at [250, 38] on span "Sections" at bounding box center [252, 37] width 21 height 9
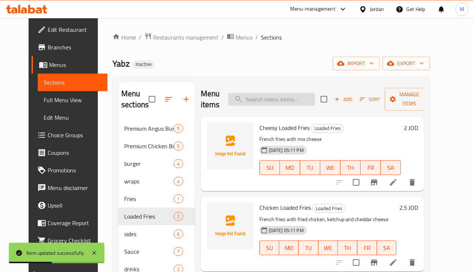
click at [282, 98] on input "search" at bounding box center [271, 99] width 86 height 13
paste input "Chicken Loaded Fries"
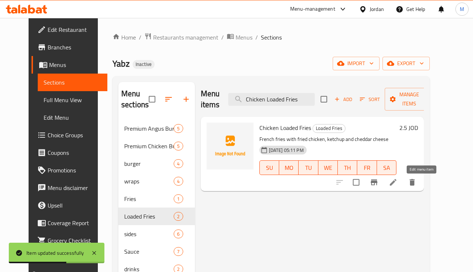
type input "Chicken Loaded Fries"
click at [398, 180] on icon at bounding box center [393, 182] width 9 height 9
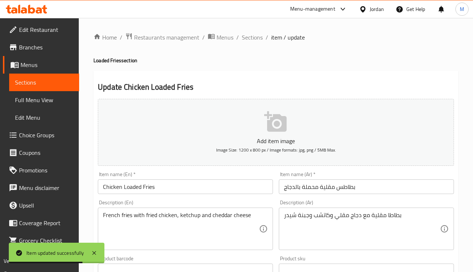
click at [341, 184] on input "بطاطس مقلية محملة بالدجاج" at bounding box center [366, 187] width 175 height 15
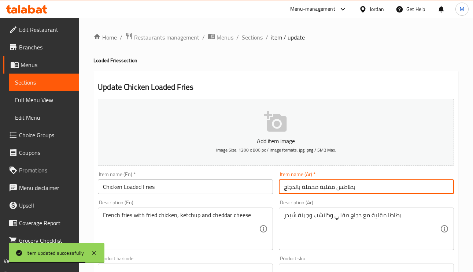
click at [341, 184] on input "بطاطس مقلية محملة بالدجاج" at bounding box center [366, 187] width 175 height 15
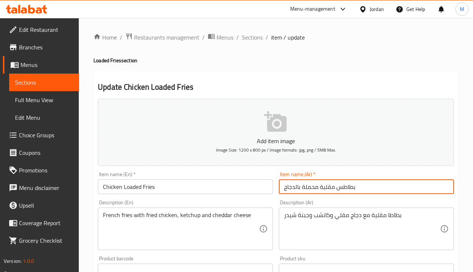
click at [314, 191] on input "بطاطس مقلية محملة بالدجاج" at bounding box center [366, 187] width 175 height 15
drag, startPoint x: 302, startPoint y: 188, endPoint x: 377, endPoint y: 188, distance: 74.8
click at [377, 188] on input "بطاطس مقلية محملة بالدجاج" at bounding box center [366, 187] width 175 height 15
paste input "لودد فرايز"
type input "لودد فرايز بالدجاج"
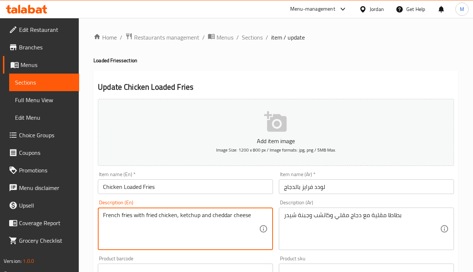
click at [174, 216] on textarea "French fries with fried chicken, ketchup and cheddar cheese" at bounding box center [181, 229] width 156 height 35
click at [374, 188] on input "لودد فرايز بالدجاج" at bounding box center [366, 187] width 175 height 15
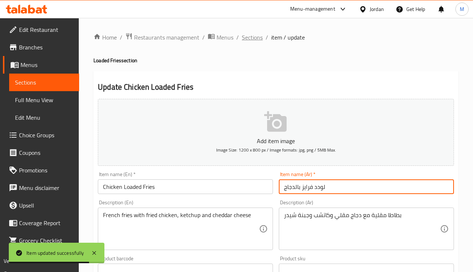
click at [257, 38] on span "Sections" at bounding box center [252, 37] width 21 height 9
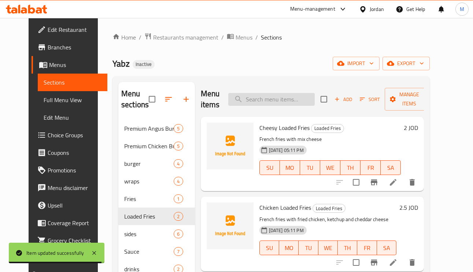
click at [298, 100] on input "search" at bounding box center [271, 99] width 86 height 13
paste input "jalapeno cheese balls"
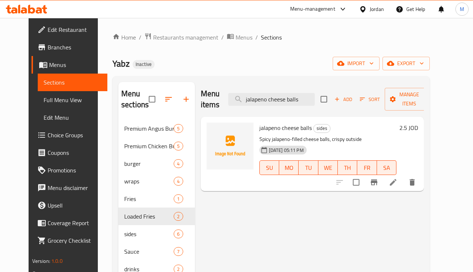
type input "jalapeno cheese balls"
click at [398, 187] on icon at bounding box center [393, 182] width 9 height 9
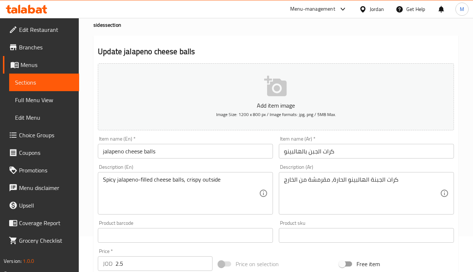
scroll to position [55, 0]
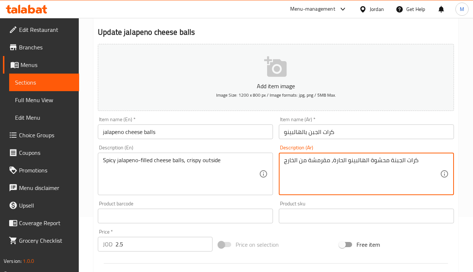
click at [402, 161] on textarea "كرات الجبنة محشوة الهالبينو الحارة، مقرمشة من الخارج" at bounding box center [362, 174] width 156 height 35
click at [400, 161] on textarea "كرات الجبنة محشوة الهالبينو الحارة، مقرمشة من الخارج" at bounding box center [362, 174] width 156 height 35
drag, startPoint x: 369, startPoint y: 165, endPoint x: 365, endPoint y: 162, distance: 4.7
click at [369, 165] on textarea "كرات جبنة محشوة الهالبينو الحارة، مقرمشة من الخارج" at bounding box center [362, 174] width 156 height 35
click at [364, 161] on textarea "كرات جبنة محشوة الهالبينو الحارة، مقرمشة من الخارج" at bounding box center [362, 174] width 156 height 35
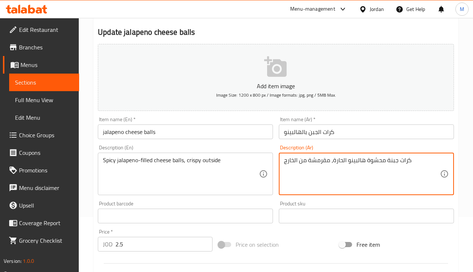
type textarea "كرات جبنة محشوة هالبينو الحارة، مقرمشة من الخارج"
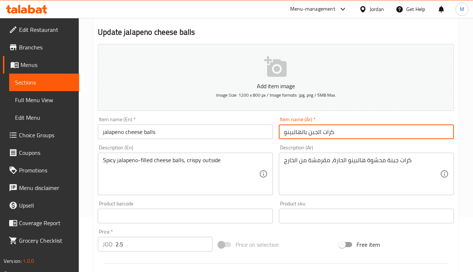
click at [343, 133] on input "كرات الجبن بالهالبينو" at bounding box center [366, 132] width 175 height 15
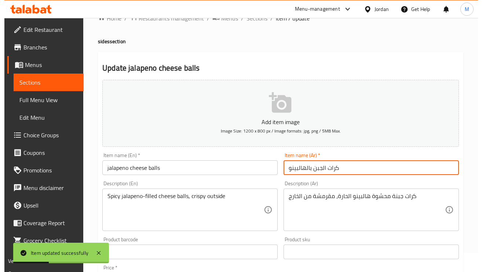
scroll to position [0, 0]
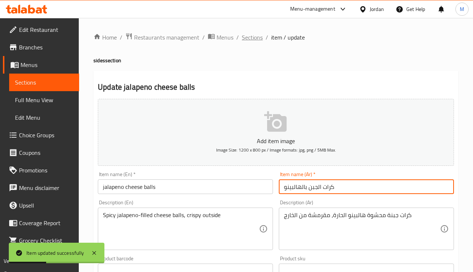
click at [249, 40] on span "Sections" at bounding box center [252, 37] width 21 height 9
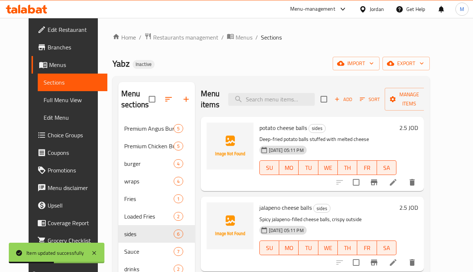
click at [277, 90] on div "Menu items Add Sort Manage items" at bounding box center [313, 99] width 224 height 35
click at [278, 91] on div "Menu items Add Sort Manage items" at bounding box center [313, 99] width 224 height 35
paste input "crunches"
click at [278, 100] on input "search" at bounding box center [271, 99] width 86 height 13
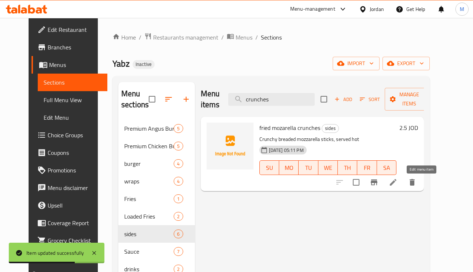
type input "crunches"
click at [398, 185] on icon at bounding box center [393, 182] width 9 height 9
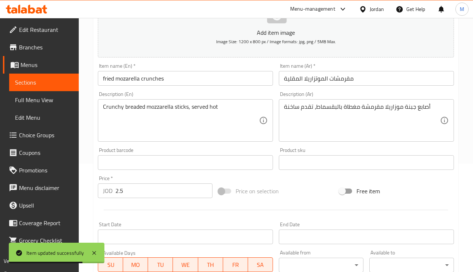
scroll to position [110, 0]
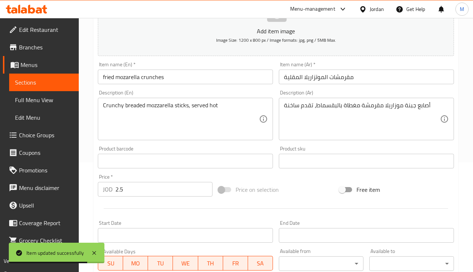
click at [349, 76] on input "مقرمشات الموتزاريلا المقلية" at bounding box center [366, 77] width 175 height 15
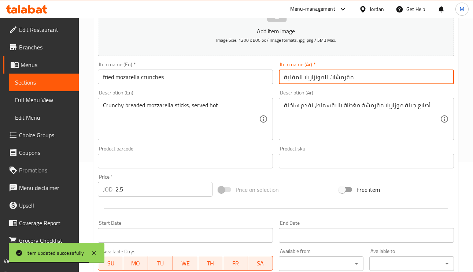
click at [349, 76] on input "مقرمشات الموتزاريلا المقلية" at bounding box center [366, 77] width 175 height 15
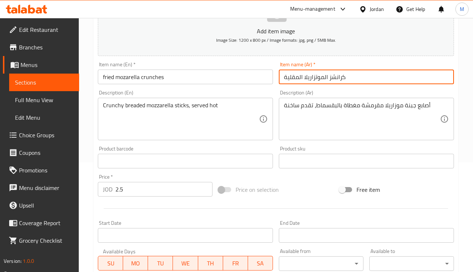
click at [334, 76] on input "كرانشز الموتزاريلا المقلية" at bounding box center [366, 77] width 175 height 15
click at [324, 80] on input "كرانشز الموتزاريلا المقلية" at bounding box center [366, 77] width 175 height 15
click at [301, 76] on input "كرانشز موتزاريلا المقلية" at bounding box center [366, 77] width 175 height 15
click at [299, 76] on input "كرانشز موتزاريلا المقلية" at bounding box center [366, 77] width 175 height 15
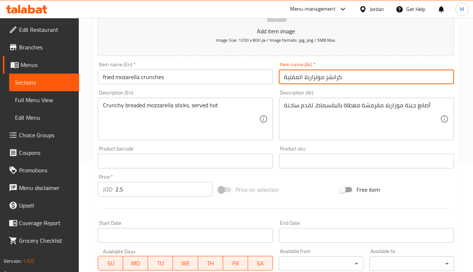
click at [299, 76] on input "كرانشز موتزاريلا المقلية" at bounding box center [366, 77] width 175 height 15
click at [299, 80] on input "كرانشز موتزاريلا المقلية" at bounding box center [366, 77] width 175 height 15
type input "كرانشز موتزاريلا مقلية"
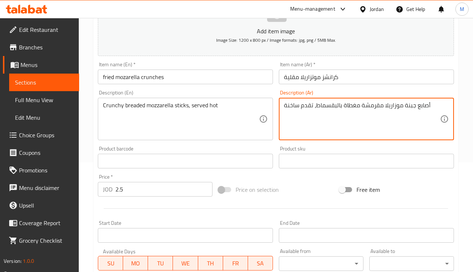
click at [409, 108] on textarea "أصابع جبنة موزاريلا مقرمشة مغطاة بالبقسماط، تقدم ساخنة" at bounding box center [362, 119] width 156 height 35
click at [350, 107] on textarea "أصابع موزاريلا مقرمشة مغطاة بالبقسماط، تقدم ساخنة" at bounding box center [362, 119] width 156 height 35
type textarea "أصابع موزاريلا مقرمشة بالبقسماط، تقدم ساخنة"
click at [355, 77] on input "كرانشز موتزاريلا مقلية" at bounding box center [366, 77] width 175 height 15
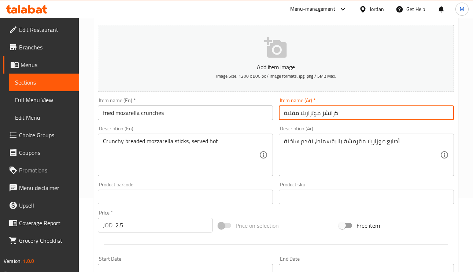
scroll to position [55, 0]
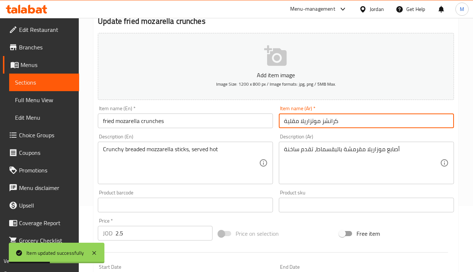
scroll to position [0, 0]
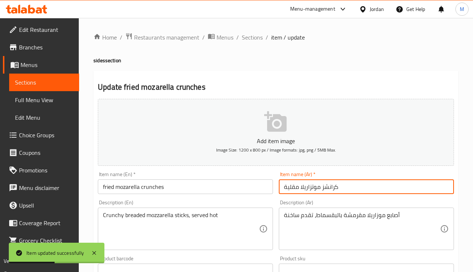
drag, startPoint x: 258, startPoint y: 38, endPoint x: 262, endPoint y: 50, distance: 13.1
click at [258, 38] on span "Sections" at bounding box center [252, 37] width 21 height 9
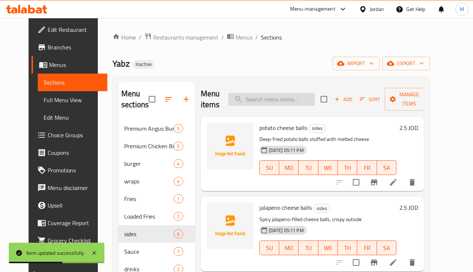
click at [279, 103] on input "search" at bounding box center [271, 99] width 86 height 13
paste input "chicken bites"
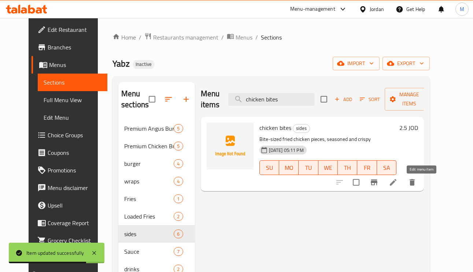
type input "chicken bites"
click at [397, 184] on icon at bounding box center [393, 182] width 7 height 7
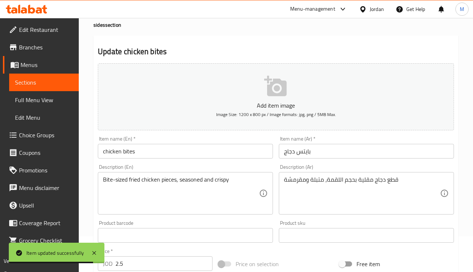
scroll to position [55, 0]
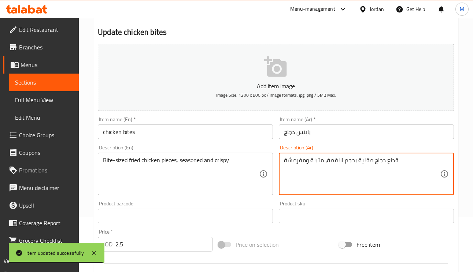
click at [335, 158] on textarea "قطع دجاج مقلية بحجم اللقمة، متبلة ومقرمشة" at bounding box center [362, 174] width 156 height 35
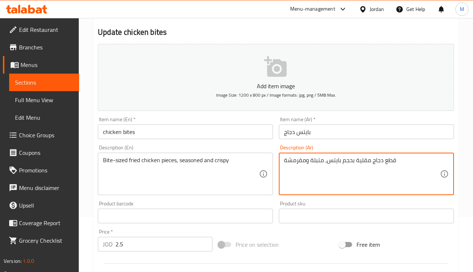
type textarea "قطع دجاج مقلية بحجم بايتس، متبلة ومقرمشة"
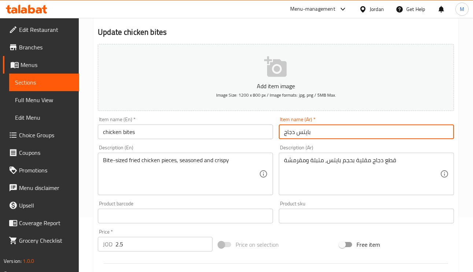
click at [323, 135] on input "بايتس دجاج" at bounding box center [366, 132] width 175 height 15
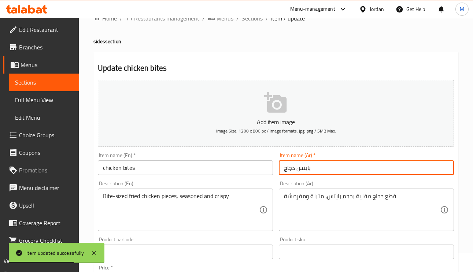
scroll to position [0, 0]
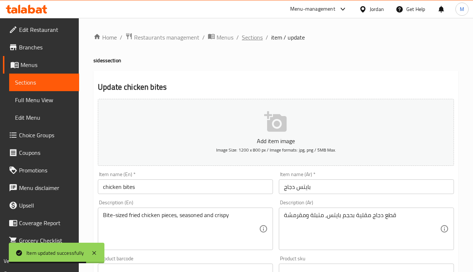
click at [250, 33] on span "Sections" at bounding box center [252, 37] width 21 height 9
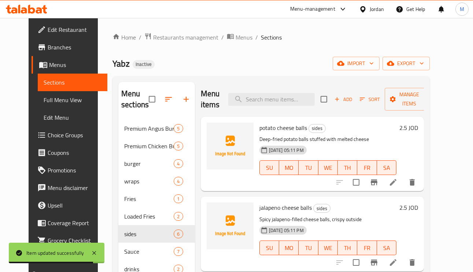
click at [275, 115] on div "Menu items Add Sort Manage items" at bounding box center [313, 99] width 224 height 35
click at [272, 108] on div "Menu items Add Sort Manage items" at bounding box center [313, 99] width 224 height 35
paste input "chicken wings"
type input "chicken wings"
click at [272, 103] on input "chicken wings" at bounding box center [271, 99] width 86 height 13
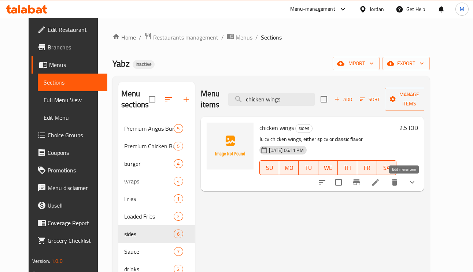
click at [379, 184] on icon at bounding box center [375, 182] width 7 height 7
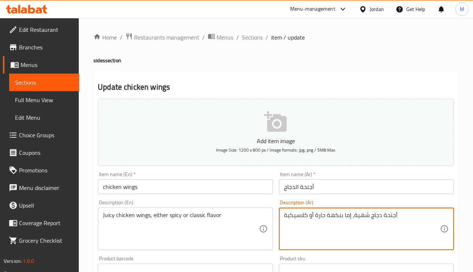
click at [360, 215] on textarea "أجنحة دجاج شهية، إما بنكهة حارة أو كلاسيكية" at bounding box center [362, 229] width 156 height 35
type textarea "أجنحة دجاج جوسي، إما بنكهة حارة أو كلاسيكية"
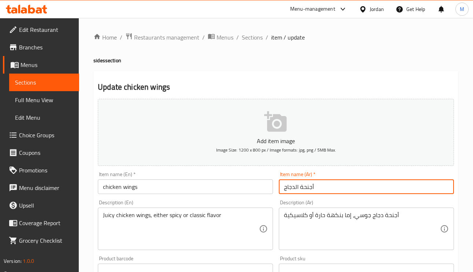
click at [365, 180] on input "أجنحة الدجاج" at bounding box center [366, 187] width 175 height 15
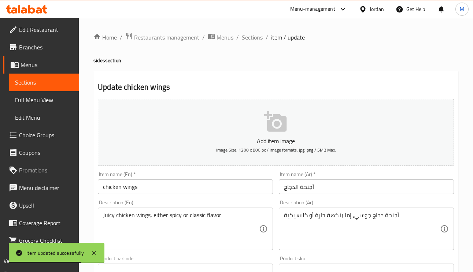
drag, startPoint x: 248, startPoint y: 33, endPoint x: 255, endPoint y: 43, distance: 12.4
click at [248, 33] on span "Sections" at bounding box center [252, 37] width 21 height 9
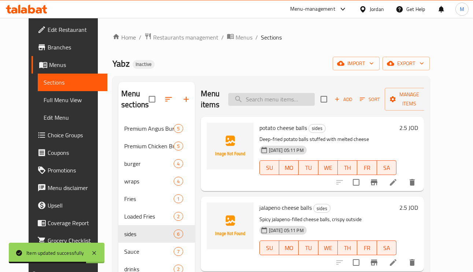
click at [279, 102] on input "search" at bounding box center [271, 99] width 86 height 13
paste input "onion rings"
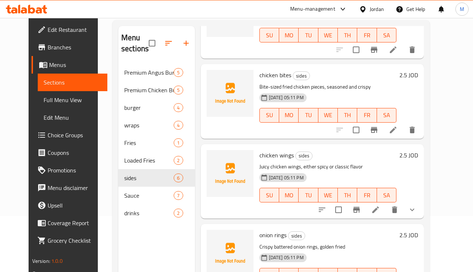
scroll to position [103, 0]
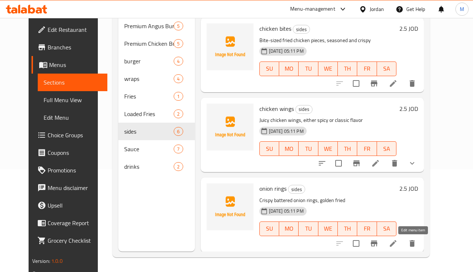
type input "onion rings"
click at [398, 240] on icon at bounding box center [393, 243] width 9 height 9
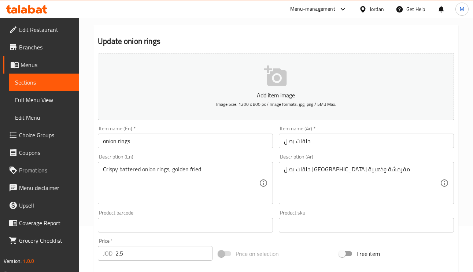
scroll to position [110, 0]
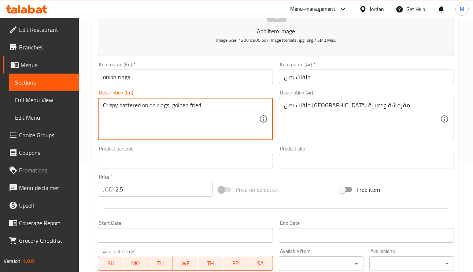
click at [132, 104] on textarea "Crispy battered onion rings, golden fried" at bounding box center [181, 119] width 156 height 35
click at [342, 106] on textarea "حلقات بصل [GEOGRAPHIC_DATA] مقرمشة وذهبية" at bounding box center [362, 119] width 156 height 35
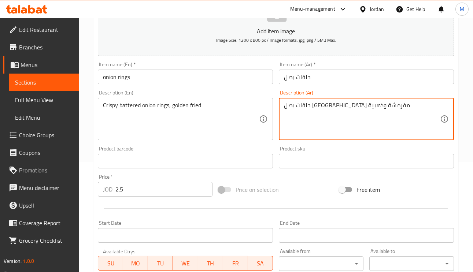
click at [342, 110] on textarea "حلقات بصل [GEOGRAPHIC_DATA] مقرمشة وذهبية" at bounding box center [362, 119] width 156 height 35
type textarea "حلقات بصل باترد مقلية مقرمشة وذهبية"
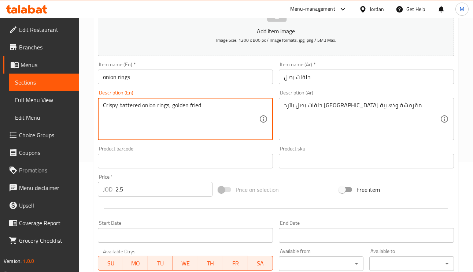
click at [177, 108] on textarea "Crispy battered onion rings, golden fried" at bounding box center [181, 119] width 156 height 35
click at [182, 86] on div "Item name (En)   * onion rings Item name (En) *" at bounding box center [185, 73] width 181 height 28
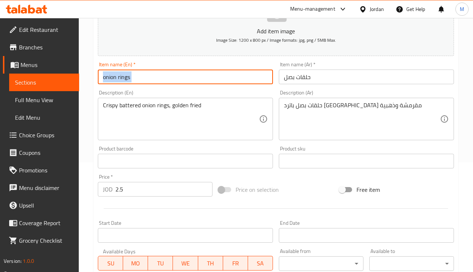
click at [181, 78] on input "onion rings" at bounding box center [185, 77] width 175 height 15
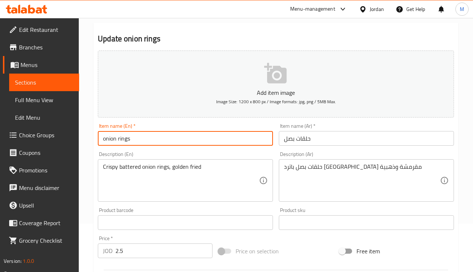
scroll to position [0, 0]
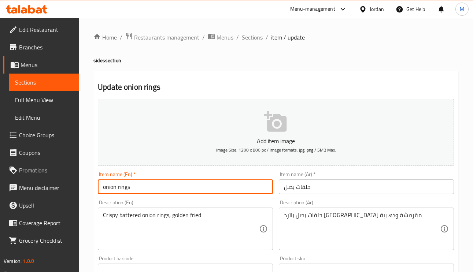
click at [44, 28] on span "Edit Restaurant" at bounding box center [46, 29] width 54 height 9
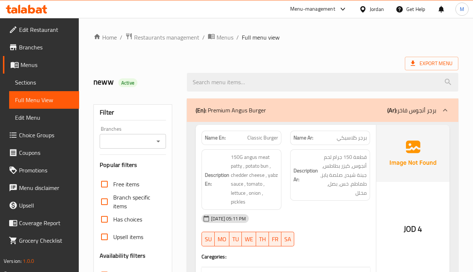
scroll to position [110, 0]
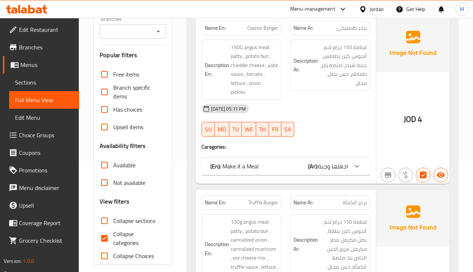
click at [108, 239] on input "Collapse categories" at bounding box center [105, 239] width 18 height 18
checkbox input "false"
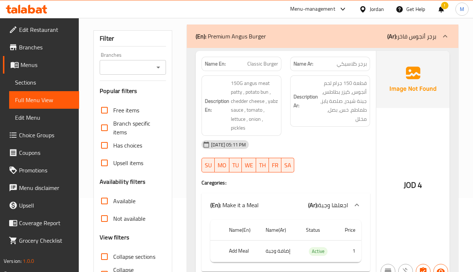
scroll to position [55, 0]
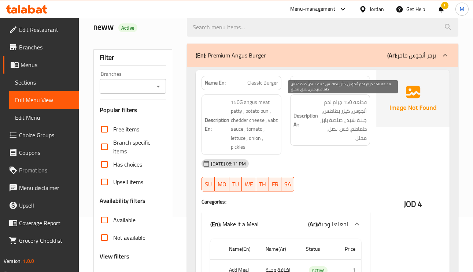
click at [371, 101] on div "Description Ar: قطعة 150 جرام لحم أنجوس، كيزر بطاطس، جبنة شيدر، صلصة يابز، طماط…" at bounding box center [330, 124] width 89 height 69
click at [365, 103] on span "قطعة 150 جرام لحم أنجوس، كيزر بطاطس، جبنة شيدر، صلصة يابز، طماطم، خس، بصل، مخلل" at bounding box center [343, 120] width 47 height 45
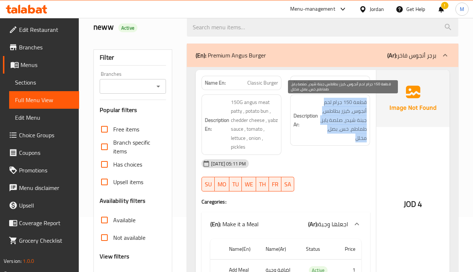
click at [365, 103] on span "قطعة 150 جرام لحم أنجوس، كيزر بطاطس، جبنة شيدر، صلصة يابز، طماطم، خس، بصل، مخلل" at bounding box center [343, 120] width 47 height 45
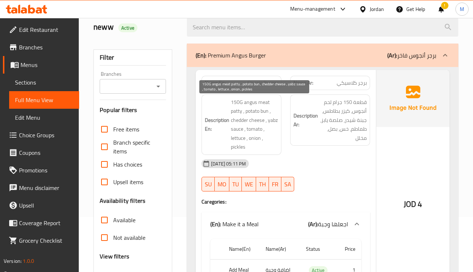
click at [250, 100] on span "150G angus meat patty , potato bun , chedder cheese , yabz sauce , tomato , let…" at bounding box center [254, 125] width 47 height 54
click at [252, 106] on span "150G angus meat patty , potato bun , chedder cheese , yabz sauce , tomato , let…" at bounding box center [254, 125] width 47 height 54
click at [239, 109] on span "150G angus meat patty , potato bun , chedder cheese , yabz sauce , tomato , let…" at bounding box center [254, 125] width 47 height 54
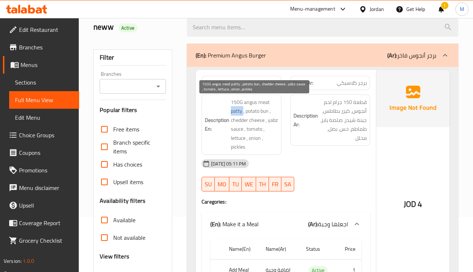
click at [239, 109] on span "150G angus meat patty , potato bun , chedder cheese , yabz sauce , tomato , let…" at bounding box center [254, 125] width 47 height 54
click at [265, 103] on span "150G angus meat patty , potato bun , chedder cheese , yabz sauce , tomato , let…" at bounding box center [254, 125] width 47 height 54
click at [253, 113] on span "150G angus meat patty , potato bun , chedder cheese , yabz sauce , tomato , let…" at bounding box center [254, 125] width 47 height 54
drag, startPoint x: 253, startPoint y: 113, endPoint x: 240, endPoint y: 118, distance: 13.0
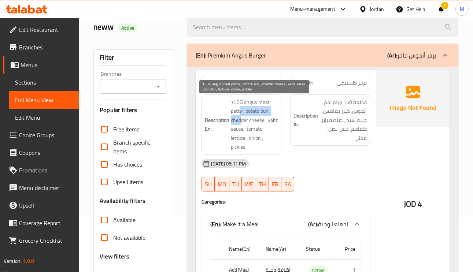
click at [240, 118] on span "150G angus meat patty , potato bun , chedder cheese , yabz sauce , tomato , let…" at bounding box center [254, 125] width 47 height 54
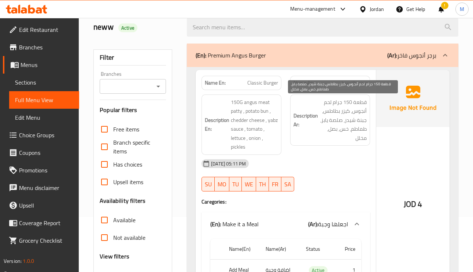
click at [327, 123] on span "قطعة 150 جرام لحم أنجوس، كيزر بطاطس، جبنة شيدر، صلصة يابز، طماطم، خس، بصل، مخلل" at bounding box center [343, 120] width 47 height 45
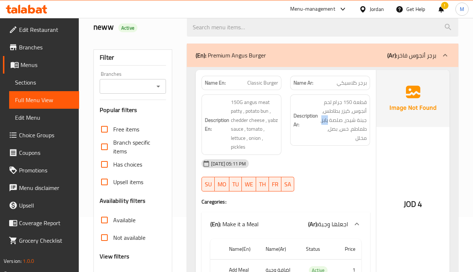
copy span "يابز"
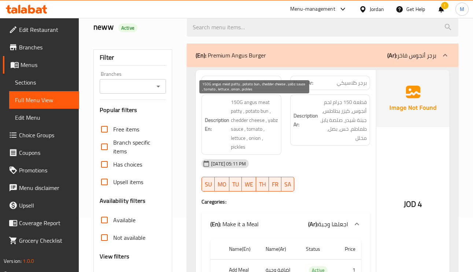
click at [254, 138] on span "150G angus meat patty , potato bun , chedder cheese , yabz sauce , tomato , let…" at bounding box center [254, 125] width 47 height 54
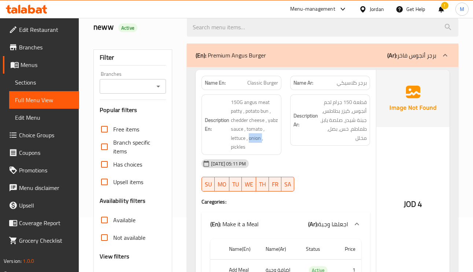
scroll to position [165, 0]
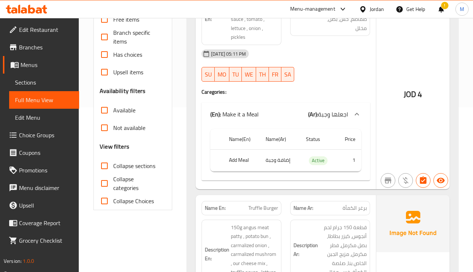
click at [360, 212] on span "برغر الكمأة" at bounding box center [355, 209] width 24 height 8
click at [265, 207] on span "Truffle Burger" at bounding box center [263, 209] width 30 height 8
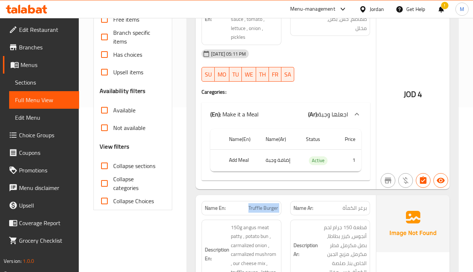
click at [265, 207] on span "Truffle Burger" at bounding box center [263, 209] width 30 height 8
copy span "Truffle Burger"
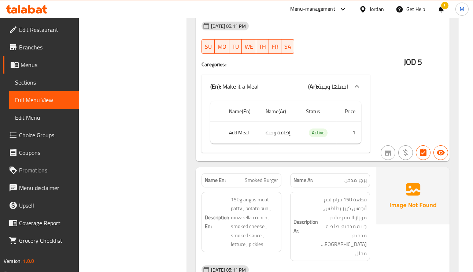
scroll to position [495, 0]
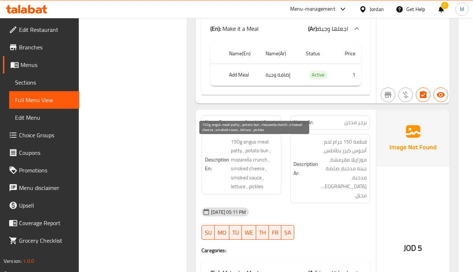
click at [254, 154] on span "150g angus meat patty , potato bun , mozarella crunch , smoked cheese , smoked …" at bounding box center [254, 164] width 47 height 54
click at [235, 163] on span "150g angus meat patty , potato bun , mozarella crunch , smoked cheese , smoked …" at bounding box center [254, 164] width 47 height 54
click at [237, 170] on span "150g angus meat patty , potato bun , mozarella crunch , smoked cheese , smoked …" at bounding box center [254, 164] width 47 height 54
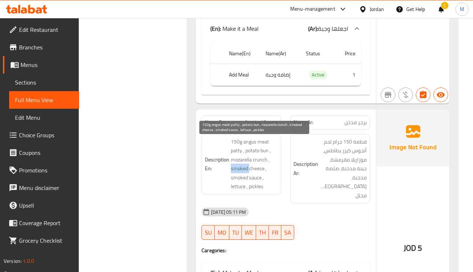
click at [237, 170] on span "150g angus meat patty , potato bun , mozarella crunch , smoked cheese , smoked …" at bounding box center [254, 164] width 47 height 54
click at [237, 182] on span "150g angus meat patty , potato bun , mozarella crunch , smoked cheese , smoked …" at bounding box center [254, 164] width 47 height 54
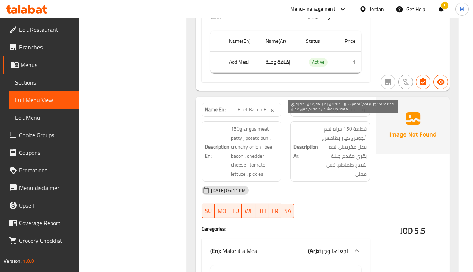
scroll to position [770, 0]
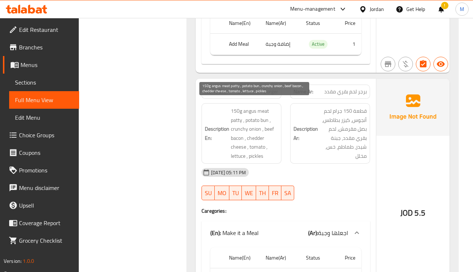
click at [269, 114] on span "150g angus meat patty , potato bun , crunchy onion , beef bacon , chedder chees…" at bounding box center [254, 134] width 47 height 54
click at [264, 115] on span "150g angus meat patty , potato bun , crunchy onion , beef bacon , chedder chees…" at bounding box center [254, 134] width 47 height 54
click at [235, 124] on span "150g angus meat patty , potato bun , crunchy onion , beef bacon , chedder chees…" at bounding box center [254, 134] width 47 height 54
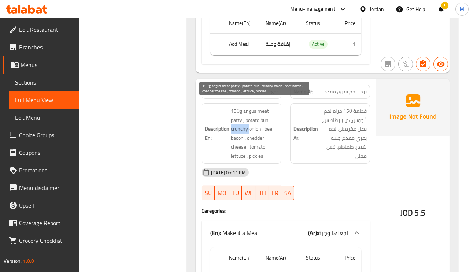
click at [235, 123] on span "150g angus meat patty , potato bun , crunchy onion , beef bacon , chedder chees…" at bounding box center [254, 134] width 47 height 54
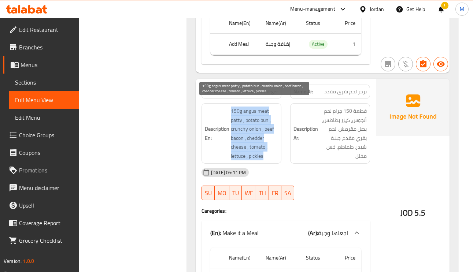
click at [235, 123] on span "150g angus meat patty , potato bun , crunchy onion , beef bacon , chedder chees…" at bounding box center [254, 134] width 47 height 54
click at [268, 122] on span "150g angus meat patty , potato bun , crunchy onion , beef bacon , chedder chees…" at bounding box center [254, 134] width 47 height 54
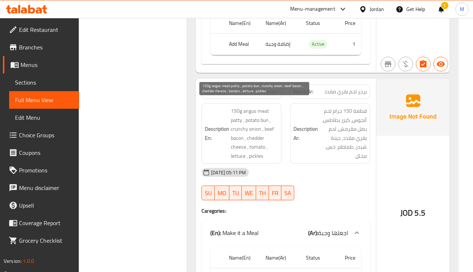
click at [268, 122] on span "150g angus meat patty , potato bun , crunchy onion , beef bacon , chedder chees…" at bounding box center [254, 134] width 47 height 54
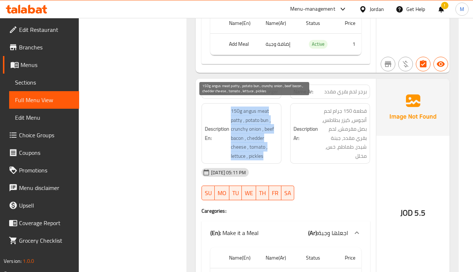
click at [268, 122] on span "150g angus meat patty , potato bun , crunchy onion , beef bacon , chedder chees…" at bounding box center [254, 134] width 47 height 54
click at [259, 135] on span "150g angus meat patty , potato bun , crunchy onion , beef bacon , chedder chees…" at bounding box center [254, 134] width 47 height 54
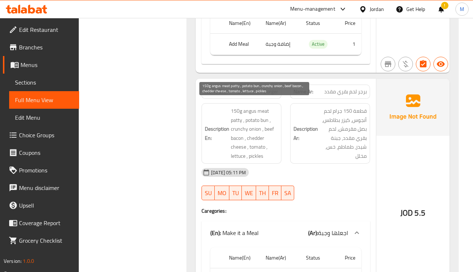
click at [259, 135] on span "150g angus meat patty , potato bun , crunchy onion , beef bacon , chedder chees…" at bounding box center [254, 134] width 47 height 54
click at [239, 148] on span "150g angus meat patty , potato bun , crunchy onion , beef bacon , chedder chees…" at bounding box center [254, 134] width 47 height 54
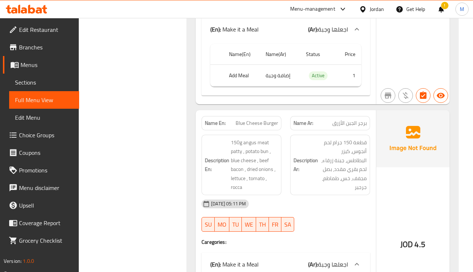
scroll to position [990, 0]
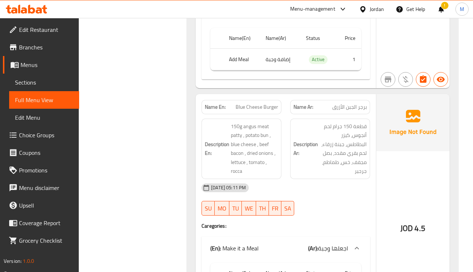
click at [251, 104] on span "Blue Cheese Burger" at bounding box center [257, 107] width 43 height 8
click at [251, 103] on span "Blue Cheese Burger" at bounding box center [257, 107] width 43 height 8
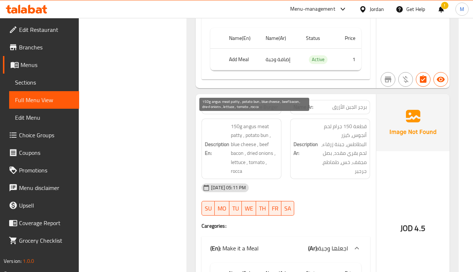
click at [260, 122] on span "150g angus meat patty , potato bun , blue cheese , beef bacon , dried onions , …" at bounding box center [254, 149] width 47 height 54
click at [236, 139] on span "150g angus meat patty , potato bun , blue cheese , beef bacon , dried onions , …" at bounding box center [254, 149] width 47 height 54
click at [233, 139] on span "150g angus meat patty , potato bun , blue cheese , beef bacon , dried onions , …" at bounding box center [254, 149] width 47 height 54
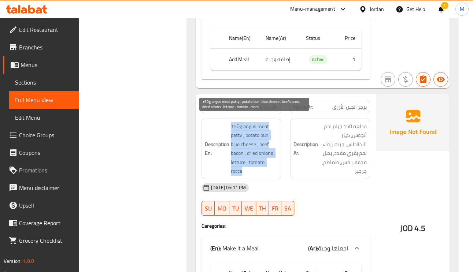
click at [233, 139] on span "150g angus meat patty , potato bun , blue cheese , beef bacon , dried onions , …" at bounding box center [254, 149] width 47 height 54
click at [238, 139] on span "150g angus meat patty , potato bun , blue cheese , beef bacon , dried onions , …" at bounding box center [254, 149] width 47 height 54
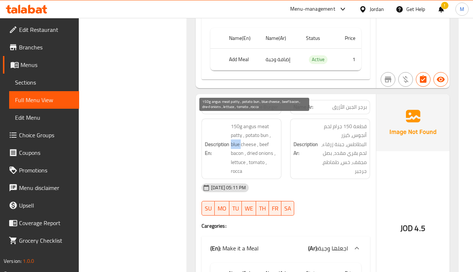
click at [238, 139] on span "150g angus meat patty , potato bun , blue cheese , beef bacon , dried onions , …" at bounding box center [254, 149] width 47 height 54
click at [251, 150] on span "150g angus meat patty , potato bun , blue cheese , beef bacon , dried onions , …" at bounding box center [254, 149] width 47 height 54
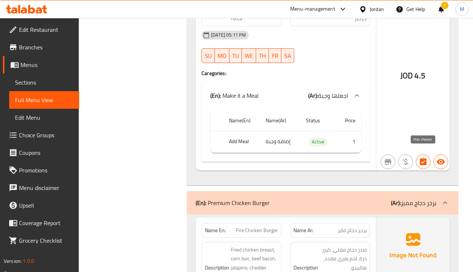
scroll to position [1209, 0]
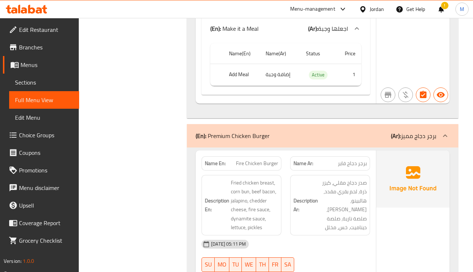
click at [267, 133] on p "(En): Premium Chicken Burger" at bounding box center [233, 136] width 74 height 9
click at [266, 133] on p "(En): Premium Chicken Burger" at bounding box center [233, 136] width 74 height 9
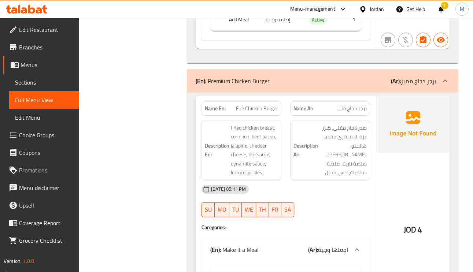
click at [343, 105] on span "برجر دجاج فاير" at bounding box center [352, 109] width 29 height 8
click at [258, 106] on span "Fire Chicken Burger" at bounding box center [257, 109] width 42 height 8
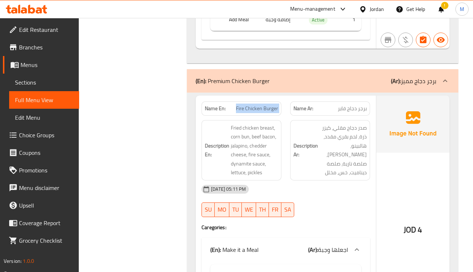
click at [258, 106] on span "Fire Chicken Burger" at bounding box center [257, 109] width 42 height 8
click at [357, 124] on span "صدر دجاج مقلي، كيزر ذرة، لحم بقري مقدد، هالبينو، جبن شيدر، صلصة نارية، صلصة دين…" at bounding box center [343, 151] width 47 height 54
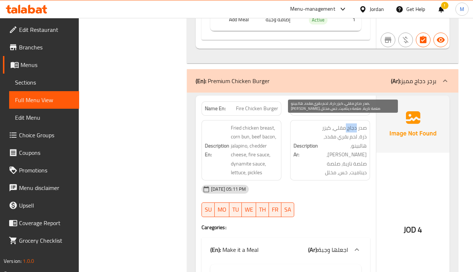
click at [357, 124] on span "صدر دجاج مقلي، كيزر ذرة، لحم بقري مقدد، هالبينو، جبن شيدر، صلصة نارية، صلصة دين…" at bounding box center [343, 151] width 47 height 54
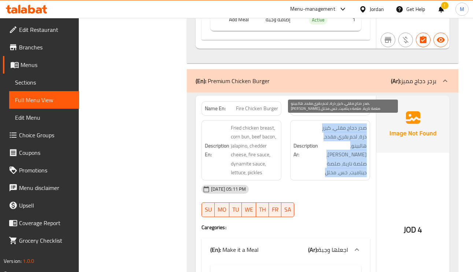
click at [357, 124] on span "صدر دجاج مقلي، كيزر ذرة، لحم بقري مقدد، هالبينو، جبن شيدر، صلصة نارية، صلصة دين…" at bounding box center [343, 151] width 47 height 54
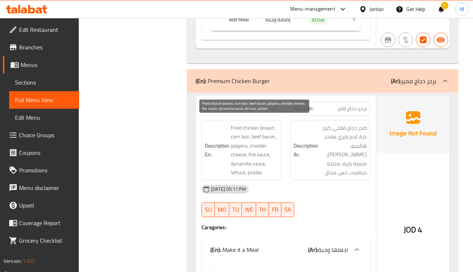
click at [234, 124] on span "Fried chicken breast, corn bun, beef bacon, jalapino, chedder cheese, fire sauc…" at bounding box center [254, 151] width 47 height 54
click at [239, 124] on span "Fried chicken breast, corn bun, beef bacon, jalapino, chedder cheese, fire sauc…" at bounding box center [254, 151] width 47 height 54
click at [244, 135] on span "Fried chicken breast, corn bun, beef bacon, jalapino, chedder cheese, fire sauc…" at bounding box center [254, 151] width 47 height 54
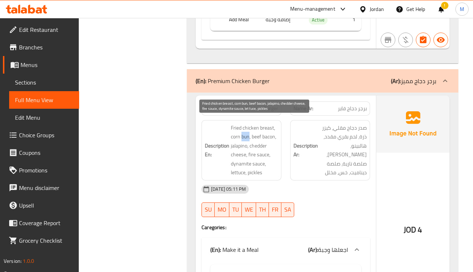
click at [244, 135] on span "Fried chicken breast, corn bun, beef bacon, jalapino, chedder cheese, fire sauc…" at bounding box center [254, 151] width 47 height 54
click at [241, 141] on span "Fried chicken breast, corn bun, beef bacon, jalapino, chedder cheese, fire sauc…" at bounding box center [254, 151] width 47 height 54
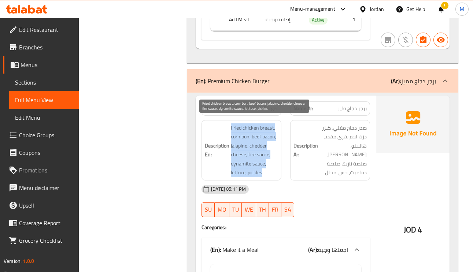
click at [241, 141] on span "Fried chicken breast, corn bun, beef bacon, jalapino, chedder cheese, fire sauc…" at bounding box center [254, 151] width 47 height 54
click at [259, 148] on span "Fried chicken breast, corn bun, beef bacon, jalapino, chedder cheese, fire sauc…" at bounding box center [254, 151] width 47 height 54
click at [237, 159] on span "Fried chicken breast, corn bun, beef bacon, jalapino, chedder cheese, fire sauc…" at bounding box center [254, 151] width 47 height 54
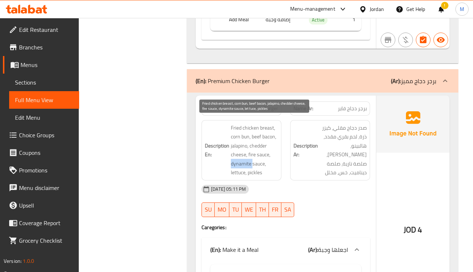
click at [237, 159] on span "Fried chicken breast, corn bun, beef bacon, jalapino, chedder cheese, fire sauc…" at bounding box center [254, 151] width 47 height 54
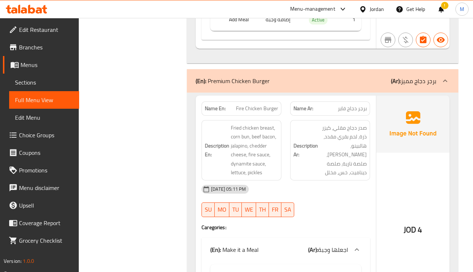
click at [274, 105] on span "Fire Chicken Burger" at bounding box center [257, 109] width 42 height 8
copy span "Fire Chicken Burger"
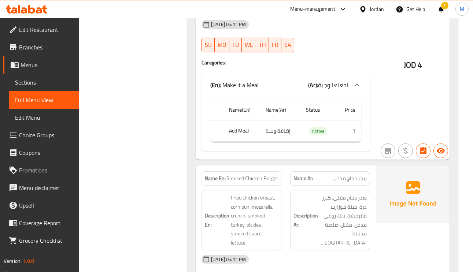
scroll to position [1484, 0]
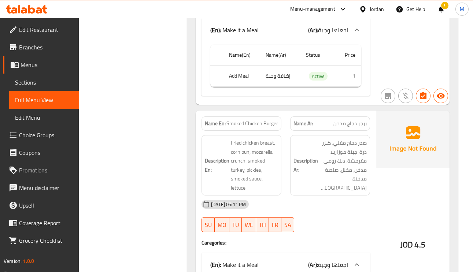
click at [232, 120] on span "Smoked Chicken Burger" at bounding box center [253, 124] width 52 height 8
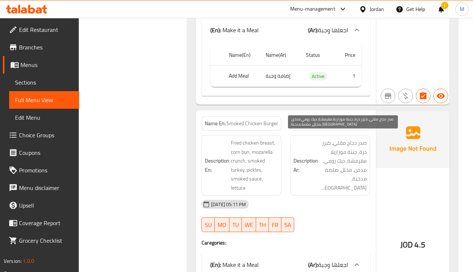
click at [356, 151] on span "صدر دجاج مقلي، كيزر ذرة، جبنة موزاريلا مقرمشة، ديك رومي مدخن، مخلل، صلصة مدخنة،…" at bounding box center [343, 166] width 47 height 54
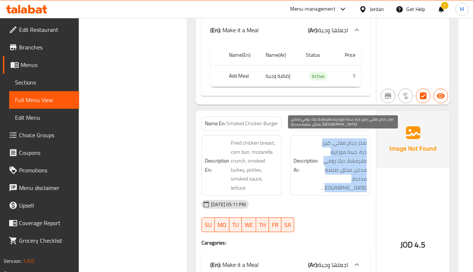
click at [356, 151] on span "صدر دجاج مقلي، كيزر ذرة، جبنة موزاريلا مقرمشة، ديك رومي مدخن، مخلل، صلصة مدخنة،…" at bounding box center [343, 166] width 47 height 54
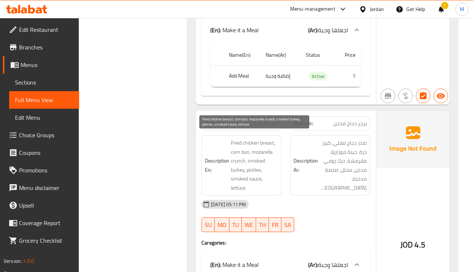
click at [258, 147] on span "Fried chicken breast, corn bun, mozarella crunch, smoked turkey, pickles, smoke…" at bounding box center [254, 166] width 47 height 54
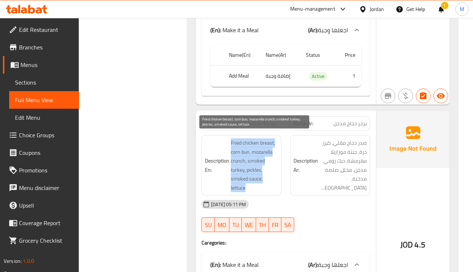
click at [258, 147] on span "Fried chicken breast, corn bun, mozarella crunch, smoked turkey, pickles, smoke…" at bounding box center [254, 166] width 47 height 54
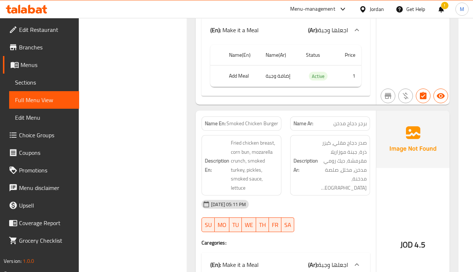
click at [267, 120] on span "Smoked Chicken Burger" at bounding box center [253, 124] width 52 height 8
copy span "Smoked Chicken Burger"
click at [267, 120] on span "Smoked Chicken Burger" at bounding box center [253, 124] width 52 height 8
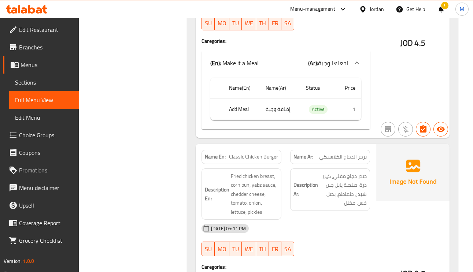
scroll to position [1704, 0]
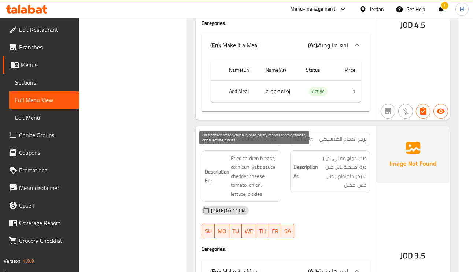
click at [235, 182] on span "Fried chicken breast, corn bun, yabz sauce, chedder cheese, tomato, onion, lett…" at bounding box center [254, 176] width 47 height 45
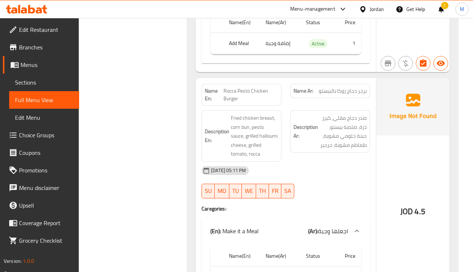
scroll to position [1979, 0]
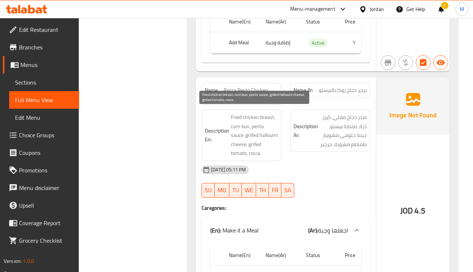
click at [238, 113] on span "Fried chicken breast, corn bun, pesto sauce, grilled halloumi cheese, grilled t…" at bounding box center [254, 135] width 47 height 45
click at [242, 122] on span "Fried chicken breast, corn bun, pesto sauce, grilled halloumi cheese, grilled t…" at bounding box center [254, 135] width 47 height 45
click at [232, 122] on span "Fried chicken breast, corn bun, pesto sauce, grilled halloumi cheese, grilled t…" at bounding box center [254, 135] width 47 height 45
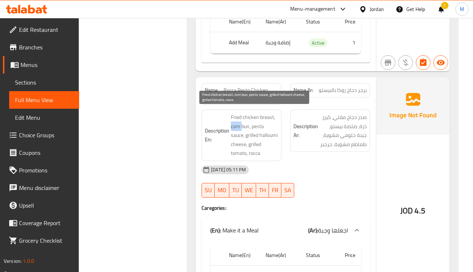
click at [232, 122] on span "Fried chicken breast, corn bun, pesto sauce, grilled halloumi cheese, grilled t…" at bounding box center [254, 135] width 47 height 45
click at [261, 123] on span "Fried chicken breast, corn bun, pesto sauce, grilled halloumi cheese, grilled t…" at bounding box center [254, 135] width 47 height 45
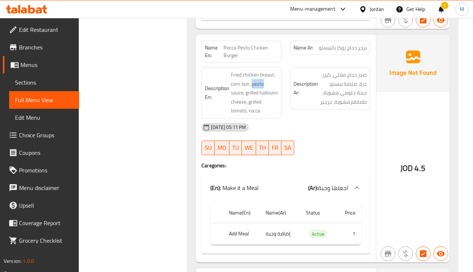
scroll to position [2034, 0]
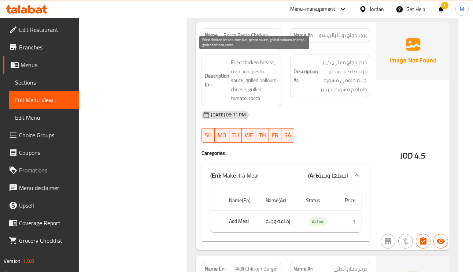
click at [239, 58] on span "Fried chicken breast, corn bun, pesto sauce, grilled halloumi cheese, grilled t…" at bounding box center [254, 80] width 47 height 45
click at [255, 77] on span "Fried chicken breast, corn bun, pesto sauce, grilled halloumi cheese, grilled t…" at bounding box center [254, 80] width 47 height 45
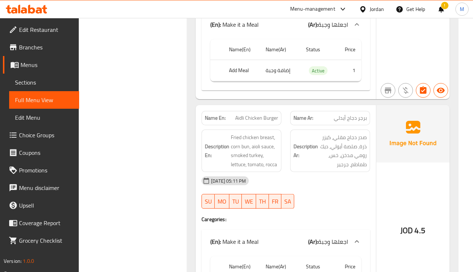
scroll to position [2199, 0]
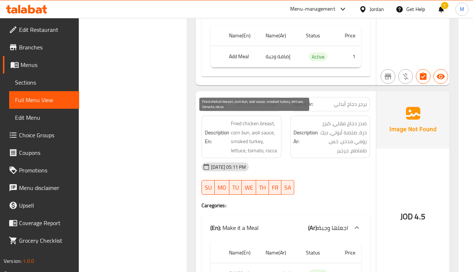
click at [242, 119] on span "Fried chicken breast, corn bun, aioli sauce, smoked turkey, lettuce, tomato, ro…" at bounding box center [254, 137] width 47 height 36
click at [237, 119] on span "Fried chicken breast, corn bun, aioli sauce, smoked turkey, lettuce, tomato, ro…" at bounding box center [254, 137] width 47 height 36
click at [238, 119] on span "Fried chicken breast, corn bun, aioli sauce, smoked turkey, lettuce, tomato, ro…" at bounding box center [254, 137] width 47 height 36
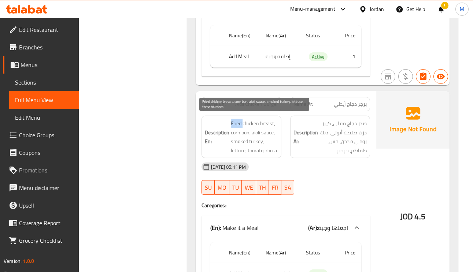
click at [238, 119] on span "Fried chicken breast, corn bun, aioli sauce, smoked turkey, lettuce, tomato, ro…" at bounding box center [254, 137] width 47 height 36
click at [264, 129] on span "Fried chicken breast, corn bun, aioli sauce, smoked turkey, lettuce, tomato, ro…" at bounding box center [254, 137] width 47 height 36
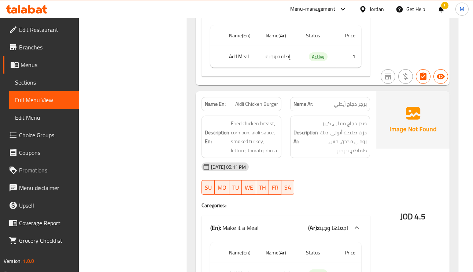
click at [253, 105] on span "Aidli Chicken Burger" at bounding box center [256, 104] width 43 height 8
click at [255, 100] on span "Aidli Chicken Burger" at bounding box center [256, 104] width 43 height 8
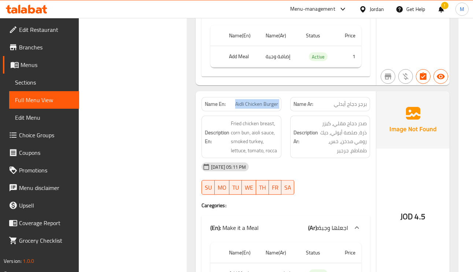
click at [255, 100] on span "Aidli Chicken Burger" at bounding box center [256, 104] width 43 height 8
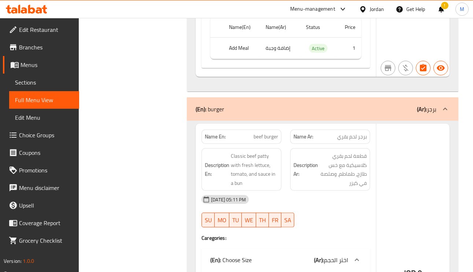
scroll to position [2419, 0]
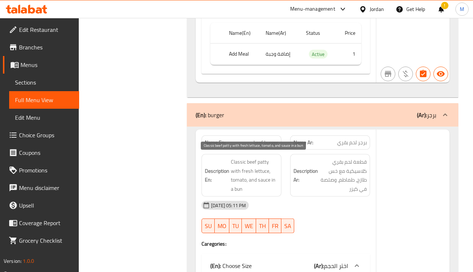
click at [257, 159] on span "Classic beef patty with fresh lettuce, tomato, and sauce in a bun" at bounding box center [254, 176] width 47 height 36
click at [234, 159] on span "Classic beef patty with fresh lettuce, tomato, and sauce in a bun" at bounding box center [254, 176] width 47 height 36
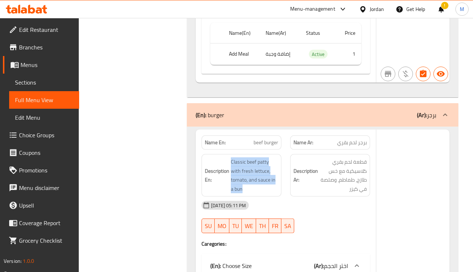
click at [263, 190] on span "Classic beef patty with fresh lettuce, tomato, and sauce in a bun" at bounding box center [254, 176] width 47 height 36
click at [258, 187] on span "Classic beef patty with fresh lettuce, tomato, and sauce in a bun" at bounding box center [254, 176] width 47 height 36
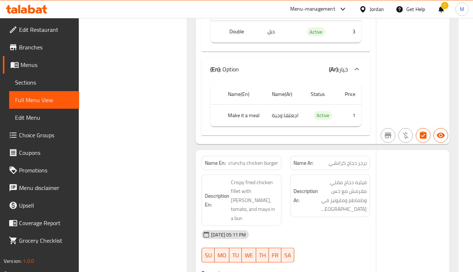
scroll to position [2749, 0]
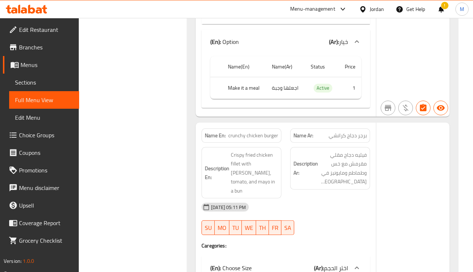
click at [361, 133] on span "برجر دجاج كرانشي" at bounding box center [348, 136] width 38 height 8
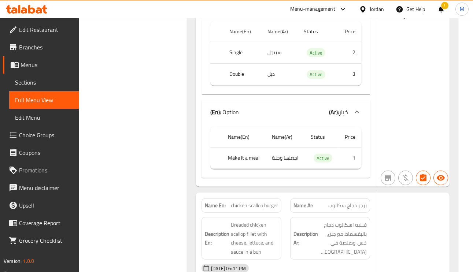
scroll to position [3079, 0]
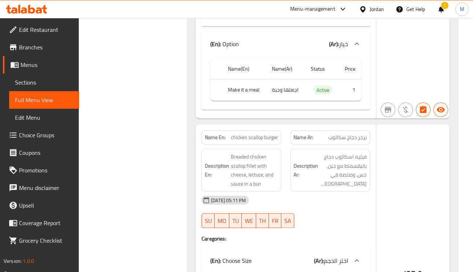
click at [347, 134] on span "برجر دجاج سكالوب" at bounding box center [347, 138] width 38 height 8
click at [241, 134] on span "chicken scallop burger" at bounding box center [254, 138] width 47 height 8
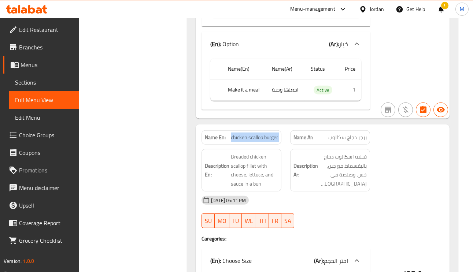
click at [241, 134] on span "chicken scallop burger" at bounding box center [254, 138] width 47 height 8
copy span "chicken scallop burger"
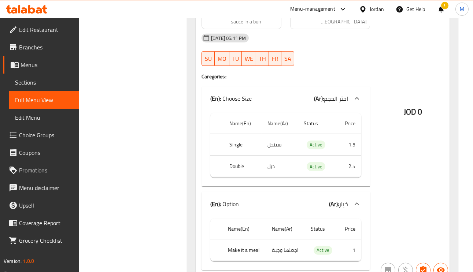
scroll to position [3244, 0]
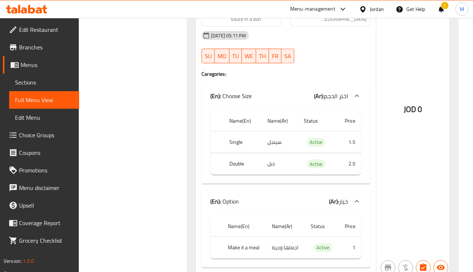
click at [349, 157] on td "2.5" at bounding box center [348, 164] width 25 height 22
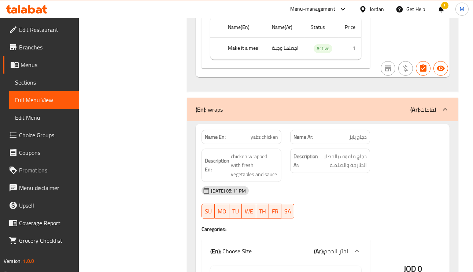
scroll to position [3793, 0]
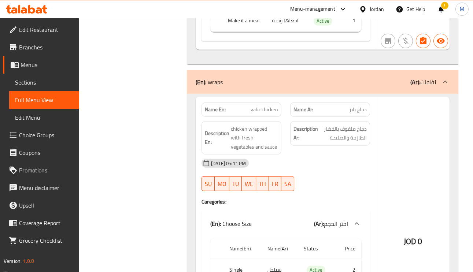
click at [270, 106] on span "yabz chicken" at bounding box center [264, 110] width 27 height 8
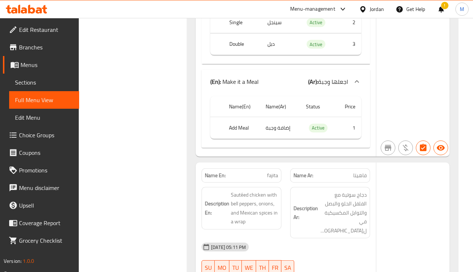
scroll to position [4068, 0]
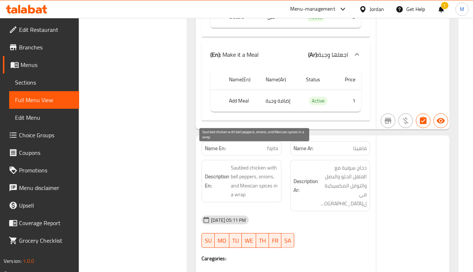
click at [269, 163] on span "Sautéed chicken with bell peppers, onions, and Mexican spices in a wrap" at bounding box center [254, 181] width 47 height 36
click at [254, 166] on span "Sautéed chicken with bell peppers, onions, and Mexican spices in a wrap" at bounding box center [254, 181] width 47 height 36
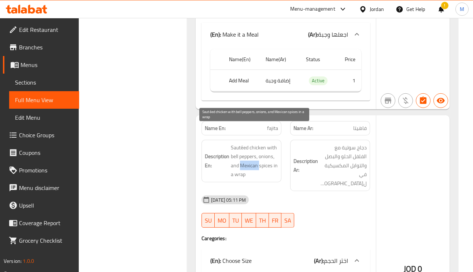
scroll to position [4123, 0]
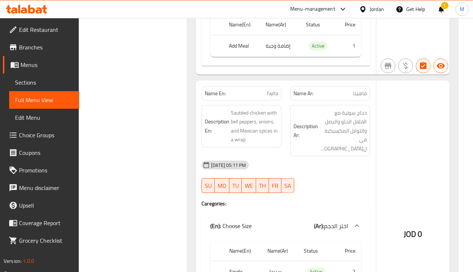
click at [274, 86] on div "Name En: fajita" at bounding box center [242, 93] width 80 height 14
copy span "fajita"
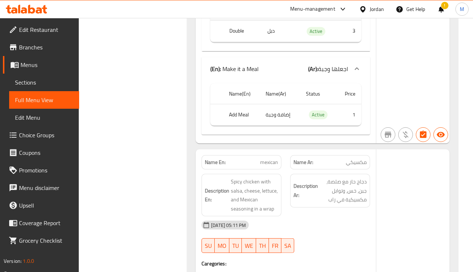
scroll to position [4398, 0]
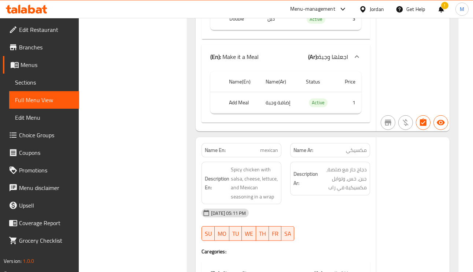
click at [352, 147] on span "مكسيكي" at bounding box center [356, 151] width 21 height 8
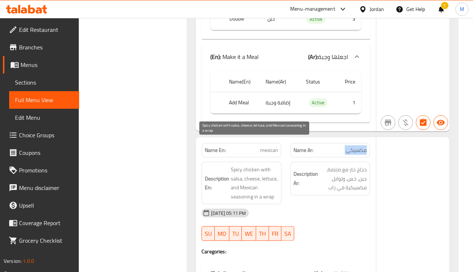
click at [266, 165] on span "Spicy chicken with salsa, cheese, lettuce, and Mexican seasoning in a wrap" at bounding box center [254, 183] width 47 height 36
click at [267, 165] on span "Spicy chicken with salsa, cheese, lettuce, and Mexican seasoning in a wrap" at bounding box center [254, 183] width 47 height 36
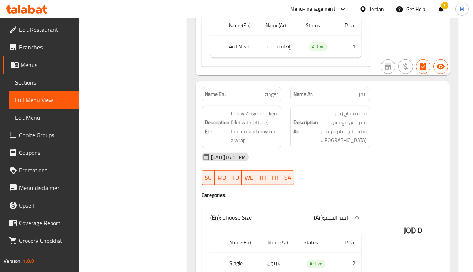
scroll to position [4783, 0]
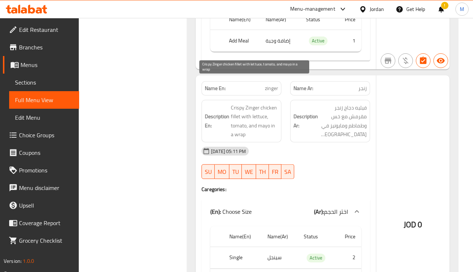
click at [254, 103] on span "Crispy Zinger chicken fillet with lettuce, tomato, and mayo in a wrap" at bounding box center [254, 121] width 47 height 36
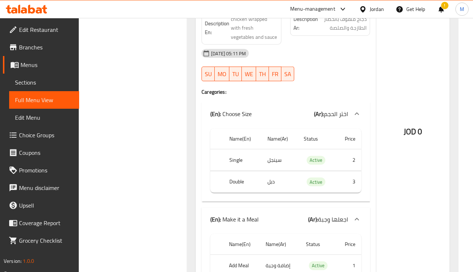
scroll to position [3793, 0]
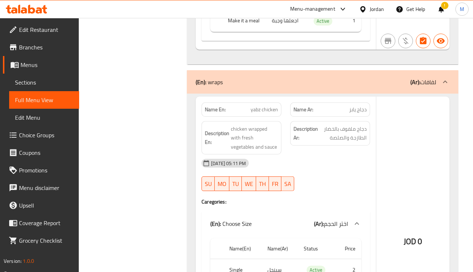
click at [382, 78] on div "(En): wraps (Ar): لفافات" at bounding box center [316, 82] width 241 height 9
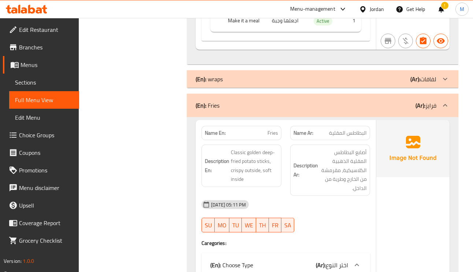
scroll to position [3848, 0]
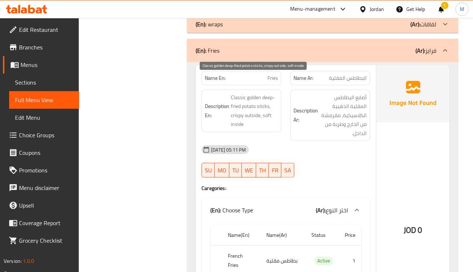
click at [248, 93] on span "Classic golden deep-fried potato sticks, crispy outside, soft inside" at bounding box center [254, 111] width 47 height 36
click at [232, 93] on span "Classic golden deep-fried potato sticks, crispy outside, soft inside" at bounding box center [254, 111] width 47 height 36
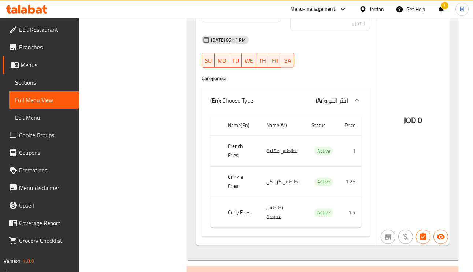
click at [275, 167] on td "بطاطس كرينكل" at bounding box center [283, 182] width 45 height 30
click at [241, 198] on th "Curly Fries" at bounding box center [241, 213] width 38 height 30
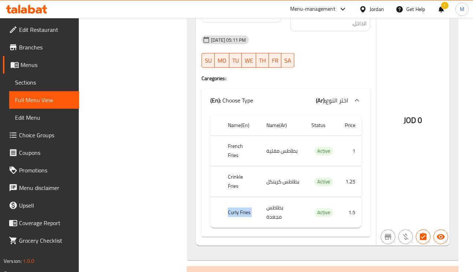
copy th "Curly Fries"
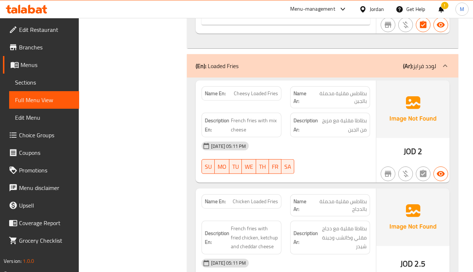
scroll to position [4178, 0]
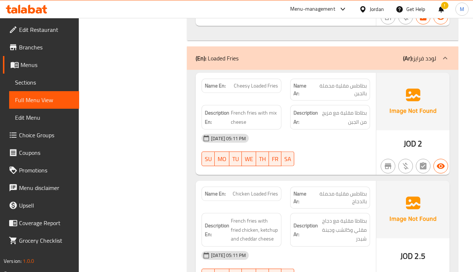
click at [345, 82] on span "بطاطس مقلية محملة بالجبن" at bounding box center [339, 89] width 55 height 15
click at [367, 79] on div "Name Ar: بطاطس مقلية محملة بالجبن" at bounding box center [330, 90] width 80 height 22
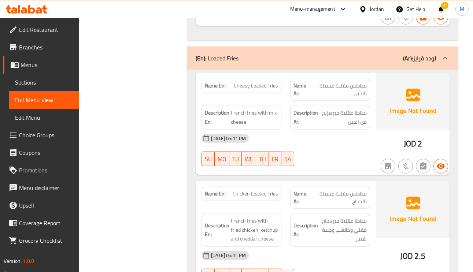
click at [264, 82] on span "Cheesy Loaded Fries" at bounding box center [256, 86] width 44 height 8
copy span "Cheesy Loaded Fries"
click at [258, 82] on span "Cheesy Loaded Fries" at bounding box center [256, 86] width 44 height 8
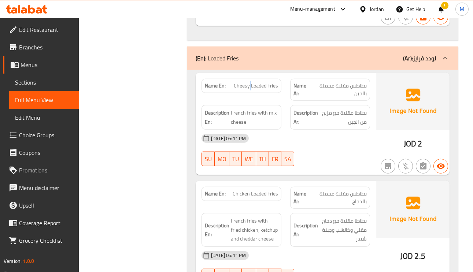
drag, startPoint x: 250, startPoint y: 40, endPoint x: 263, endPoint y: 40, distance: 12.8
click at [257, 82] on span "Cheesy Loaded Fries" at bounding box center [256, 86] width 44 height 8
click at [279, 79] on div "Name En: Cheesy Loaded Fries" at bounding box center [242, 86] width 80 height 14
drag, startPoint x: 252, startPoint y: 41, endPoint x: 280, endPoint y: 44, distance: 28.7
click at [280, 79] on div "Name En: Cheesy Loaded Fries" at bounding box center [242, 86] width 80 height 14
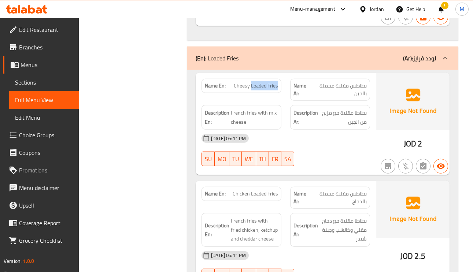
copy span "Loaded Fries"
click at [262, 82] on span "Cheesy Loaded Fries" at bounding box center [256, 86] width 44 height 8
click at [232, 108] on span "French fries with mix cheese" at bounding box center [254, 117] width 47 height 18
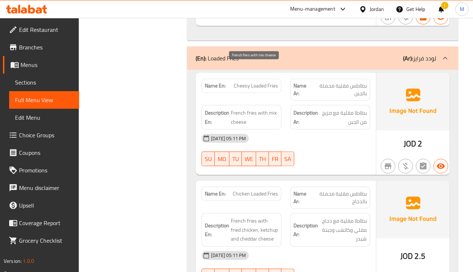
click at [232, 108] on span "French fries with mix cheese" at bounding box center [254, 117] width 47 height 18
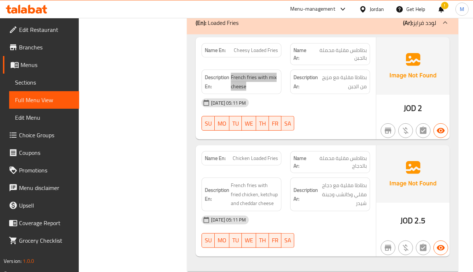
scroll to position [4233, 0]
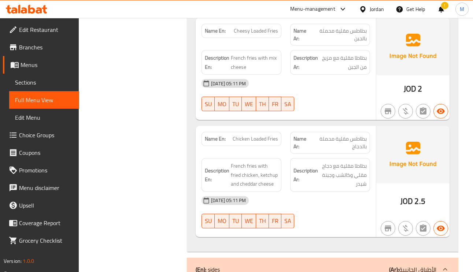
click at [251, 135] on span "Chicken Loaded Fries" at bounding box center [255, 139] width 45 height 8
copy span "Chicken Loaded Fries"
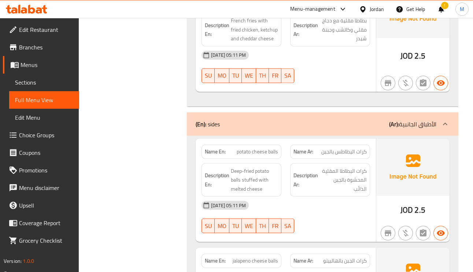
scroll to position [4398, 0]
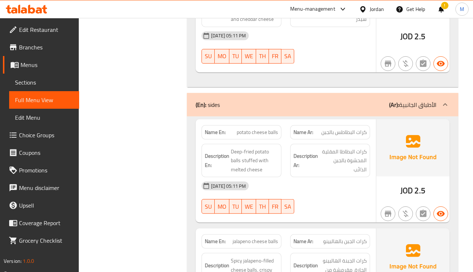
click at [338, 129] on span "كرات البطاطس بالجبن" at bounding box center [343, 133] width 45 height 8
click at [258, 129] on span "potato cheese balls" at bounding box center [257, 133] width 41 height 8
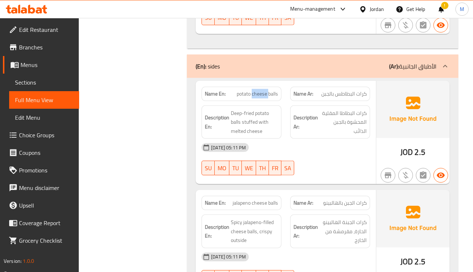
scroll to position [4453, 0]
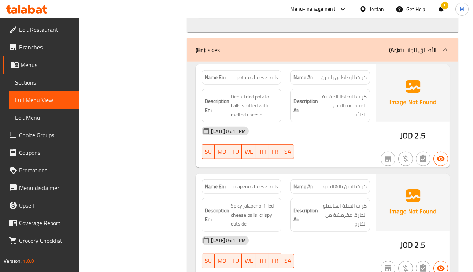
click at [339, 183] on span "كرات الجبن بالهالبينو" at bounding box center [345, 187] width 44 height 8
click at [262, 183] on span "jalapeno cheese balls" at bounding box center [255, 187] width 45 height 8
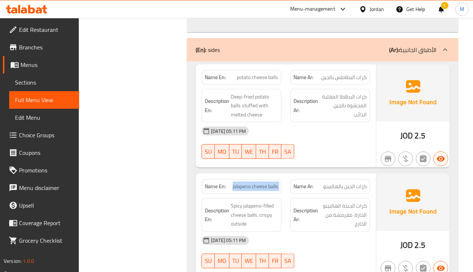
click at [263, 183] on span "jalapeno cheese balls" at bounding box center [255, 187] width 45 height 8
click at [262, 183] on span "jalapeno cheese balls" at bounding box center [255, 187] width 45 height 8
click at [259, 183] on span "jalapeno cheese balls" at bounding box center [255, 187] width 45 height 8
click at [261, 183] on span "jalapeno cheese balls" at bounding box center [255, 187] width 45 height 8
click at [262, 183] on span "jalapeno cheese balls" at bounding box center [255, 187] width 45 height 8
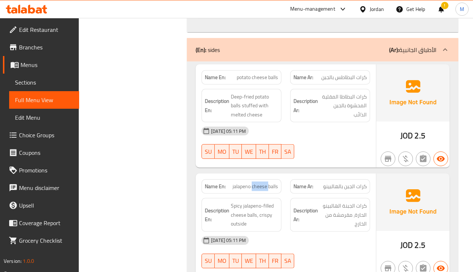
click at [262, 183] on span "jalapeno cheese balls" at bounding box center [255, 187] width 45 height 8
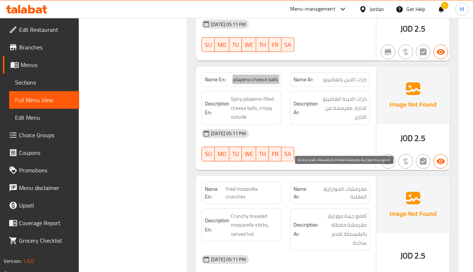
scroll to position [4563, 0]
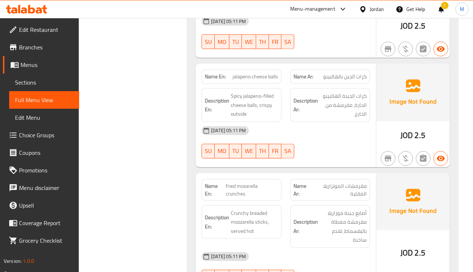
click at [240, 183] on span "fried mozarella crunches" at bounding box center [252, 190] width 52 height 15
click at [244, 183] on span "fried mozarella crunches" at bounding box center [252, 190] width 52 height 15
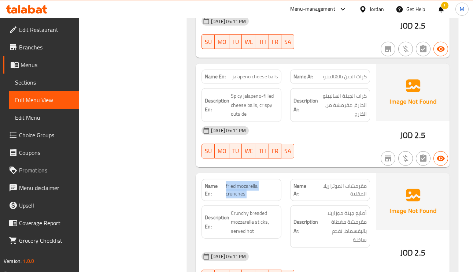
click at [244, 183] on span "fried mozarella crunches" at bounding box center [252, 190] width 52 height 15
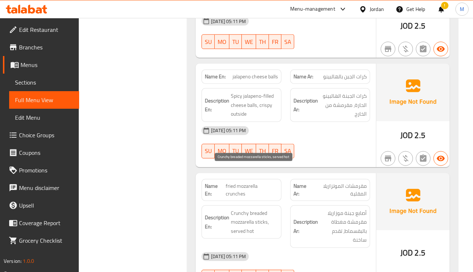
click at [249, 209] on span "Crunchy breaded mozzarella sticks, served hot" at bounding box center [254, 222] width 47 height 27
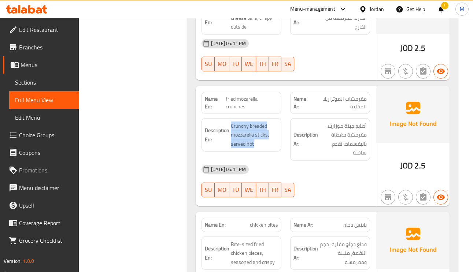
scroll to position [4673, 0]
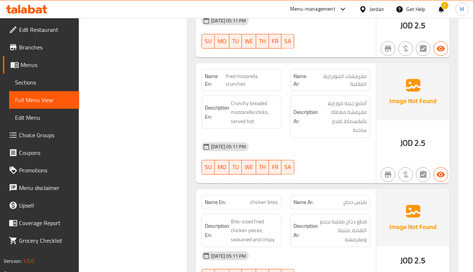
click at [346, 199] on span "بايتس دجاج" at bounding box center [354, 203] width 23 height 8
click at [270, 199] on span "chicken bites" at bounding box center [264, 203] width 28 height 8
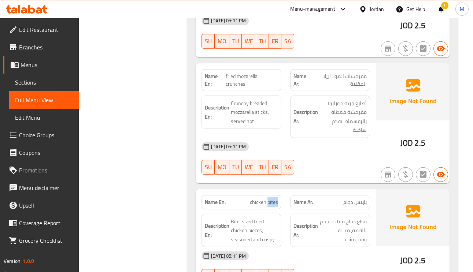
click at [270, 199] on span "chicken bites" at bounding box center [264, 203] width 28 height 8
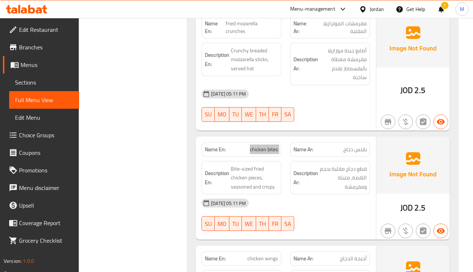
scroll to position [4728, 0]
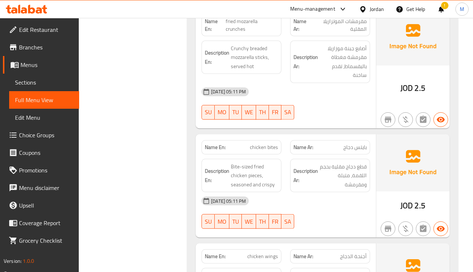
click at [364, 162] on span "قطع دجاج مقلية بحجم اللقمة، متبلة ومقرمشة" at bounding box center [343, 175] width 47 height 27
click at [239, 162] on span "Bite-sized fried chicken pieces, seasoned and crispy" at bounding box center [254, 175] width 47 height 27
click at [259, 162] on span "Bite-sized fried chicken pieces, seasoned and crispy" at bounding box center [254, 175] width 47 height 27
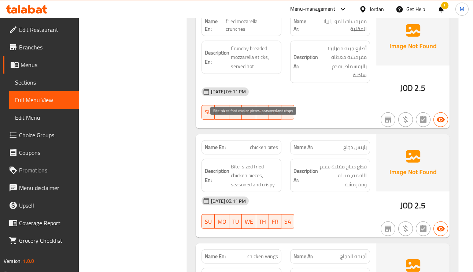
click at [259, 162] on span "Bite-sized fried chicken pieces, seasoned and crispy" at bounding box center [254, 175] width 47 height 27
click at [260, 162] on span "Bite-sized fried chicken pieces, seasoned and crispy" at bounding box center [254, 175] width 47 height 27
click at [255, 144] on span "chicken bites" at bounding box center [264, 148] width 28 height 8
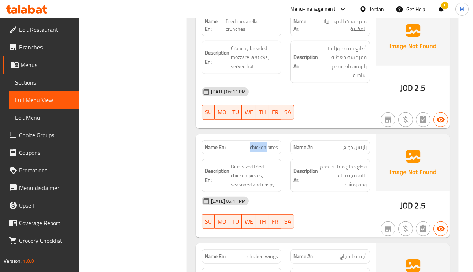
click at [255, 144] on span "chicken bites" at bounding box center [264, 148] width 28 height 8
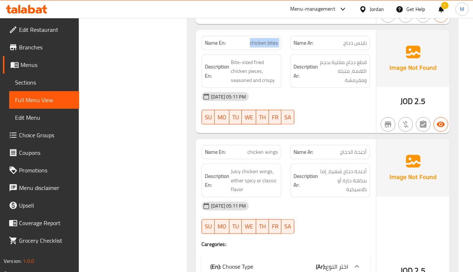
scroll to position [4838, 0]
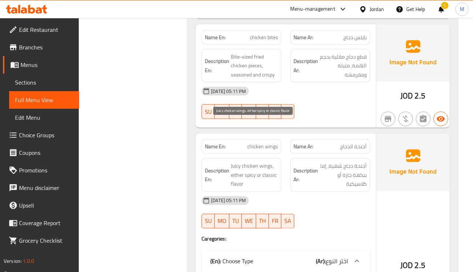
click at [234, 162] on span "Juicy chicken wings, either spicy or classic flavor" at bounding box center [254, 175] width 47 height 27
click at [263, 143] on span "chicken wings" at bounding box center [262, 147] width 31 height 8
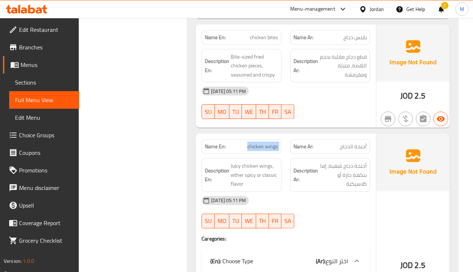
click at [263, 143] on span "chicken wings" at bounding box center [262, 147] width 31 height 8
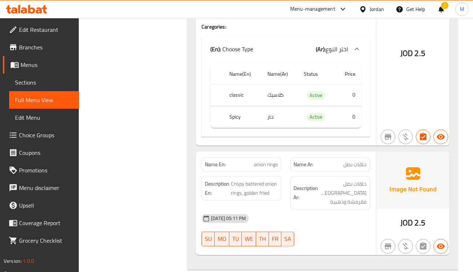
scroll to position [5058, 0]
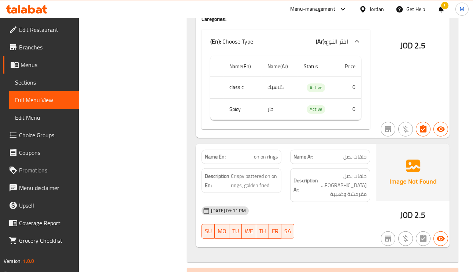
click at [262, 153] on span "onion rings" at bounding box center [266, 157] width 24 height 8
click at [263, 153] on span "onion rings" at bounding box center [266, 157] width 24 height 8
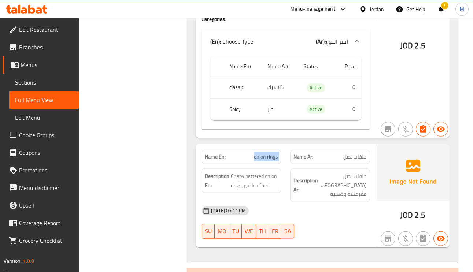
click at [263, 153] on span "onion rings" at bounding box center [266, 157] width 24 height 8
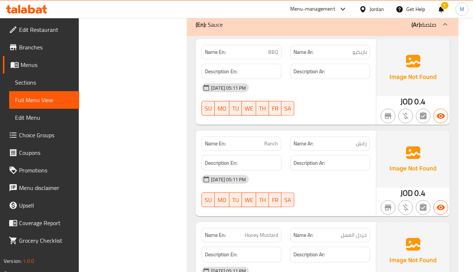
scroll to position [5333, 0]
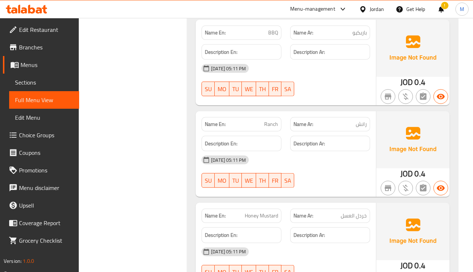
click at [268, 212] on span "Honey Mustard" at bounding box center [261, 216] width 33 height 8
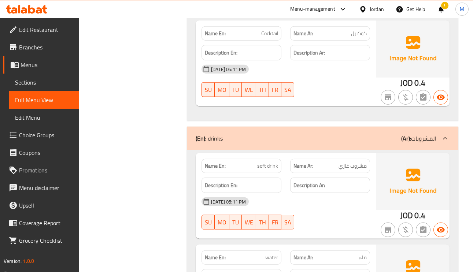
scroll to position [5920, 0]
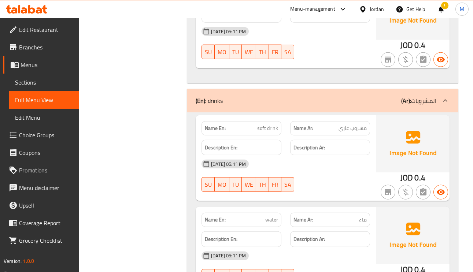
click at [272, 125] on span "soft drink" at bounding box center [267, 129] width 21 height 8
click at [343, 213] on div "Name Ar: ماء" at bounding box center [330, 220] width 80 height 14
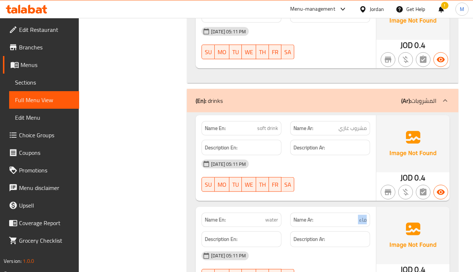
click at [343, 213] on div "Name Ar: ماء" at bounding box center [330, 220] width 80 height 14
click at [347, 216] on p "Name Ar: ماء" at bounding box center [330, 220] width 73 height 8
click at [415, 263] on span "0.4" at bounding box center [420, 270] width 11 height 14
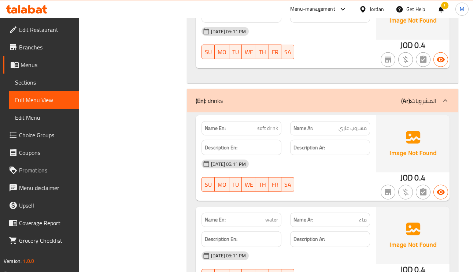
drag, startPoint x: 428, startPoint y: 218, endPoint x: 398, endPoint y: 217, distance: 30.8
click at [398, 217] on div "JOD 0.4" at bounding box center [412, 250] width 73 height 86
drag, startPoint x: 399, startPoint y: 217, endPoint x: 426, endPoint y: 217, distance: 26.4
click at [426, 217] on div "JOD 0.4" at bounding box center [412, 250] width 73 height 86
click at [339, 213] on div "Name Ar: ماء" at bounding box center [330, 220] width 80 height 14
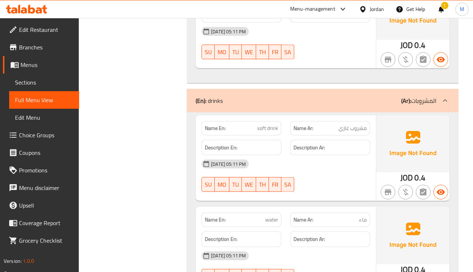
click at [339, 213] on div "Name Ar: ماء" at bounding box center [330, 220] width 80 height 14
click at [263, 216] on p "Name En: water" at bounding box center [241, 220] width 73 height 8
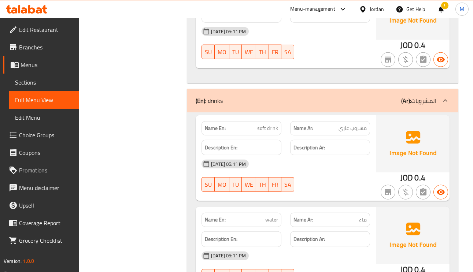
click at [364, 216] on span "ماء" at bounding box center [363, 220] width 8 height 8
click at [265, 216] on span "water" at bounding box center [271, 220] width 13 height 8
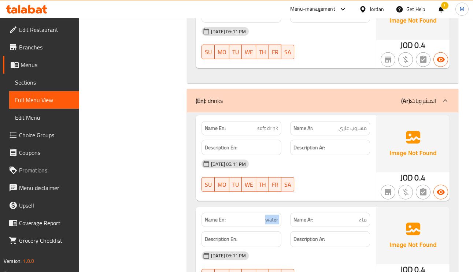
click at [265, 216] on span "water" at bounding box center [271, 220] width 13 height 8
click at [358, 216] on p "Name Ar: ماء" at bounding box center [330, 220] width 73 height 8
click at [277, 216] on span "water" at bounding box center [271, 220] width 13 height 8
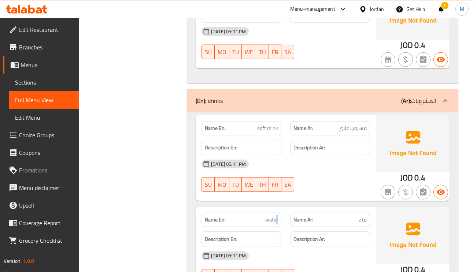
click at [277, 216] on span "water" at bounding box center [271, 220] width 13 height 8
drag, startPoint x: 425, startPoint y: 218, endPoint x: 400, endPoint y: 218, distance: 25.3
click at [400, 218] on div "JOD 0.4" at bounding box center [412, 250] width 73 height 86
click at [341, 247] on div "09-09-2025 05:11 PM" at bounding box center [285, 256] width 177 height 18
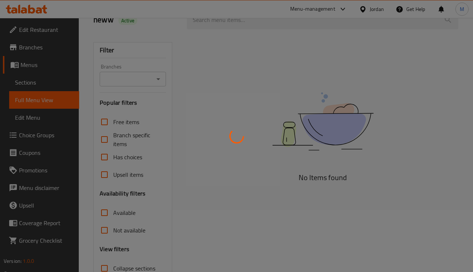
scroll to position [118, 0]
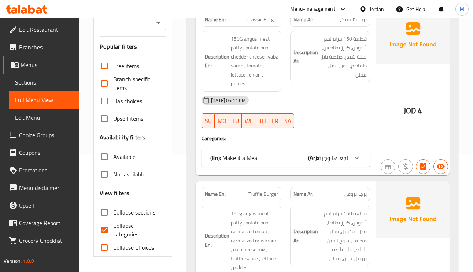
click at [108, 228] on input "Collapse categories" at bounding box center [105, 230] width 18 height 18
checkbox input "false"
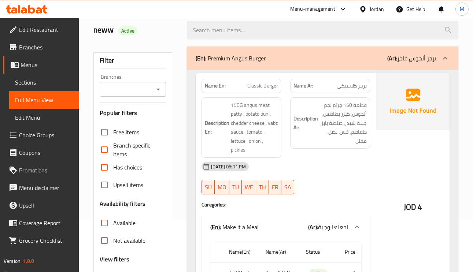
scroll to position [0, 0]
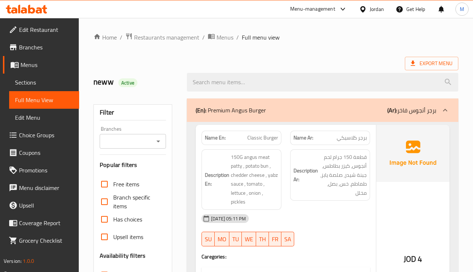
click at [428, 74] on input "search" at bounding box center [323, 82] width 272 height 19
click at [430, 60] on span "Export Menu" at bounding box center [432, 63] width 42 height 9
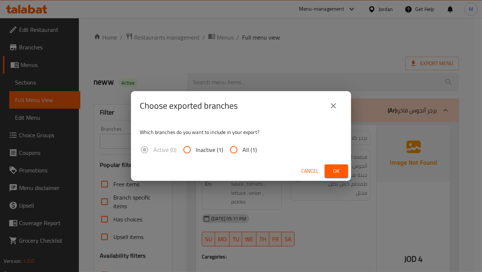
click at [235, 151] on input "All (1)" at bounding box center [234, 150] width 18 height 18
radio input "true"
click at [335, 173] on span "Ok" at bounding box center [336, 171] width 12 height 9
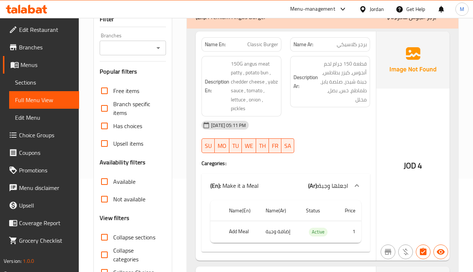
scroll to position [110, 0]
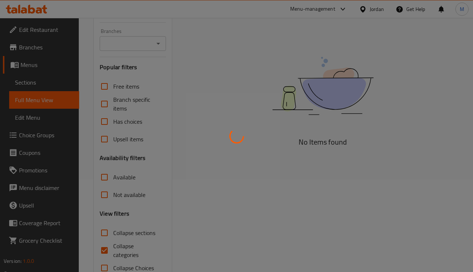
scroll to position [113, 0]
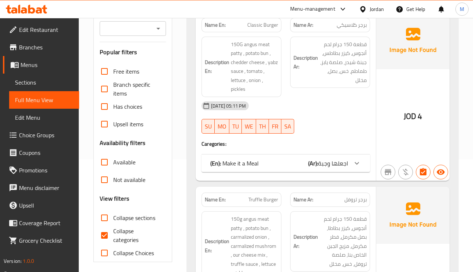
click at [104, 230] on input "Collapse categories" at bounding box center [105, 236] width 18 height 18
checkbox input "false"
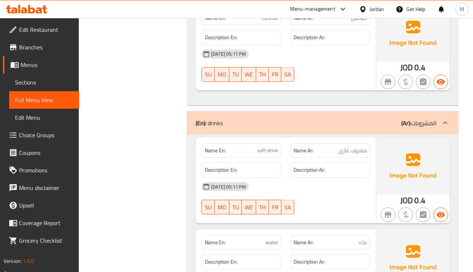
scroll to position [7098, 0]
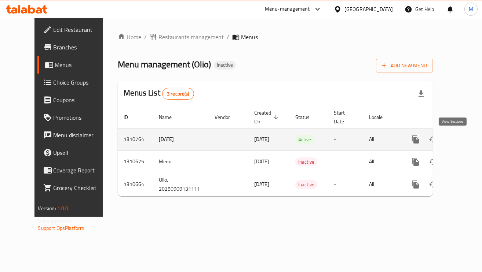
click at [465, 139] on icon "enhanced table" at bounding box center [468, 139] width 7 height 7
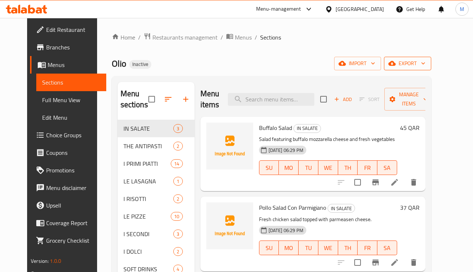
click at [423, 61] on span "export" at bounding box center [408, 63] width 36 height 9
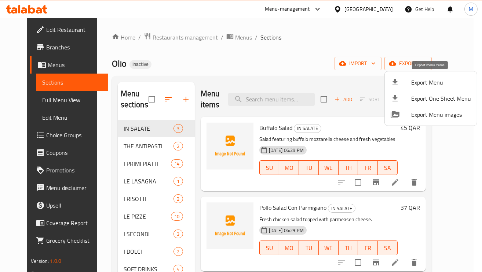
click at [418, 82] on span "Export Menu" at bounding box center [441, 82] width 60 height 9
click at [410, 82] on div at bounding box center [400, 82] width 21 height 9
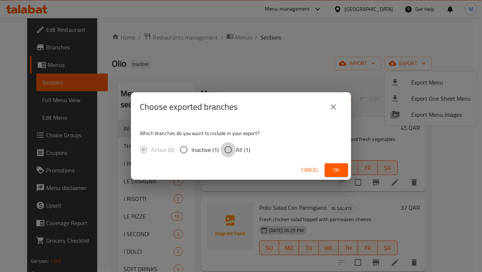
drag, startPoint x: 221, startPoint y: 150, endPoint x: 228, endPoint y: 155, distance: 8.6
click at [222, 151] on input "All (1)" at bounding box center [227, 149] width 15 height 15
radio input "true"
click at [339, 169] on span "Ok" at bounding box center [336, 170] width 12 height 9
